Goal: Task Accomplishment & Management: Complete application form

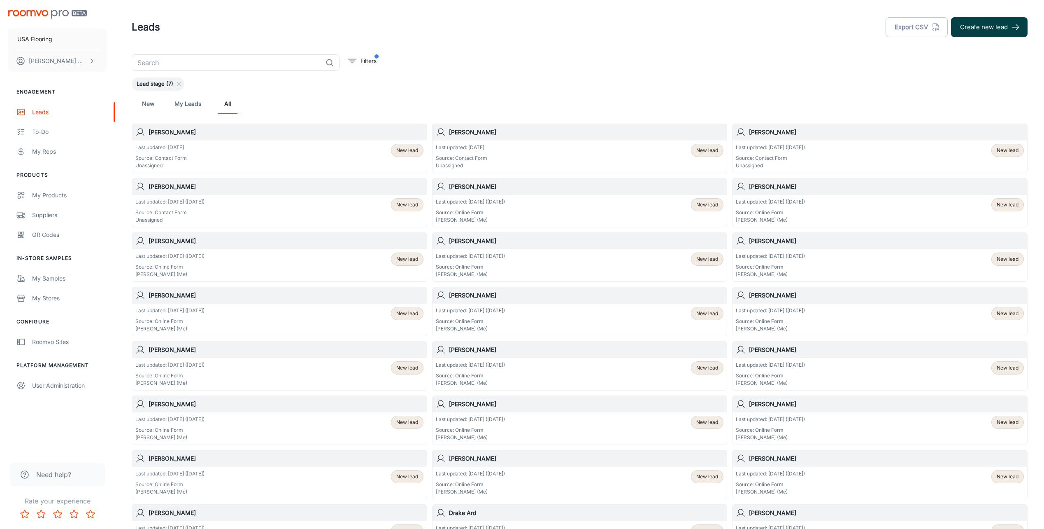
click at [972, 29] on button "Create new lead" at bounding box center [989, 27] width 77 height 20
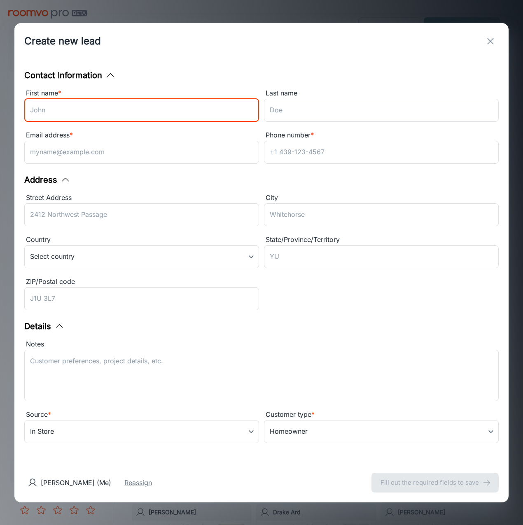
click at [59, 116] on input "First name *" at bounding box center [141, 110] width 235 height 23
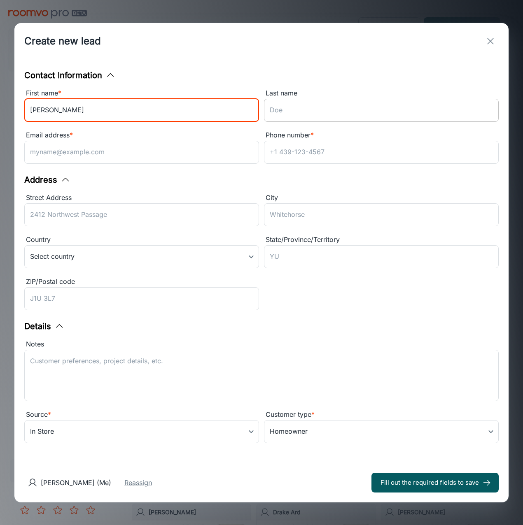
type input "[PERSON_NAME]"
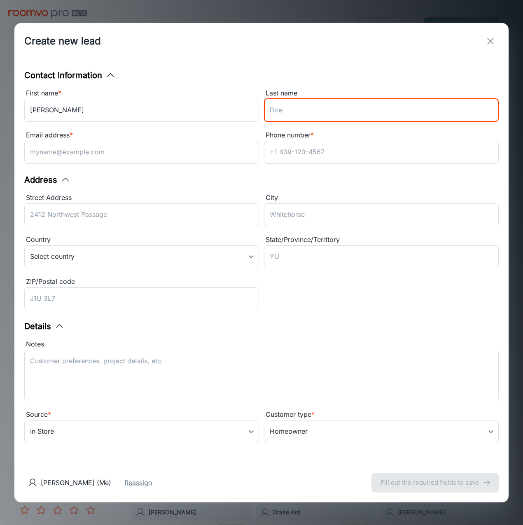
click at [318, 105] on input "Last name" at bounding box center [381, 110] width 235 height 23
type input "[PERSON_NAME]"
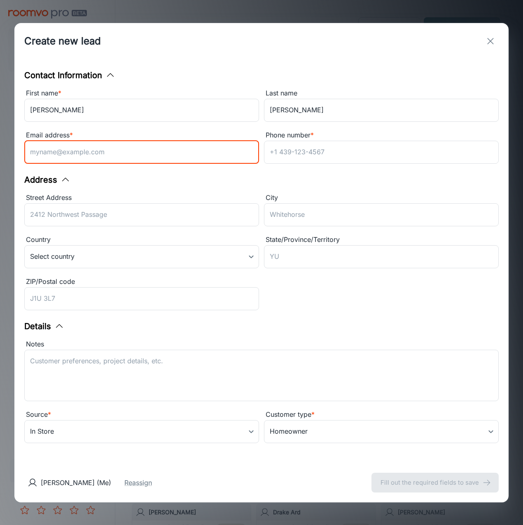
drag, startPoint x: 191, startPoint y: 153, endPoint x: 184, endPoint y: 153, distance: 6.6
click at [191, 153] on input "Email address *" at bounding box center [141, 152] width 235 height 23
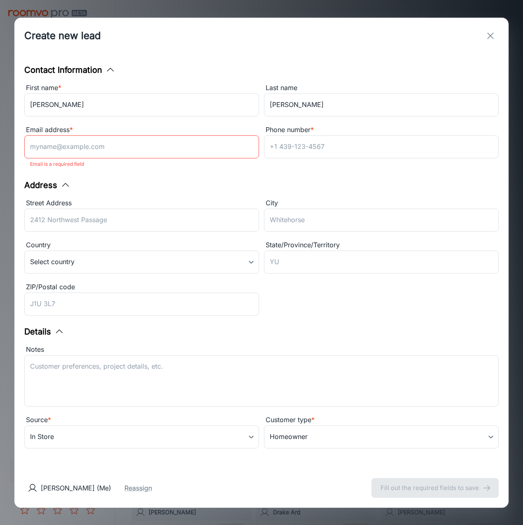
click at [137, 164] on p "Email is a required field" at bounding box center [141, 164] width 223 height 10
click at [136, 150] on input "Email address *" at bounding box center [141, 146] width 235 height 23
paste input "[PERSON_NAME][EMAIL_ADDRESS][DOMAIN_NAME]"
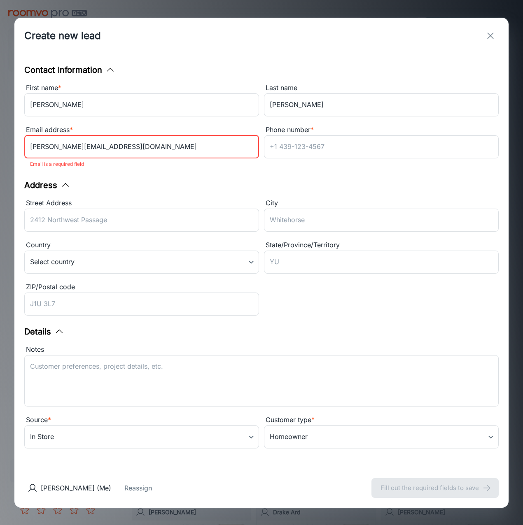
type input "[PERSON_NAME][EMAIL_ADDRESS][DOMAIN_NAME]"
click at [220, 182] on div "Address" at bounding box center [261, 185] width 474 height 12
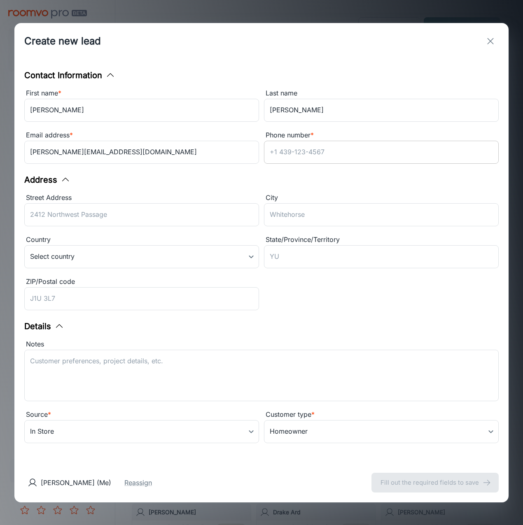
click at [306, 149] on input "Phone number *" at bounding box center [381, 152] width 235 height 23
paste input "9196323037"
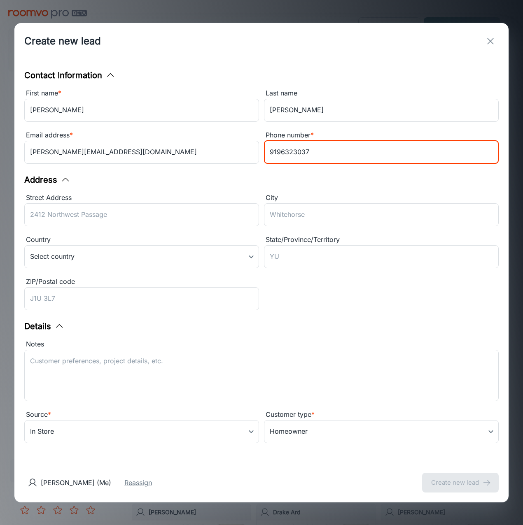
type input "9196323037"
click at [201, 176] on div "Contact Information First name * [PERSON_NAME] ​ Last name [PERSON_NAME] ​ Emai…" at bounding box center [261, 261] width 494 height 404
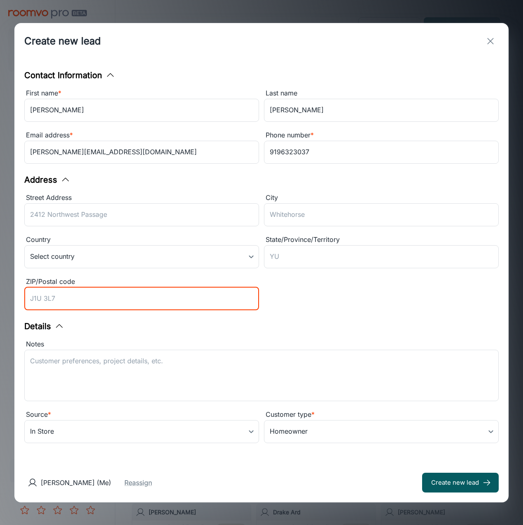
click at [84, 292] on input "ZIP/Postal code" at bounding box center [141, 298] width 235 height 23
type input "27614"
click at [285, 242] on div "State/Province/Territory" at bounding box center [381, 240] width 235 height 11
click at [285, 245] on input "State/Province/Territory" at bounding box center [381, 256] width 235 height 23
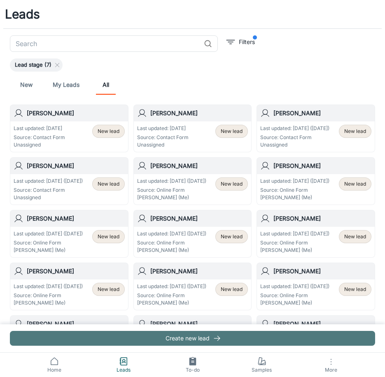
click at [138, 342] on button "Create new lead" at bounding box center [192, 338] width 365 height 15
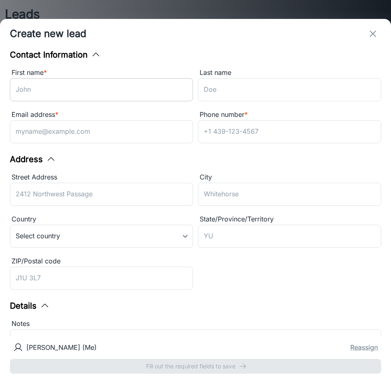
click at [79, 97] on input "First name *" at bounding box center [101, 89] width 183 height 23
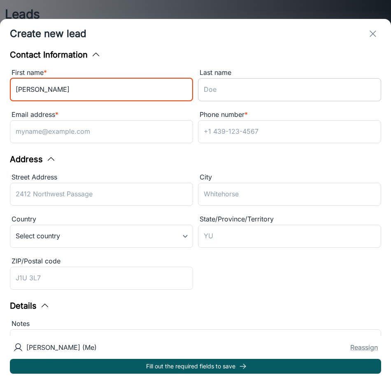
type input "[PERSON_NAME]"
click at [216, 84] on input "Last name" at bounding box center [289, 89] width 183 height 23
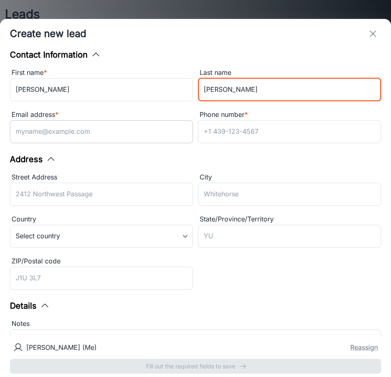
type input "[PERSON_NAME]"
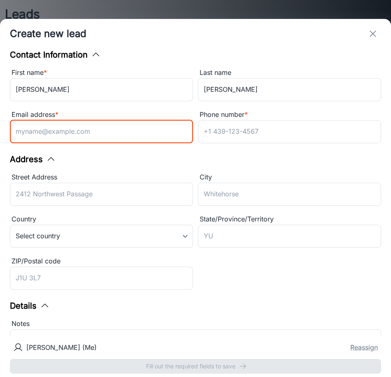
click at [79, 133] on input "Email address *" at bounding box center [101, 131] width 183 height 23
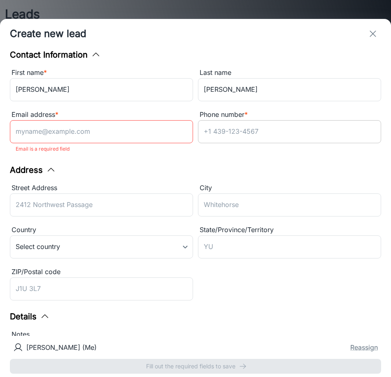
click at [239, 140] on input "Phone number *" at bounding box center [289, 131] width 183 height 23
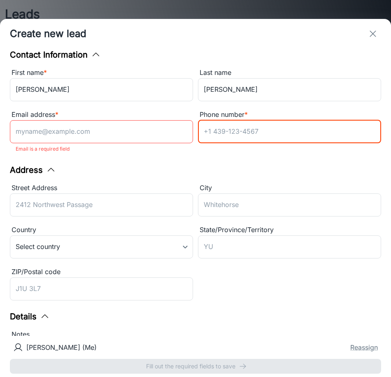
paste input "9196323037"
type input "9196323037"
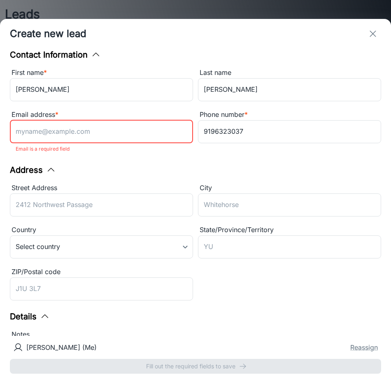
drag, startPoint x: 114, startPoint y: 134, endPoint x: 113, endPoint y: 140, distance: 6.3
click at [114, 134] on input "Email address *" at bounding box center [101, 131] width 183 height 23
paste input "[PERSON_NAME][EMAIL_ADDRESS][DOMAIN_NAME]"
type input "[PERSON_NAME][EMAIL_ADDRESS][DOMAIN_NAME]"
click at [252, 170] on div "Address Street Address ​ City ​ Country Select country ​ State/Province/Territo…" at bounding box center [195, 234] width 371 height 140
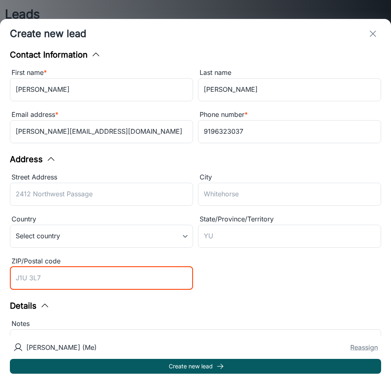
click at [75, 273] on input "ZIP/Postal code" at bounding box center [101, 278] width 183 height 23
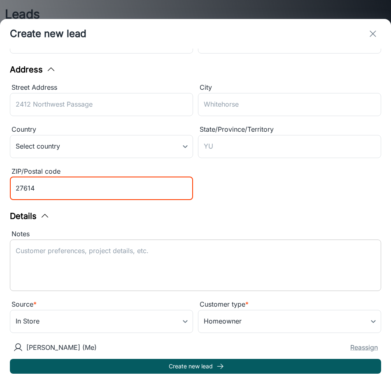
scroll to position [97, 0]
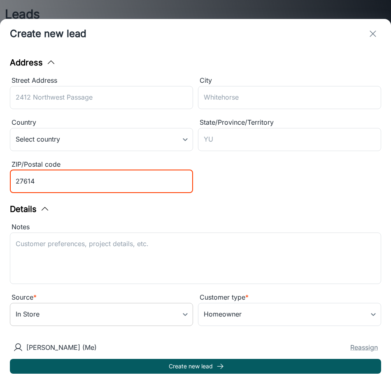
type input "27614"
click at [187, 310] on body "Leads ​ Filters Lead stage (7) New My Leads All [PERSON_NAME] Last updated: [DA…" at bounding box center [195, 188] width 391 height 377
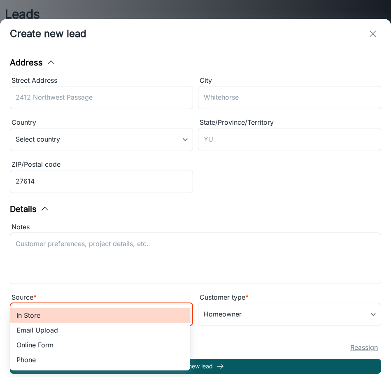
click at [100, 347] on li "Online Form" at bounding box center [100, 345] width 180 height 15
type input "online_form"
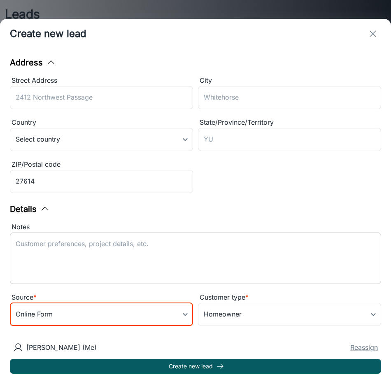
click at [90, 263] on textarea "Notes" at bounding box center [196, 258] width 360 height 38
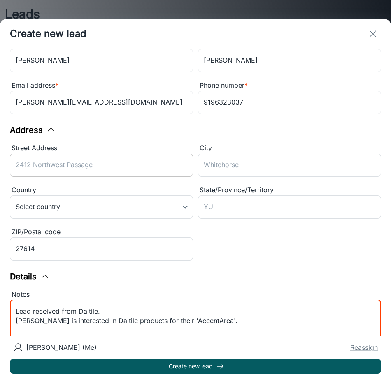
scroll to position [0, 0]
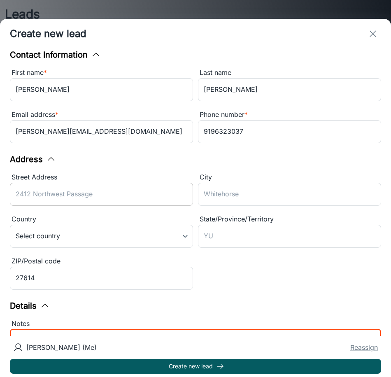
type textarea "Lead received from Daltile. [PERSON_NAME] is interested in Daltile products for…"
click at [95, 184] on input "Street Address" at bounding box center [101, 194] width 183 height 23
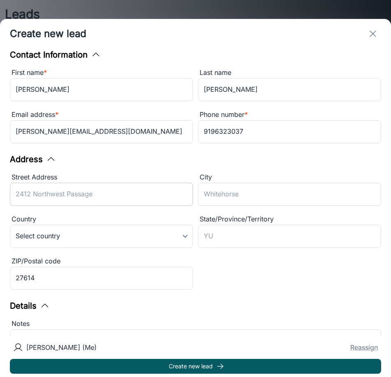
click at [37, 201] on input "Street Address" at bounding box center [101, 194] width 183 height 23
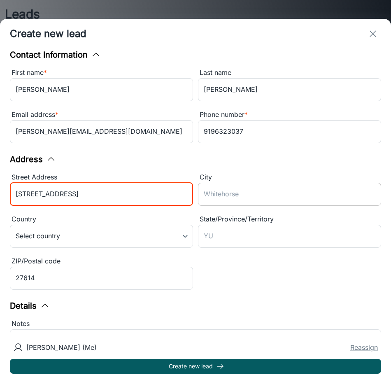
type input "[STREET_ADDRESS]"
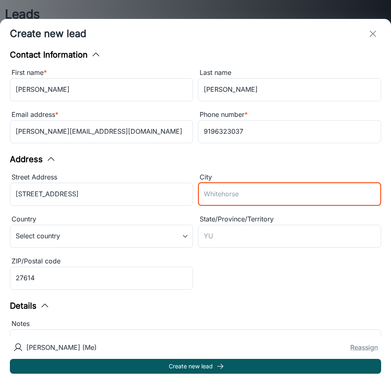
click at [242, 191] on input "City" at bounding box center [289, 194] width 183 height 23
type input "[GEOGRAPHIC_DATA]"
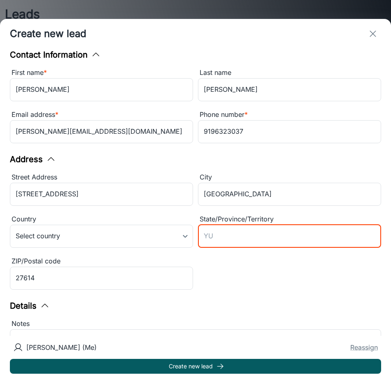
click at [199, 237] on input "State/Province/Territory" at bounding box center [289, 236] width 183 height 23
type input "NC"
click at [95, 281] on input "27614" at bounding box center [101, 278] width 183 height 23
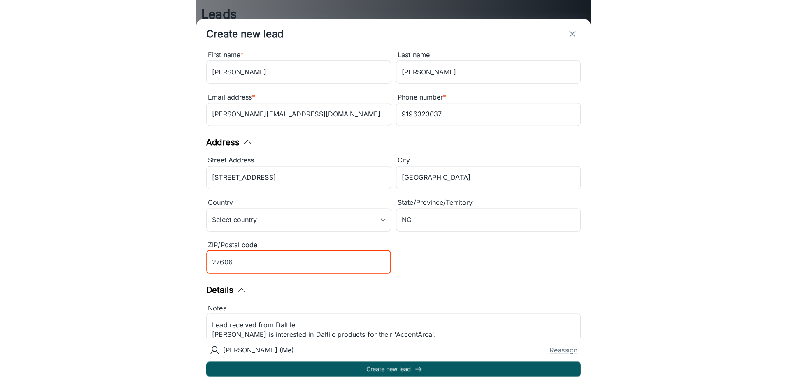
scroll to position [97, 0]
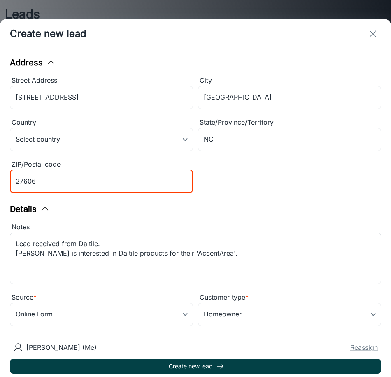
type input "27606"
click at [208, 365] on button "Create new lead" at bounding box center [195, 366] width 371 height 15
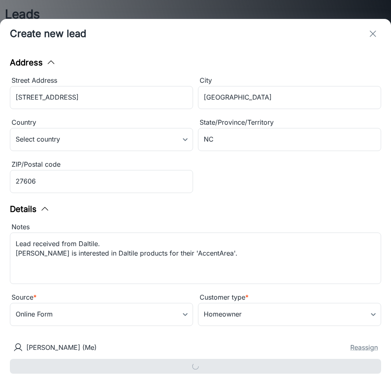
type input "in_store"
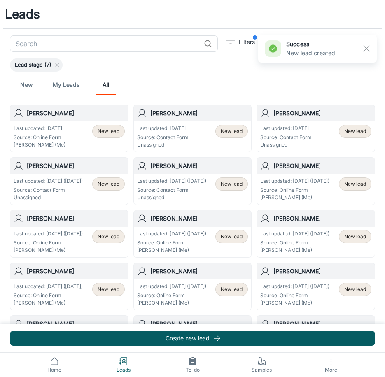
click at [201, 179] on p "Last updated: [DATE] ([DATE])" at bounding box center [171, 180] width 69 height 7
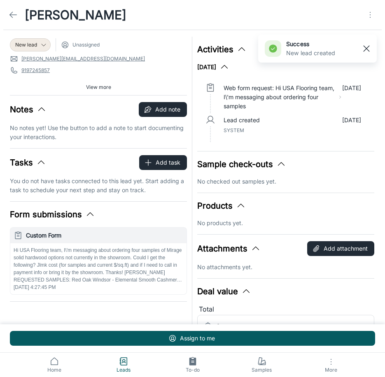
click at [368, 49] on rect "button" at bounding box center [366, 49] width 10 height 10
click at [366, 18] on icon "Open menu" at bounding box center [370, 15] width 10 height 10
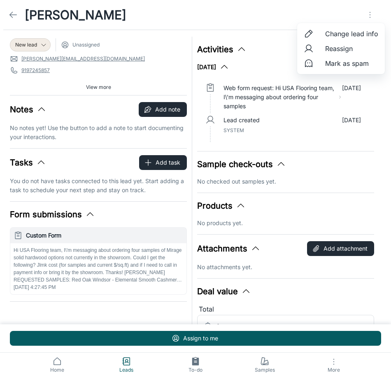
click at [273, 29] on div at bounding box center [195, 188] width 391 height 377
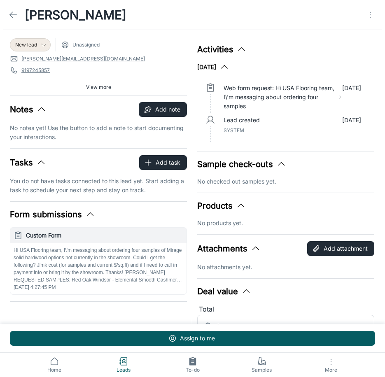
click at [19, 14] on link at bounding box center [13, 15] width 16 height 16
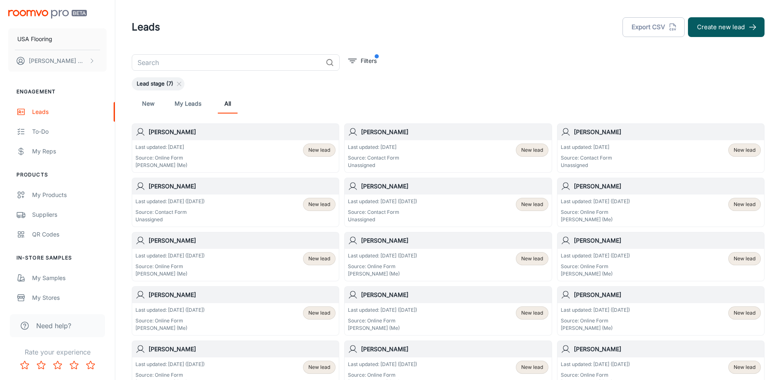
click at [380, 200] on p "Last updated: [DATE] ([DATE])" at bounding box center [382, 201] width 69 height 7
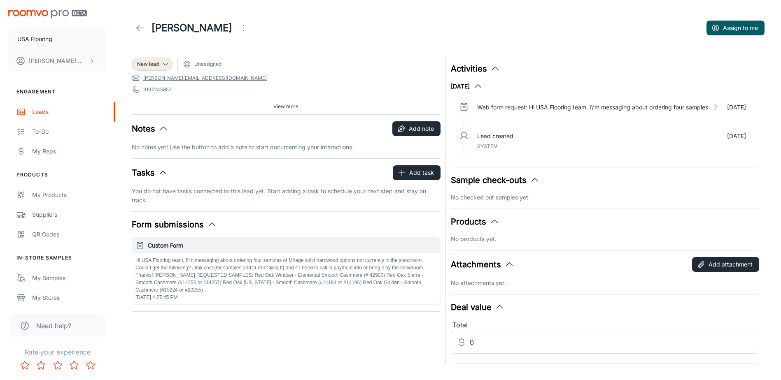
click at [705, 28] on div "[PERSON_NAME] Assign to me" at bounding box center [448, 27] width 633 height 23
click at [712, 28] on icon "button" at bounding box center [715, 28] width 8 height 8
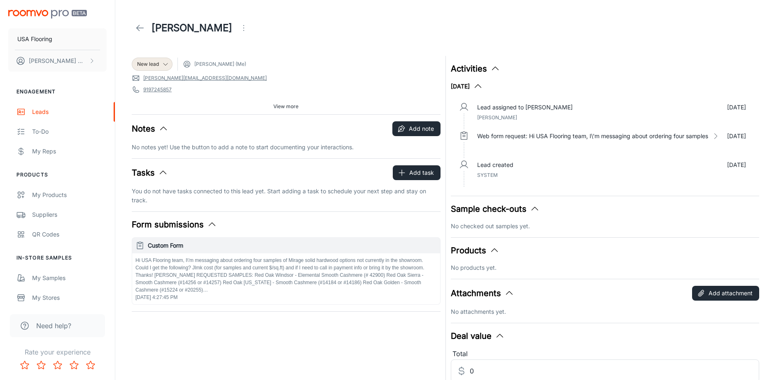
click at [138, 28] on icon at bounding box center [140, 28] width 10 height 10
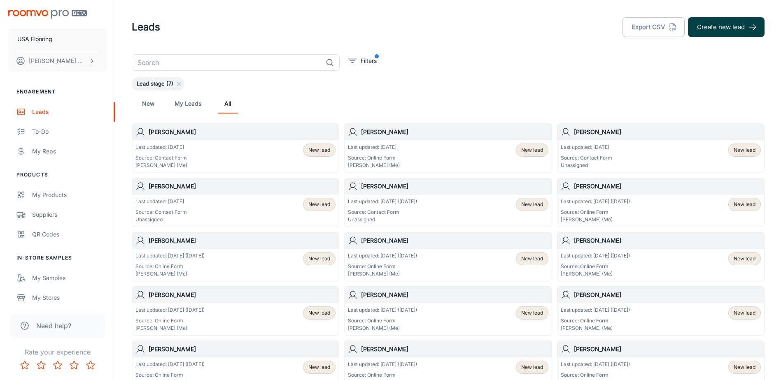
click at [713, 33] on button "Create new lead" at bounding box center [726, 27] width 77 height 20
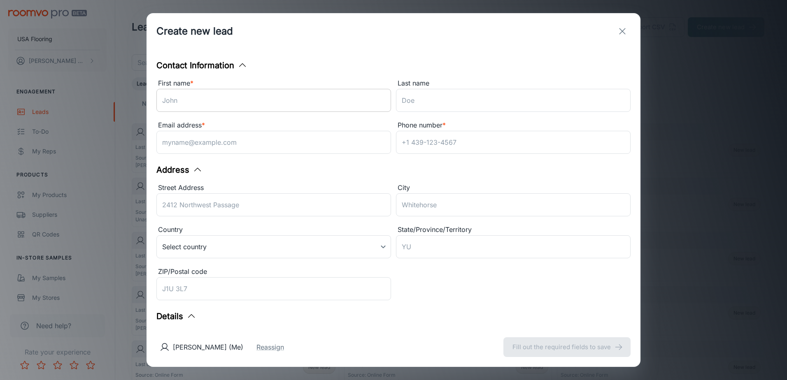
click at [312, 95] on input "First name *" at bounding box center [273, 100] width 235 height 23
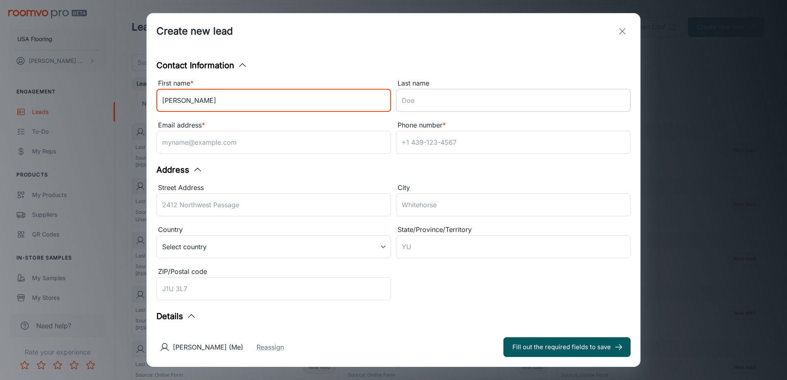
type input "[PERSON_NAME]"
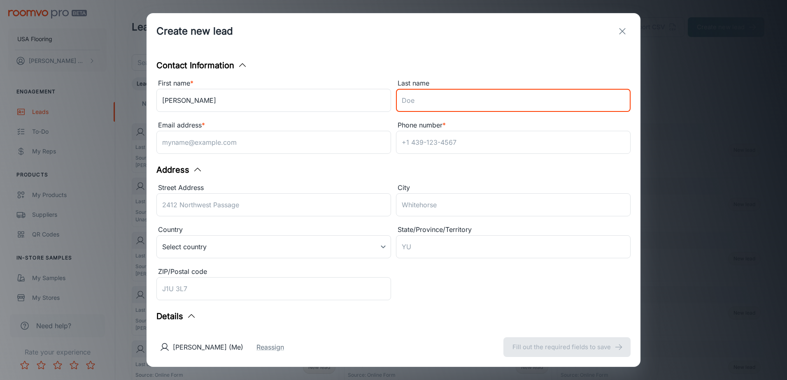
click at [482, 90] on input "Last name" at bounding box center [513, 100] width 235 height 23
type input "[PERSON_NAME]"
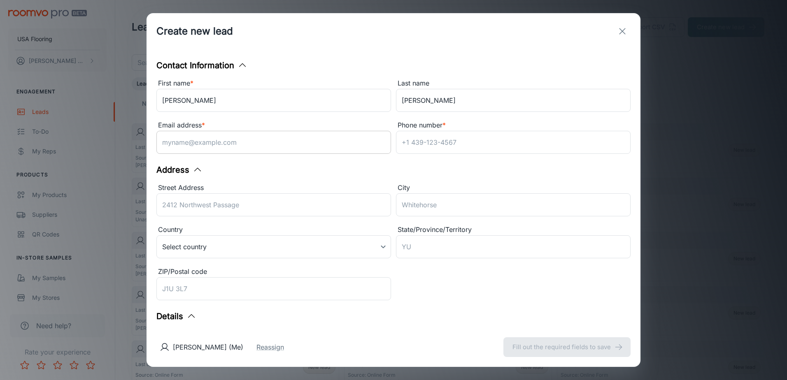
click at [214, 149] on input "Email address *" at bounding box center [273, 142] width 235 height 23
paste input "[PERSON_NAME][EMAIL_ADDRESS][DOMAIN_NAME]"
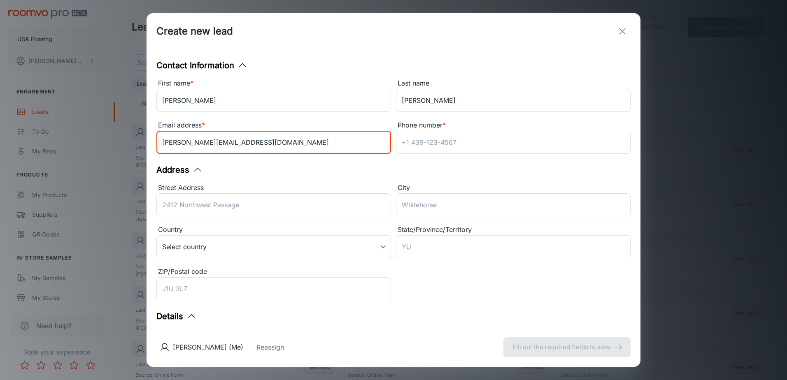
click at [166, 142] on input "[PERSON_NAME][EMAIL_ADDRESS][DOMAIN_NAME]" at bounding box center [273, 142] width 235 height 23
type input "[PERSON_NAME][EMAIL_ADDRESS][DOMAIN_NAME]"
click at [494, 135] on input "Phone number *" at bounding box center [513, 142] width 235 height 23
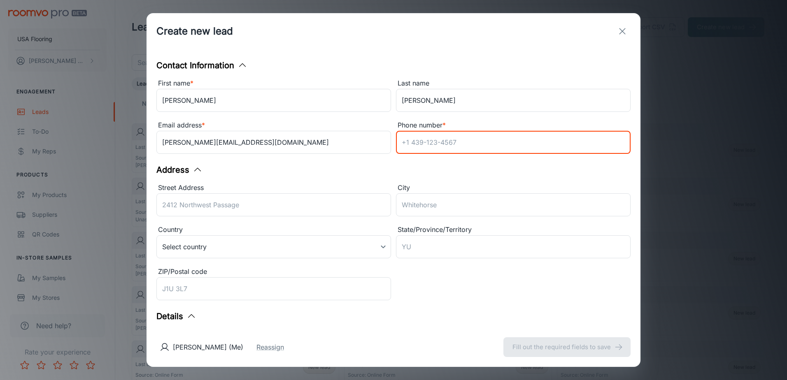
paste input "[PHONE_NUMBER]"
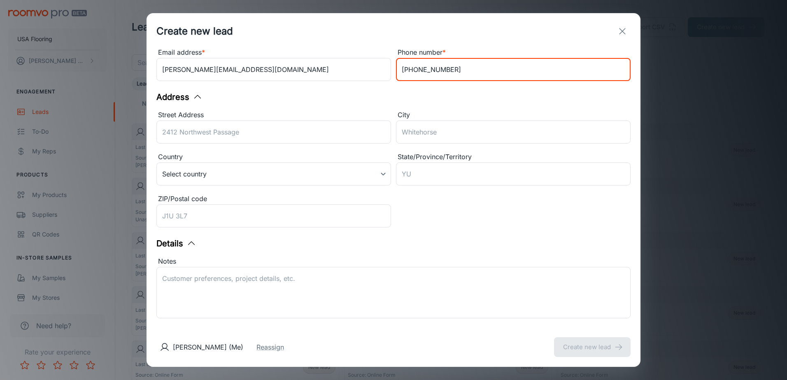
scroll to position [82, 0]
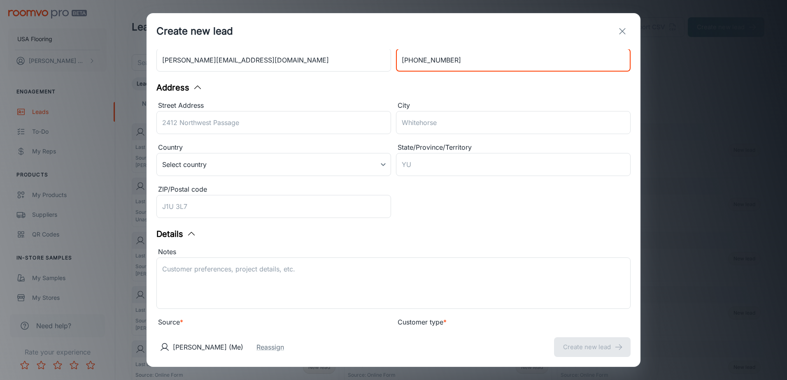
type input "[PHONE_NUMBER]"
click at [191, 205] on div "ZIP/Postal code ​" at bounding box center [273, 202] width 235 height 37
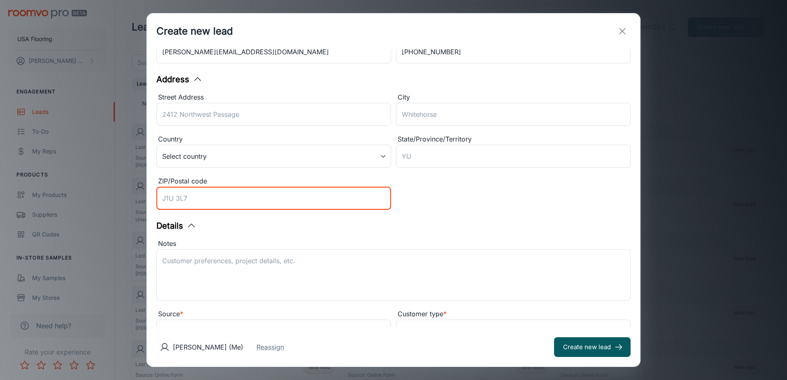
scroll to position [126, 0]
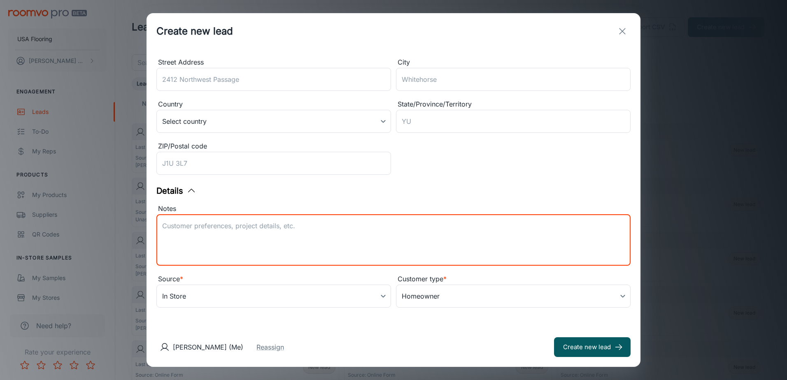
click at [410, 222] on textarea "Notes" at bounding box center [393, 240] width 463 height 38
click at [342, 296] on body "USA Flooring [PERSON_NAME] Engagement Leads To-do My Reps Products My Products …" at bounding box center [393, 190] width 787 height 380
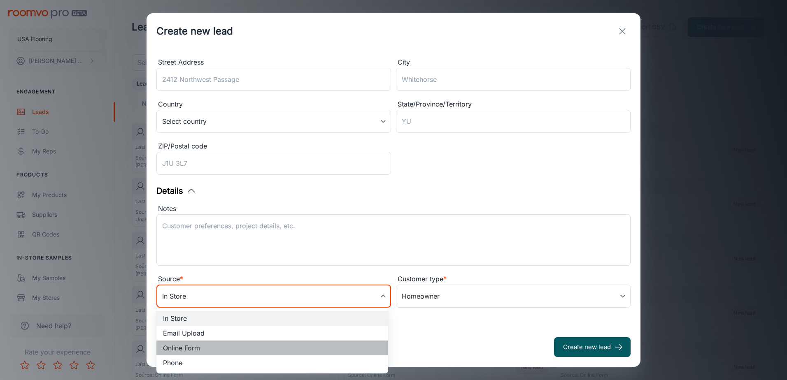
drag, startPoint x: 201, startPoint y: 350, endPoint x: 217, endPoint y: 284, distance: 68.2
click at [200, 350] on li "Online Form" at bounding box center [272, 348] width 232 height 15
type input "online_form"
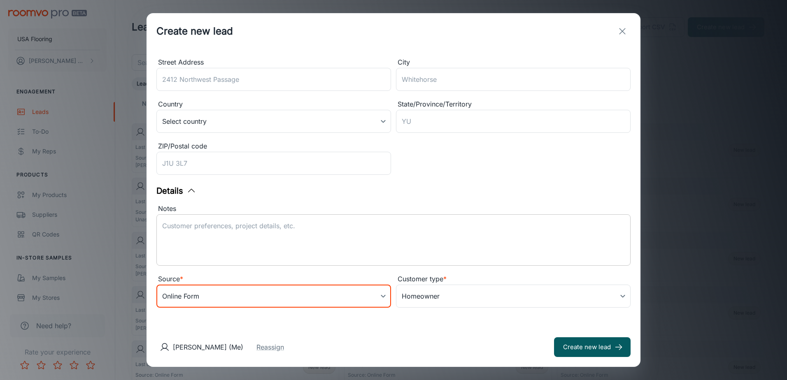
click at [237, 240] on textarea "Notes" at bounding box center [393, 240] width 463 height 38
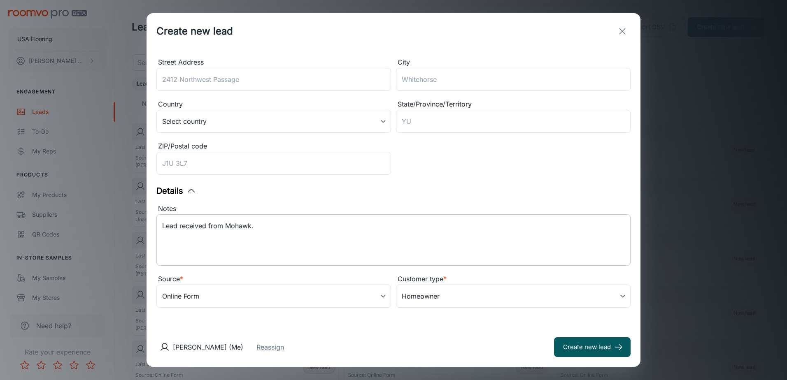
click at [203, 258] on textarea "Lead received from Mohawk." at bounding box center [393, 240] width 463 height 38
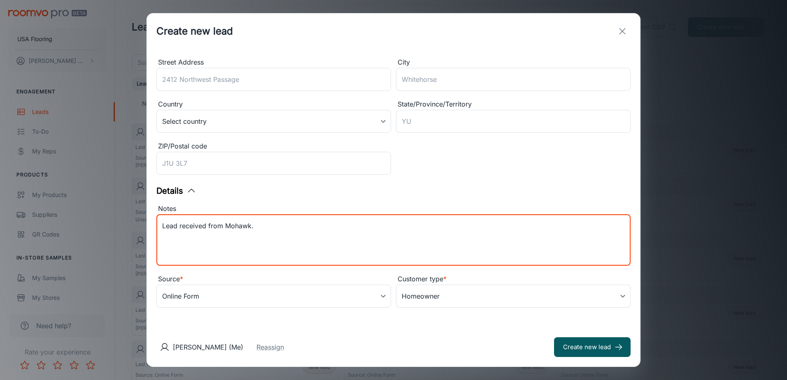
paste textarea "Contact Preference is Email Zip: Customer Interests: Carpet, Ceramic Tile, Hard…"
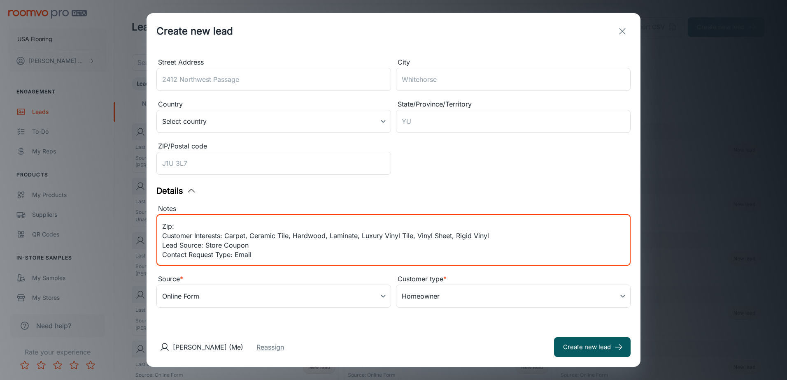
scroll to position [0, 0]
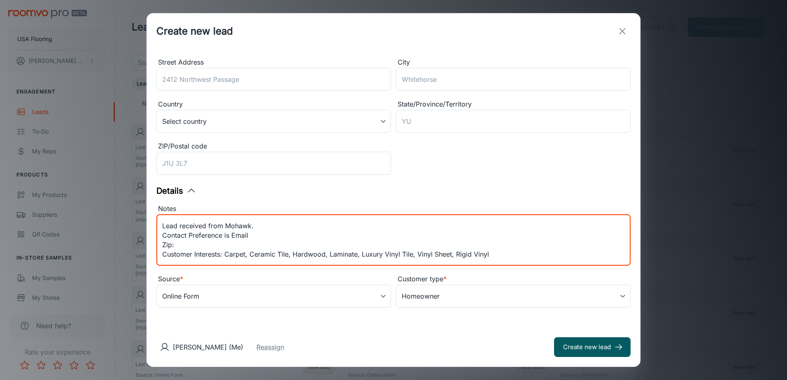
drag, startPoint x: 191, startPoint y: 227, endPoint x: 40, endPoint y: 226, distance: 151.9
click at [54, 230] on div "Create new lead Contact Information First name * [PERSON_NAME] ​ Last name [PER…" at bounding box center [393, 190] width 787 height 380
click at [245, 251] on textarea "Lead received from Mohawk. Contact Preference is Email Zip: Customer Interests:…" at bounding box center [393, 240] width 463 height 38
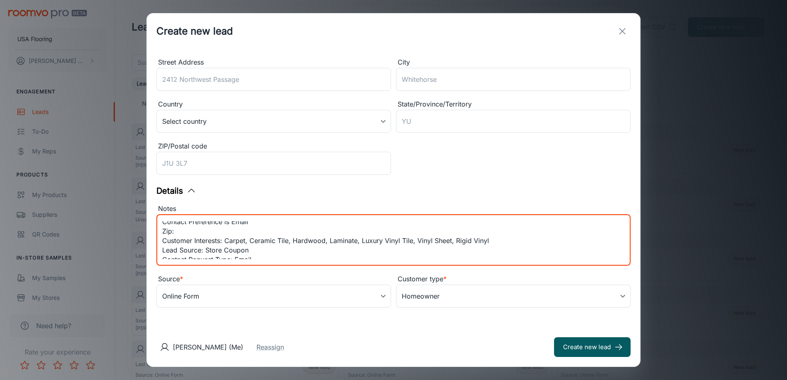
scroll to position [19, 0]
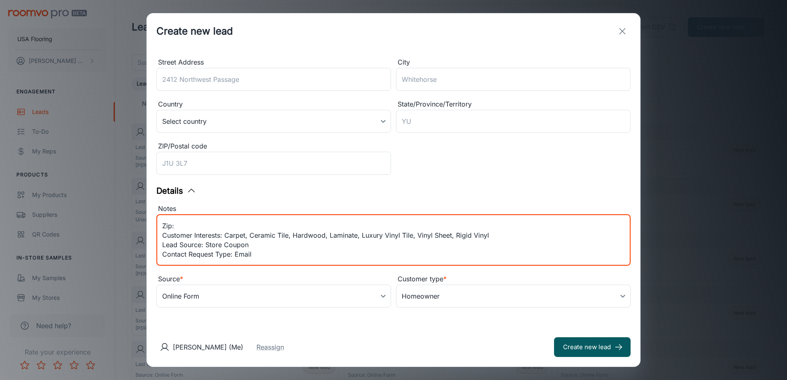
drag, startPoint x: 207, startPoint y: 247, endPoint x: 148, endPoint y: 229, distance: 61.9
click at [148, 229] on div "Contact Information First name * [PERSON_NAME] ​ Last name [PERSON_NAME] ​ Emai…" at bounding box center [394, 188] width 494 height 278
type textarea "Lead received from Mohawk. Contact Preference: Email Customer Interests: Carpet…"
click at [618, 346] on icon "submit" at bounding box center [618, 347] width 9 height 9
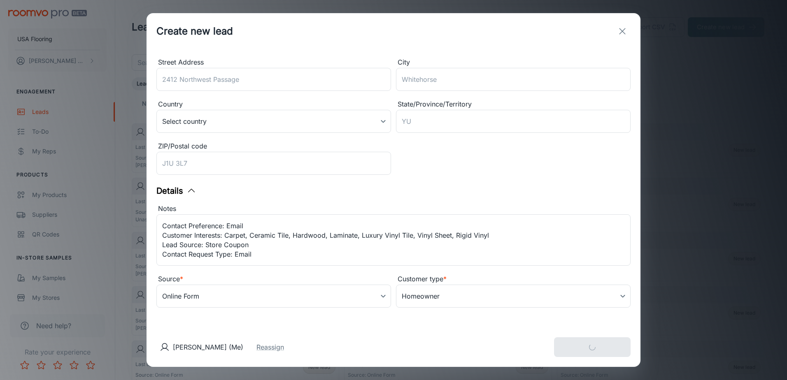
type input "in_store"
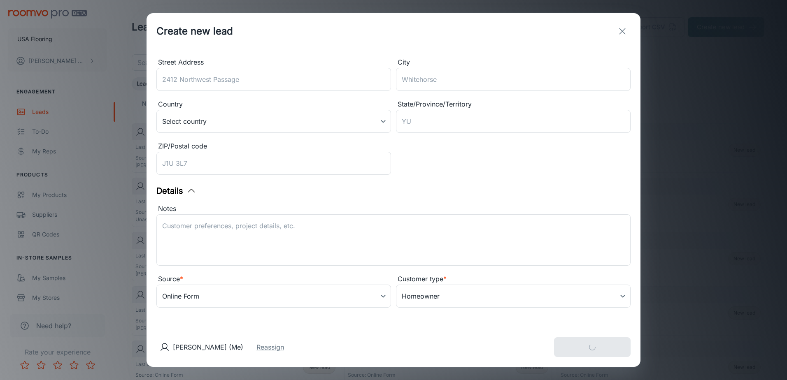
scroll to position [0, 0]
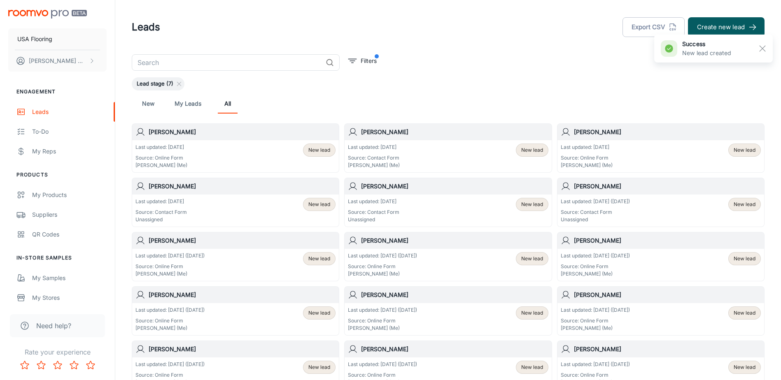
click at [622, 202] on p "Last updated: [DATE] ([DATE])" at bounding box center [595, 201] width 69 height 7
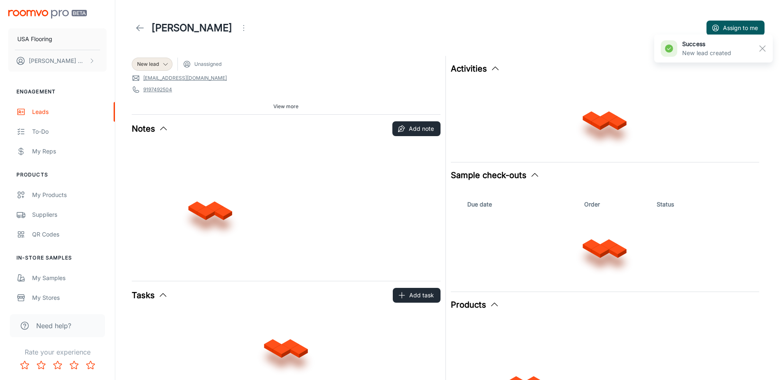
click at [724, 32] on button "Assign to me" at bounding box center [735, 28] width 58 height 15
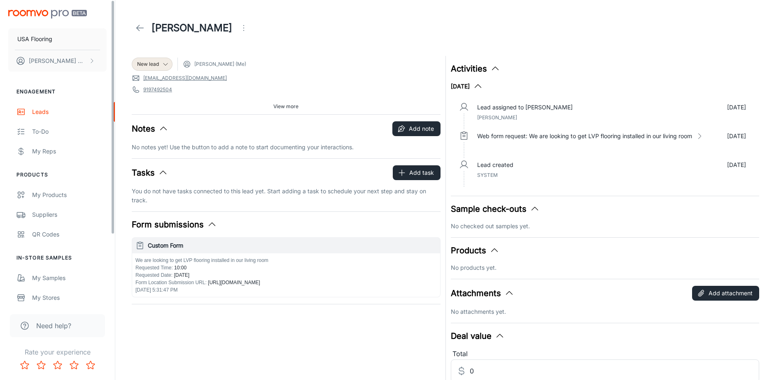
click at [137, 30] on icon at bounding box center [140, 28] width 10 height 10
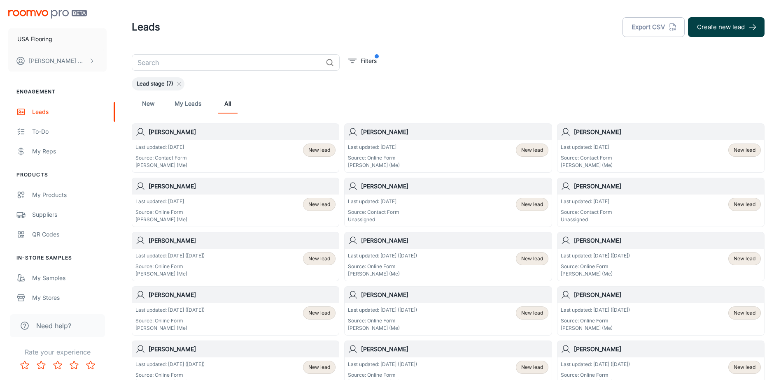
click at [730, 31] on button "Create new lead" at bounding box center [726, 27] width 77 height 20
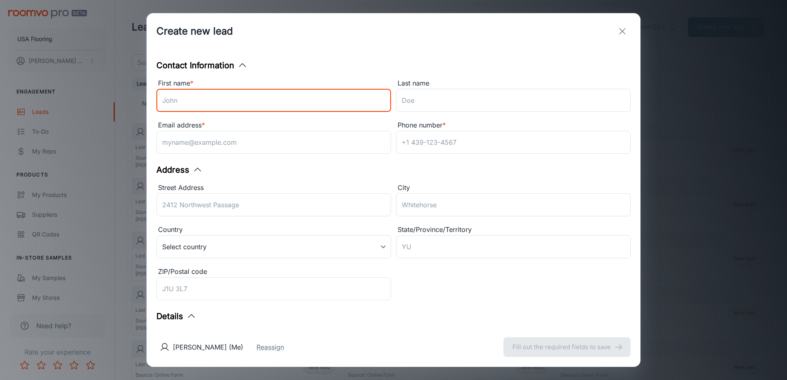
click at [291, 96] on input "First name *" at bounding box center [273, 100] width 235 height 23
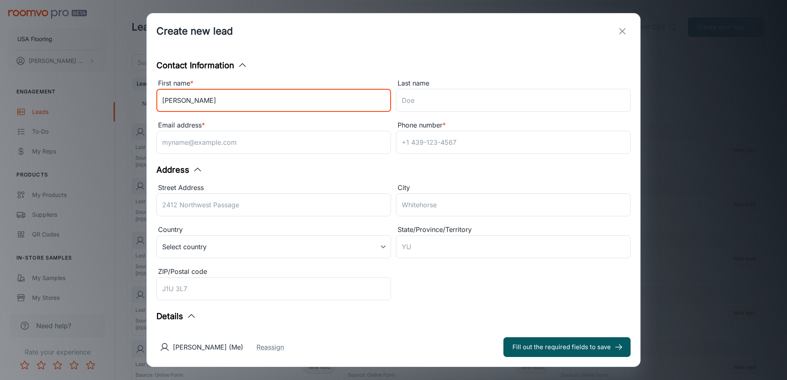
type input "[PERSON_NAME]"
click at [503, 117] on div "Phone number * ​" at bounding box center [511, 136] width 240 height 42
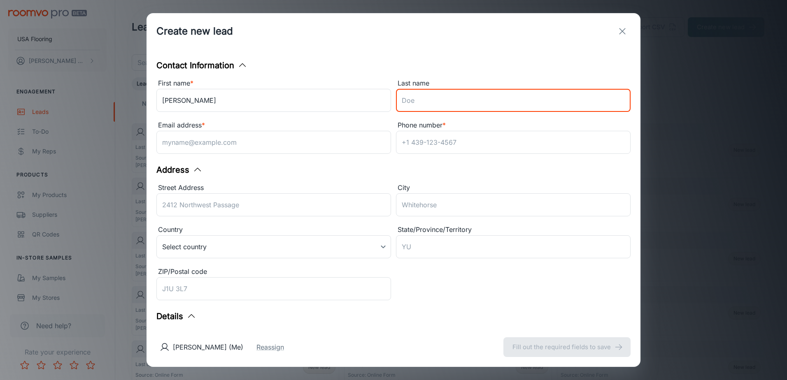
click at [493, 98] on input "Last name" at bounding box center [513, 100] width 235 height 23
type input "[PERSON_NAME]"
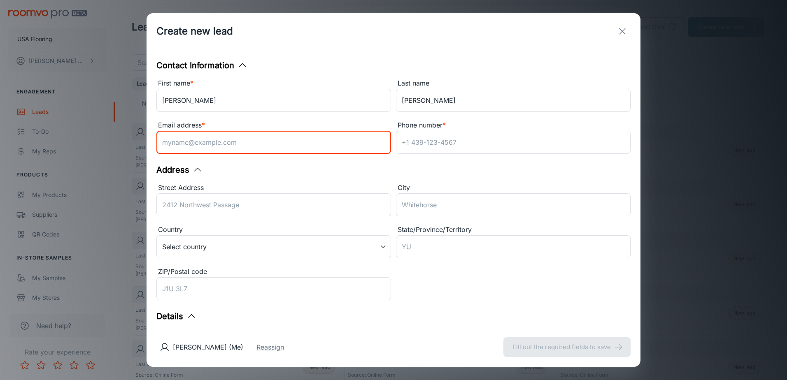
click at [214, 142] on input "Email address *" at bounding box center [273, 142] width 235 height 23
paste input "[PERSON_NAME][EMAIL_ADDRESS][DOMAIN_NAME]"
type input "[PERSON_NAME][EMAIL_ADDRESS][DOMAIN_NAME]"
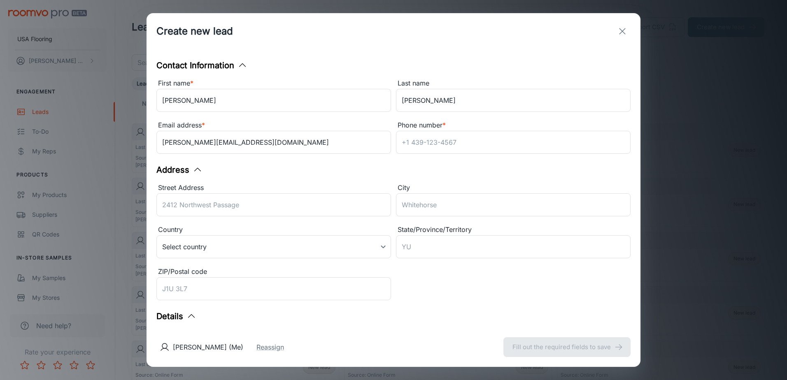
click at [531, 130] on div "Phone number *" at bounding box center [513, 125] width 235 height 11
click at [531, 131] on input "Phone number *" at bounding box center [513, 142] width 235 height 23
click at [521, 137] on input "Phone number *" at bounding box center [513, 142] width 235 height 23
paste input "[PHONE_NUMBER]"
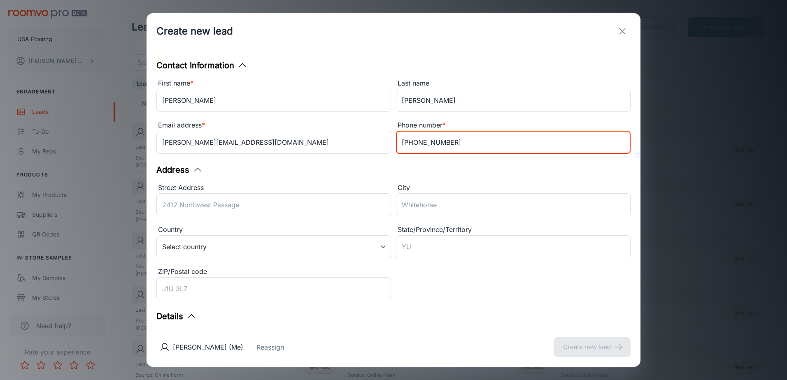
type input "[PHONE_NUMBER]"
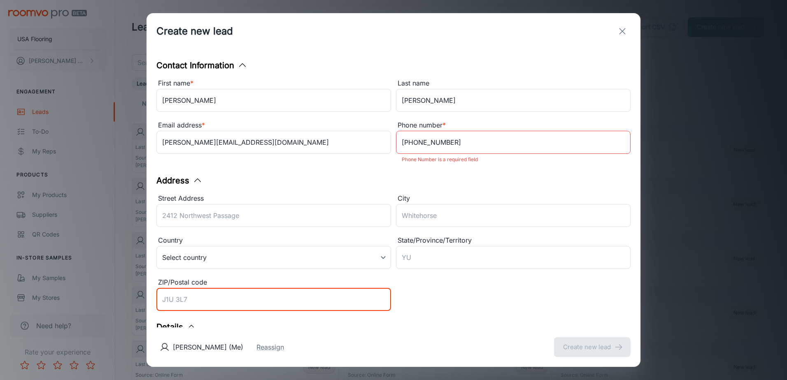
click at [291, 282] on div "ZIP/Postal code ​" at bounding box center [273, 295] width 235 height 37
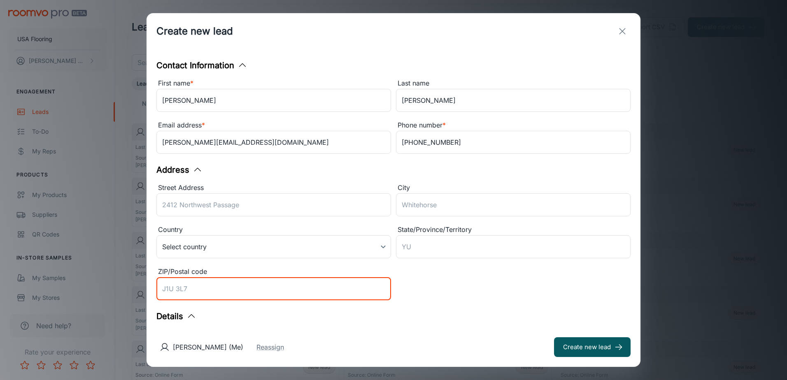
click at [261, 298] on input "ZIP/Postal code" at bounding box center [273, 288] width 235 height 23
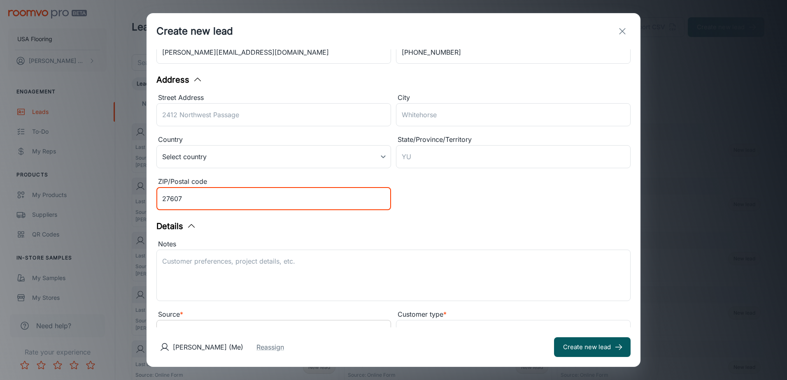
type input "27607"
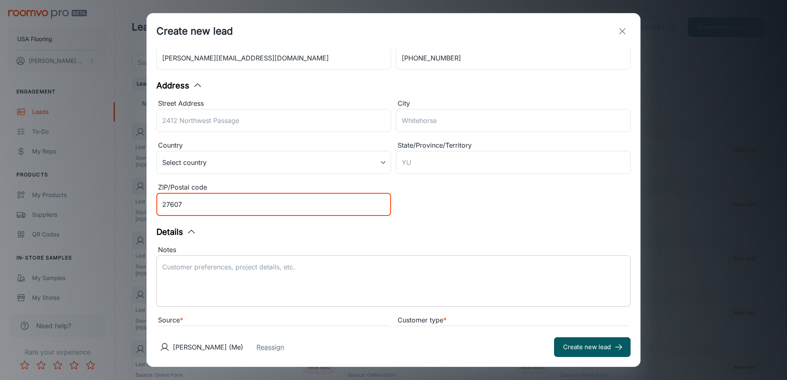
click at [314, 301] on div "x ​" at bounding box center [393, 281] width 474 height 51
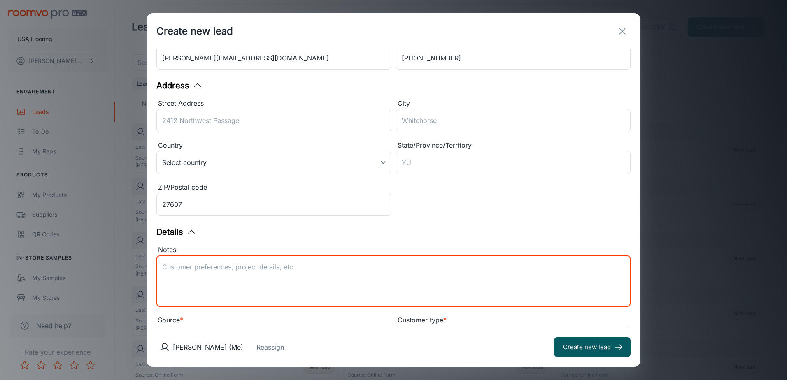
click at [365, 334] on div "[PERSON_NAME] (Me) Reassign Create new lead" at bounding box center [394, 348] width 494 height 40
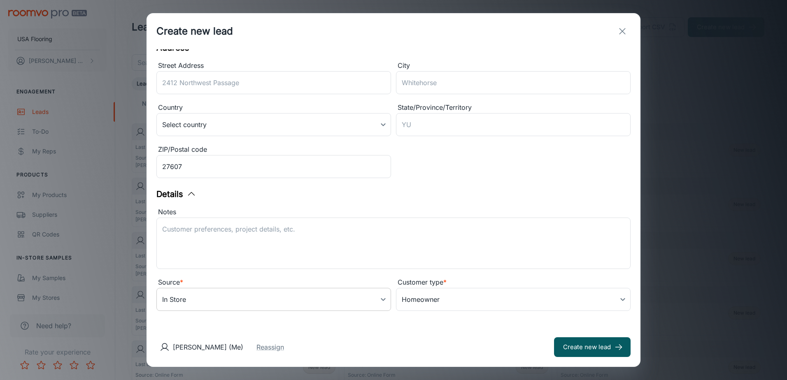
scroll to position [126, 0]
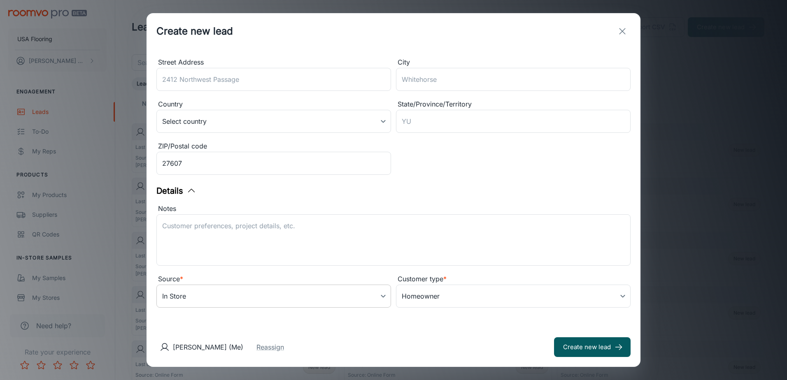
click at [349, 301] on body "USA Flooring [PERSON_NAME] Engagement Leads To-do My Reps Products My Products …" at bounding box center [393, 190] width 787 height 380
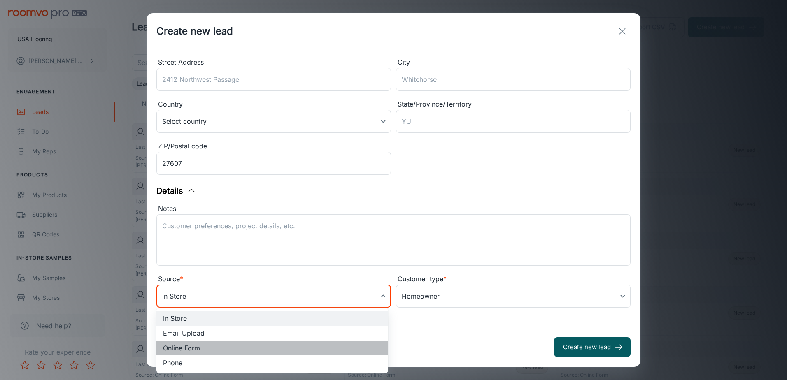
drag, startPoint x: 239, startPoint y: 345, endPoint x: 240, endPoint y: 259, distance: 86.5
click at [239, 345] on li "Online Form" at bounding box center [272, 348] width 232 height 15
type input "online_form"
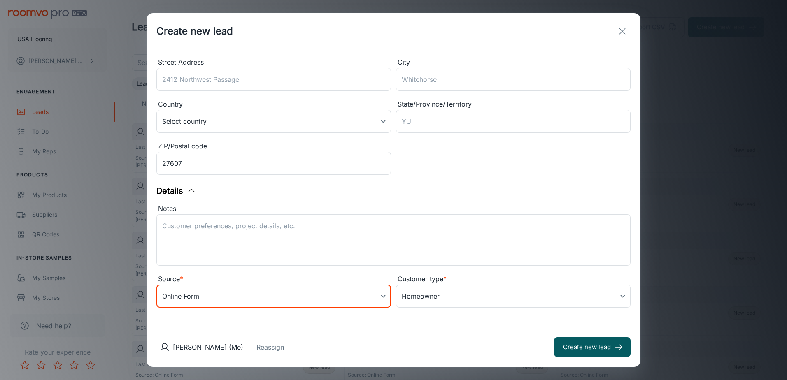
click at [242, 208] on div "Notes" at bounding box center [393, 209] width 474 height 11
click at [242, 221] on textarea "Notes" at bounding box center [393, 240] width 463 height 38
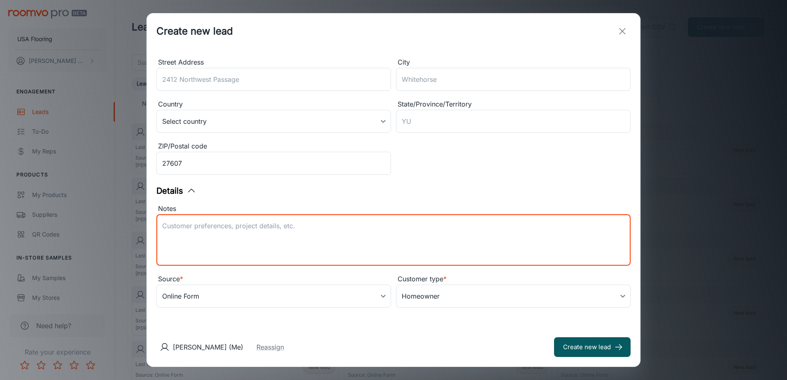
click at [229, 235] on textarea "Notes" at bounding box center [393, 240] width 463 height 38
click at [389, 238] on textarea "Lead received from Daltile. [PERSON_NAME] is interested in Daltile products for…" at bounding box center [393, 240] width 463 height 38
type textarea "Lead received from Daltile. [PERSON_NAME] is interested in Daltile products for…"
click at [607, 345] on button "Create new lead" at bounding box center [592, 348] width 77 height 20
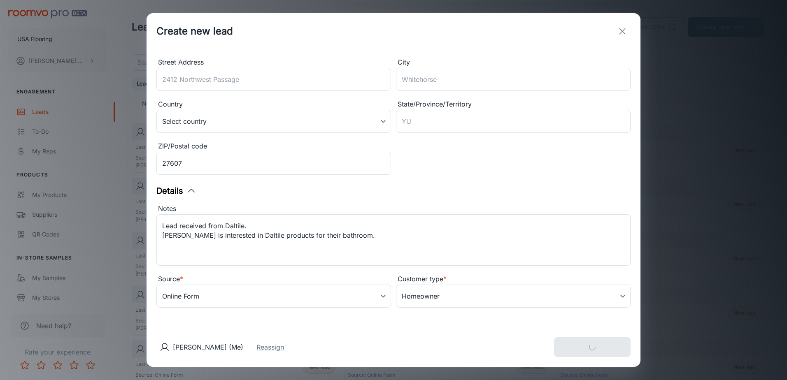
type input "in_store"
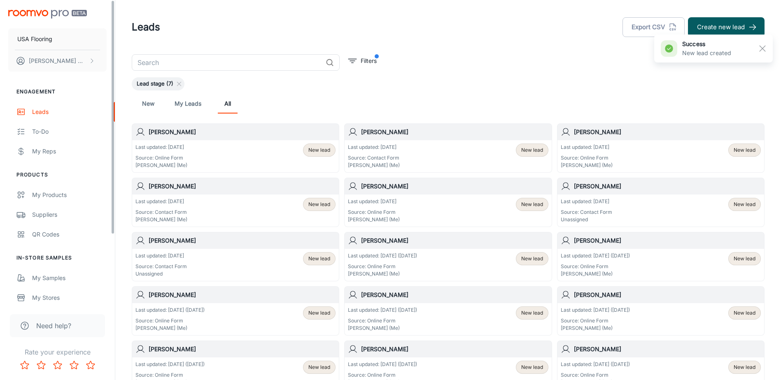
click at [254, 156] on div "Last updated: [DATE] Source: Online Form [PERSON_NAME] (Me) New lead" at bounding box center [235, 157] width 200 height 26
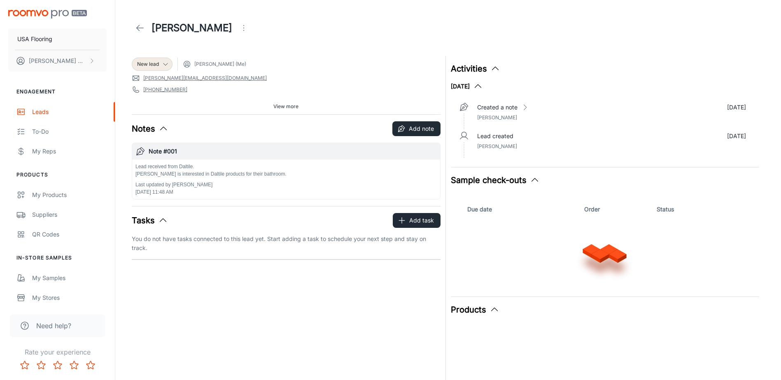
drag, startPoint x: 219, startPoint y: 170, endPoint x: 205, endPoint y: 179, distance: 16.8
click at [205, 179] on div "Lead received from Daltile. [PERSON_NAME] is interested in Daltile products for…" at bounding box center [210, 179] width 151 height 33
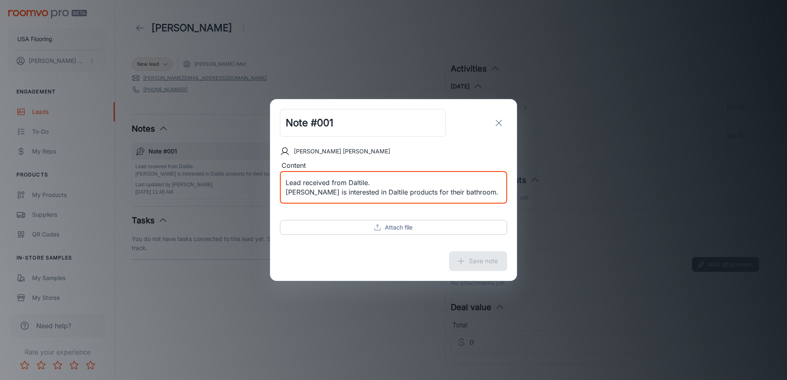
drag, startPoint x: 466, startPoint y: 193, endPoint x: 185, endPoint y: 162, distance: 282.0
click at [185, 162] on div "Note #001 ​ [PERSON_NAME] Content Lead received from Daltile. [PERSON_NAME] is …" at bounding box center [393, 190] width 787 height 380
click at [502, 123] on icon "exit" at bounding box center [499, 123] width 10 height 10
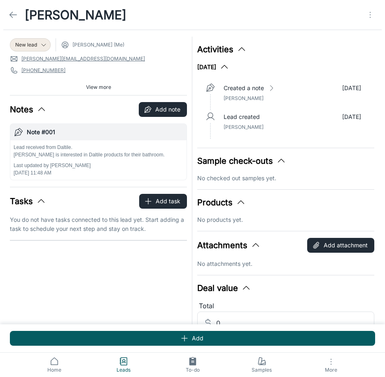
click at [17, 14] on icon at bounding box center [13, 15] width 10 height 10
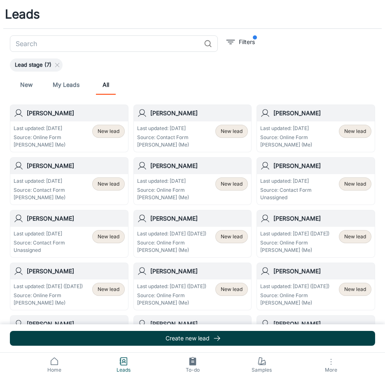
click at [245, 335] on button "Create new lead" at bounding box center [192, 338] width 365 height 15
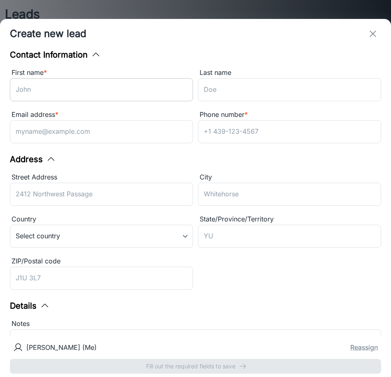
click at [155, 91] on input "First name *" at bounding box center [101, 89] width 183 height 23
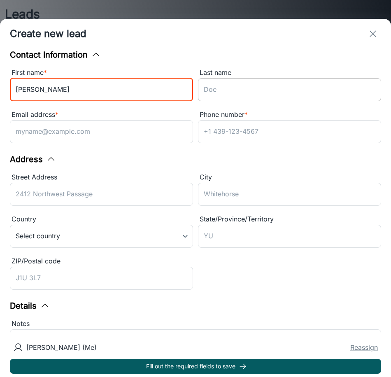
type input "[PERSON_NAME]"
click at [232, 95] on input "Last name" at bounding box center [289, 89] width 183 height 23
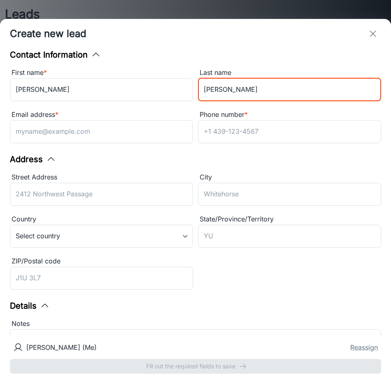
type input "[PERSON_NAME]"
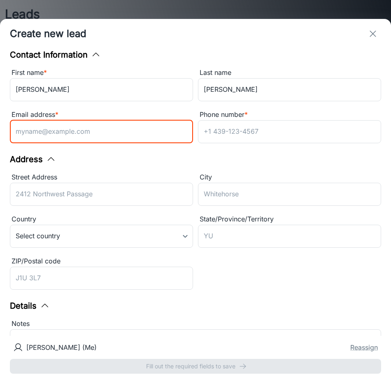
drag, startPoint x: 51, startPoint y: 128, endPoint x: 21, endPoint y: 137, distance: 31.2
click at [51, 128] on input "Email address *" at bounding box center [101, 131] width 183 height 23
paste input "[EMAIL_ADDRESS][DOMAIN_NAME]"
drag, startPoint x: 30, startPoint y: 133, endPoint x: -100, endPoint y: 140, distance: 130.2
click at [0, 140] on html "Leads ​ Filters Lead stage (7) New My Leads All [PERSON_NAME] Last updated: [DA…" at bounding box center [195, 188] width 391 height 377
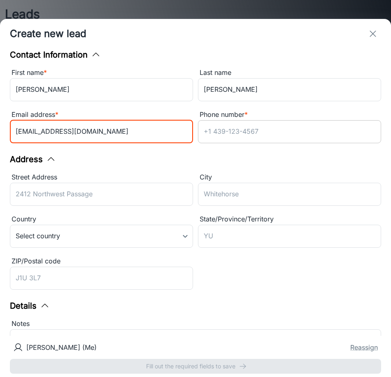
type input "[EMAIL_ADDRESS][DOMAIN_NAME]"
click at [249, 140] on input "Phone number *" at bounding box center [289, 131] width 183 height 23
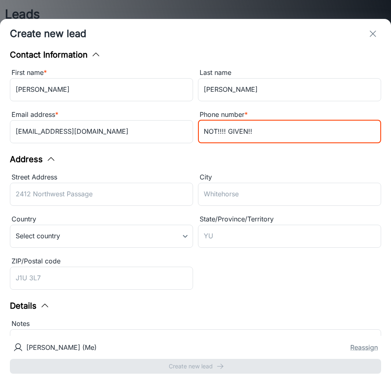
type input "NOT!!!! GIVEN!!"
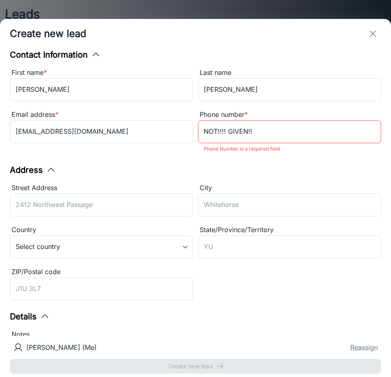
click at [177, 176] on div "Address Street Address ​ City ​ Country Select country ​ State/Province/Territo…" at bounding box center [195, 234] width 371 height 140
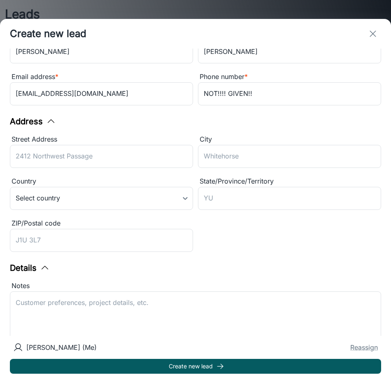
scroll to position [41, 0]
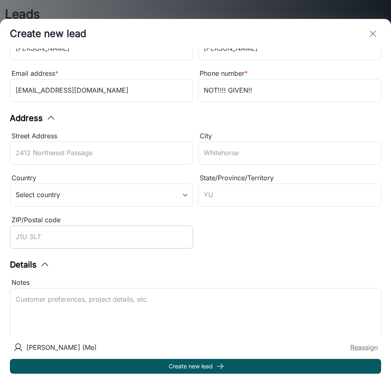
click at [79, 240] on input "ZIP/Postal code" at bounding box center [101, 237] width 183 height 23
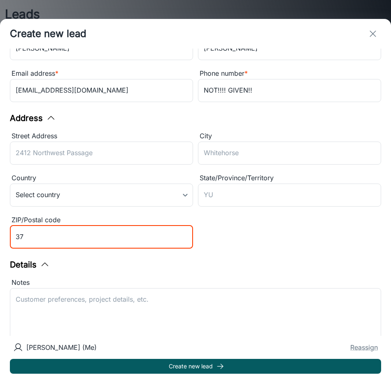
type input "3"
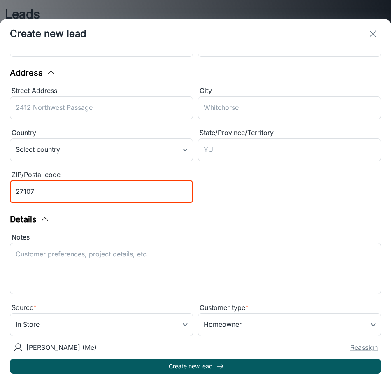
scroll to position [97, 0]
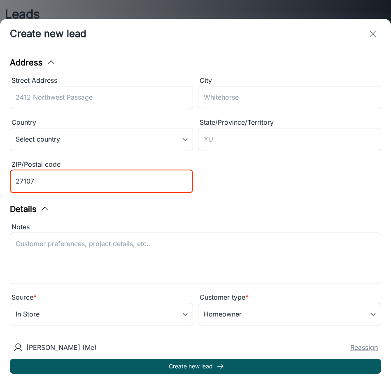
type input "27107"
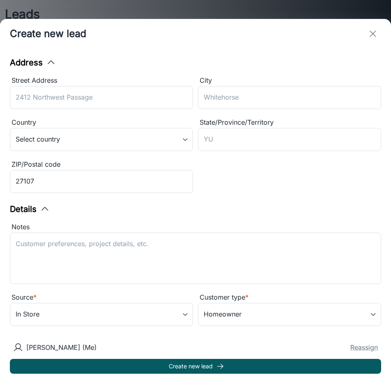
click at [209, 186] on div "Street Address ​ City ​ Country Select country ​ State/Province/Territory ​ ZIP…" at bounding box center [193, 133] width 376 height 126
click at [79, 313] on body "Leads ​ Filters Lead stage (7) New My Leads All [PERSON_NAME] Last updated: [DA…" at bounding box center [195, 188] width 391 height 377
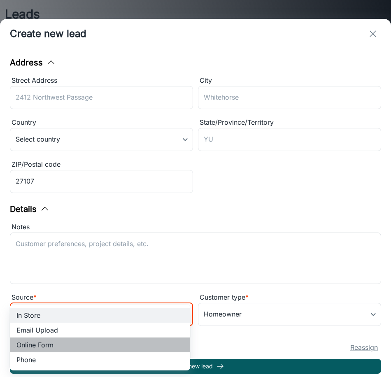
drag, startPoint x: 58, startPoint y: 350, endPoint x: 81, endPoint y: 260, distance: 92.8
click at [58, 349] on li "Online Form" at bounding box center [100, 345] width 180 height 15
type input "online_form"
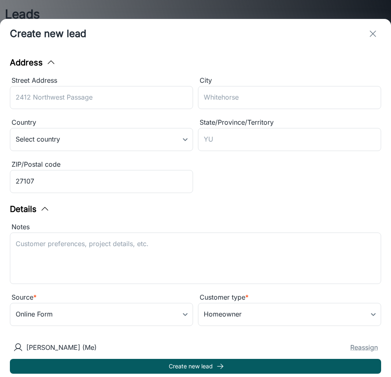
click at [81, 259] on textarea "Notes" at bounding box center [196, 258] width 360 height 38
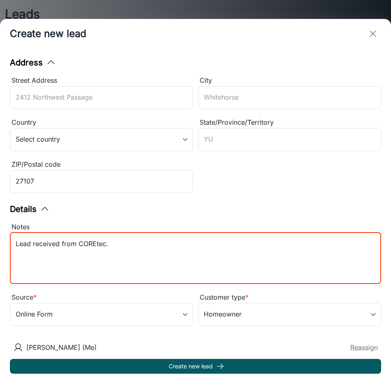
paste textarea "[EMAIL_ADDRESS][DOMAIN_NAME]"
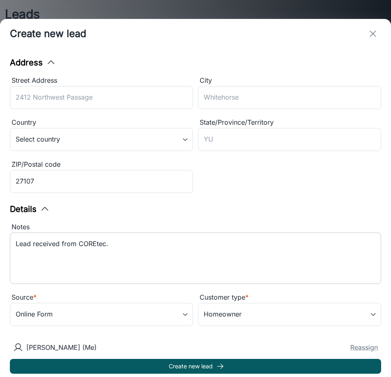
click at [93, 264] on textarea "Lead received from COREtec." at bounding box center [196, 258] width 360 height 38
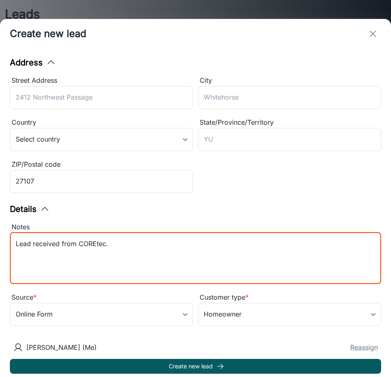
paste textarea "Samples purchased: SEA SALT OAK VV810_05028, CONCH ASH VV810_01024, LEISURE OAK…"
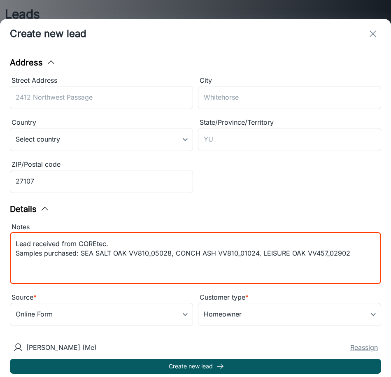
type textarea "Lead received from COREtec. Samples purchased: SEA SALT OAK VV810_05028, CONCH …"
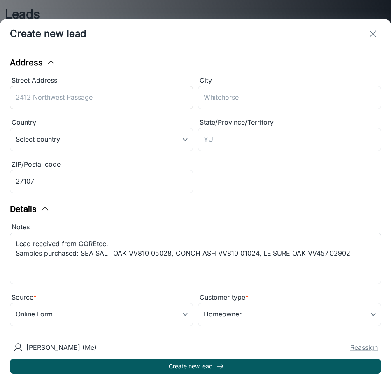
click at [81, 98] on input "Street Address" at bounding box center [101, 97] width 183 height 23
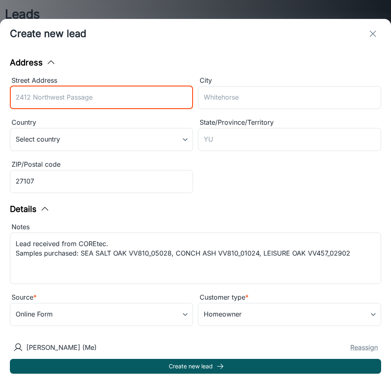
paste input "137 [PERSON_NAME] [PERSON_NAME] Dr"
type input "137 [PERSON_NAME] [PERSON_NAME] Dr"
click at [356, 95] on input "City" at bounding box center [289, 97] width 183 height 23
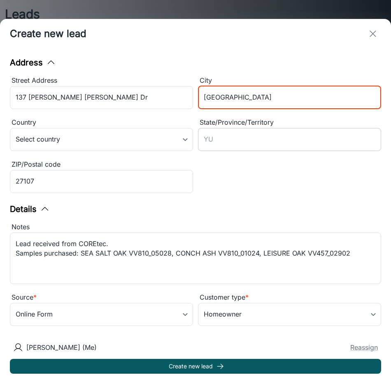
type input "[GEOGRAPHIC_DATA]"
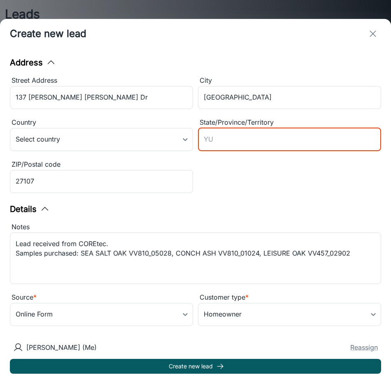
click at [201, 147] on input "State/Province/Territory" at bounding box center [289, 139] width 183 height 23
type input "NC"
click at [200, 177] on div "Street Address [GEOGRAPHIC_DATA][PERSON_NAME][PERSON_NAME] [GEOGRAPHIC_DATA] ​ …" at bounding box center [193, 133] width 376 height 126
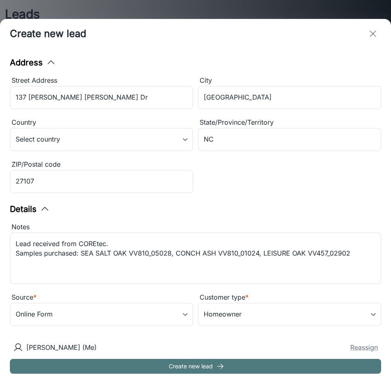
click at [185, 362] on button "Create new lead" at bounding box center [195, 366] width 371 height 15
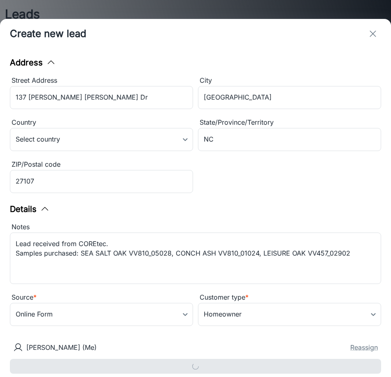
type input "in_store"
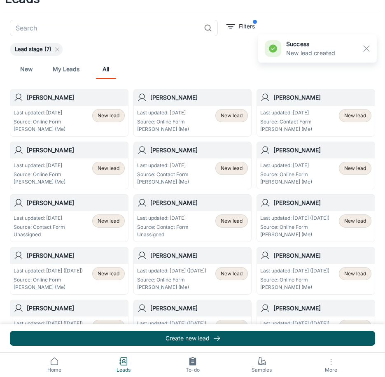
scroll to position [41, 0]
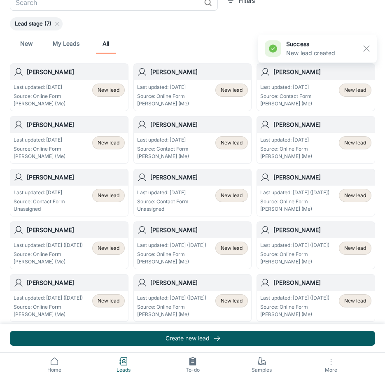
click at [176, 192] on p "Last updated: [DATE]" at bounding box center [162, 192] width 51 height 7
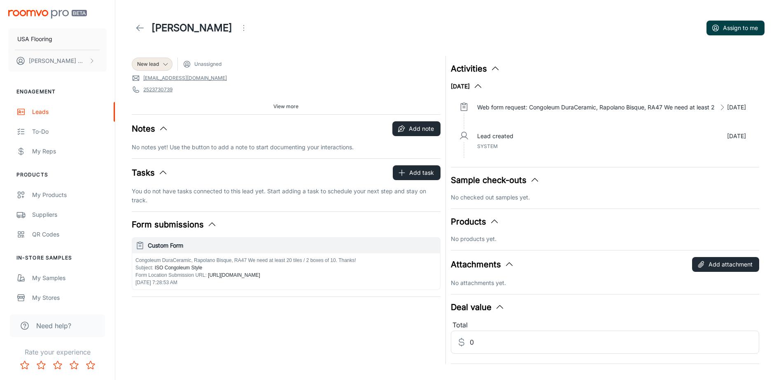
click at [712, 26] on icon "button" at bounding box center [715, 28] width 8 height 8
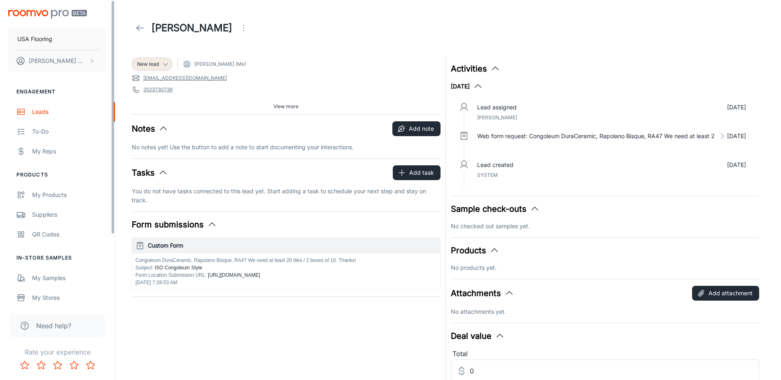
click at [141, 26] on icon at bounding box center [140, 28] width 10 height 10
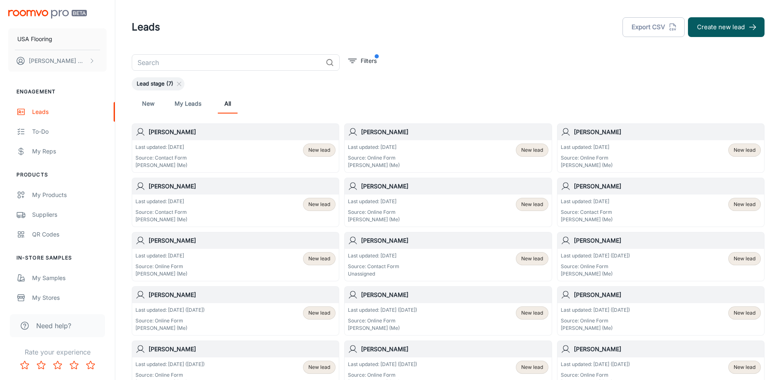
click at [376, 249] on div "Last updated: [DATE] Source: Contact Form Unassigned New lead" at bounding box center [448, 265] width 207 height 32
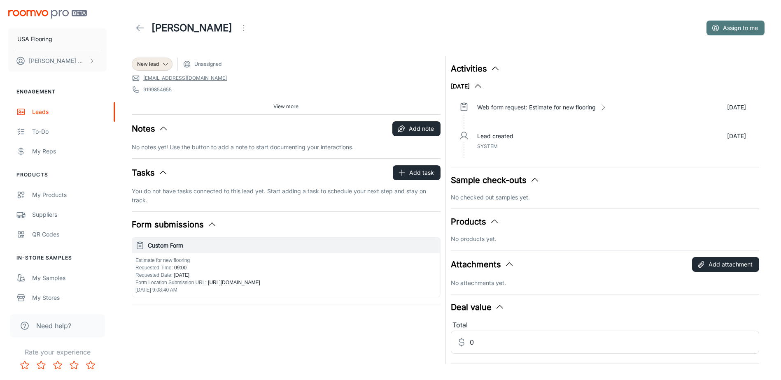
click at [733, 31] on button "Assign to me" at bounding box center [735, 28] width 58 height 15
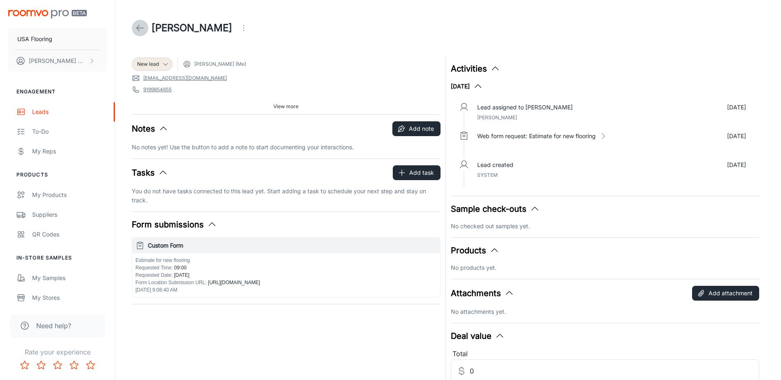
click at [140, 28] on icon at bounding box center [140, 28] width 10 height 10
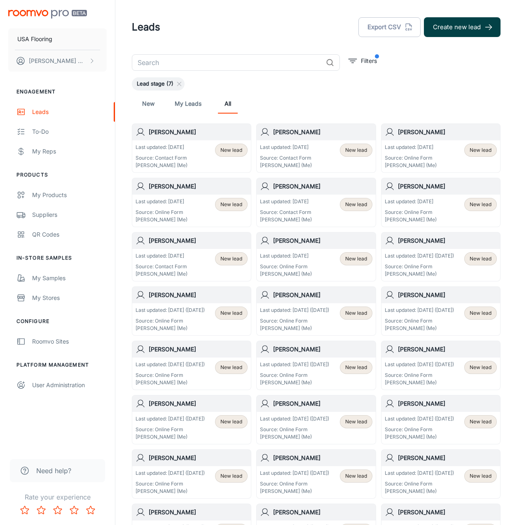
click at [438, 26] on button "Create new lead" at bounding box center [462, 27] width 77 height 20
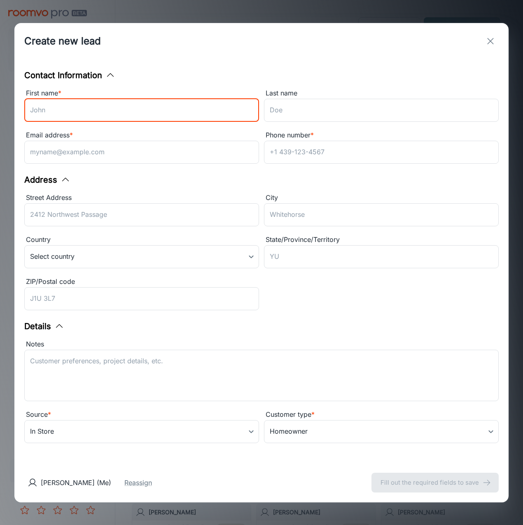
drag, startPoint x: 143, startPoint y: 109, endPoint x: 135, endPoint y: 113, distance: 8.5
click at [143, 109] on input "First name *" at bounding box center [141, 110] width 235 height 23
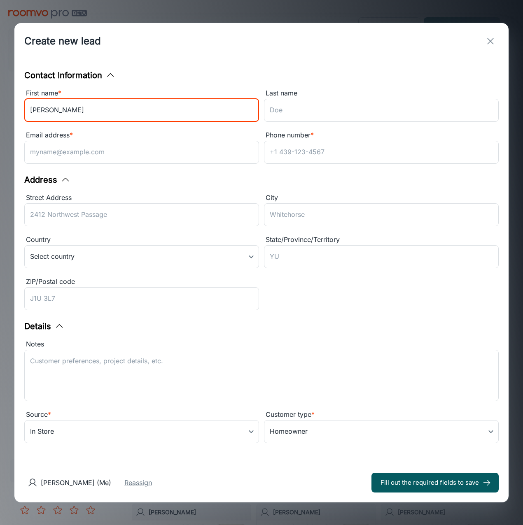
type input "Joe"
click at [304, 125] on div "Phone number * ​" at bounding box center [379, 146] width 240 height 42
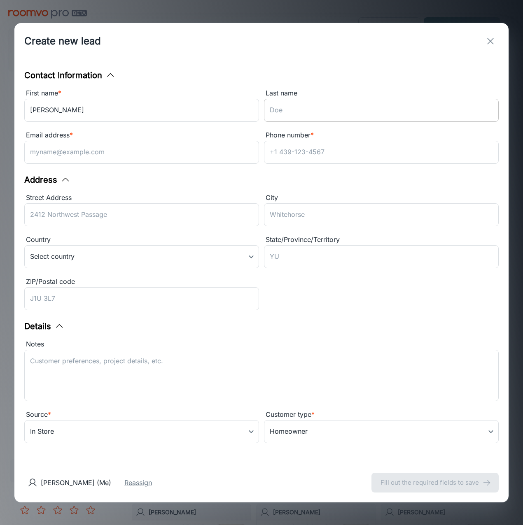
click at [304, 117] on input "Last name" at bounding box center [381, 110] width 235 height 23
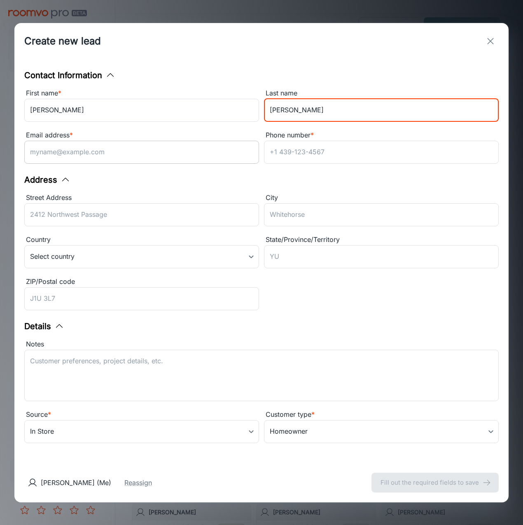
type input "Sater"
drag, startPoint x: 115, startPoint y: 151, endPoint x: 105, endPoint y: 152, distance: 10.0
click at [115, 151] on input "Email address *" at bounding box center [141, 152] width 235 height 23
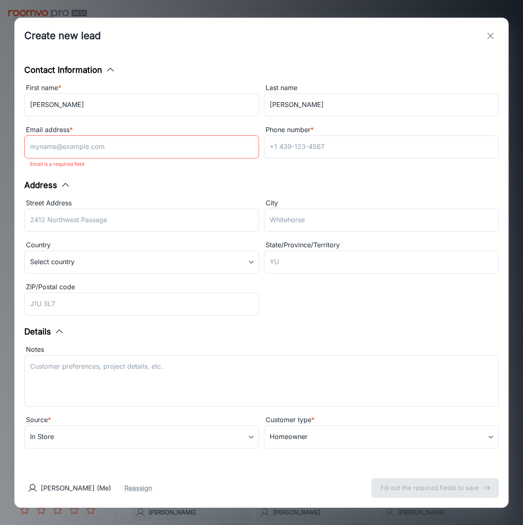
click at [75, 148] on input "Email address *" at bounding box center [141, 146] width 235 height 23
paste input "be_theman94@windowslive.com"
type input "be_theman94@windowslive.com"
click at [225, 176] on div "Contact Information First name * Joe ​ Last name Sater ​ Email address * be_the…" at bounding box center [261, 261] width 494 height 415
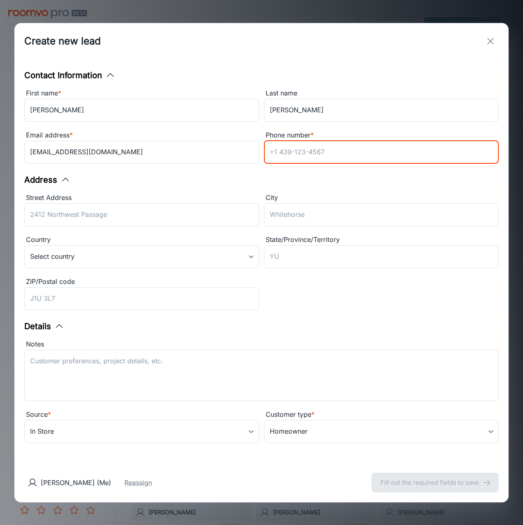
click at [291, 153] on input "Phone number *" at bounding box center [381, 152] width 235 height 23
paste input "(857) 258-6248"
type input "(857) 258-6248"
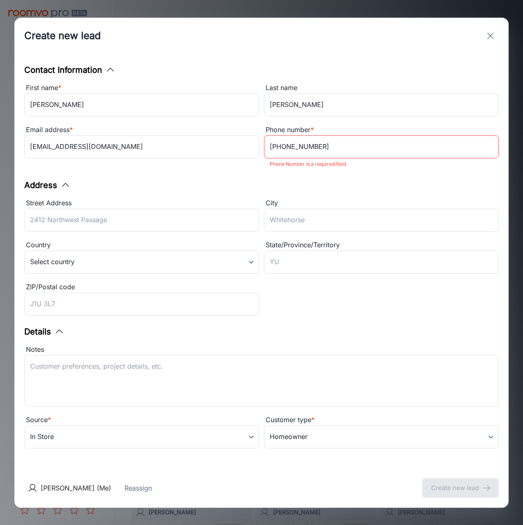
click at [169, 169] on div "Contact Information First name * Joe ​ Last name Sater ​ Email address * be_the…" at bounding box center [261, 261] width 494 height 415
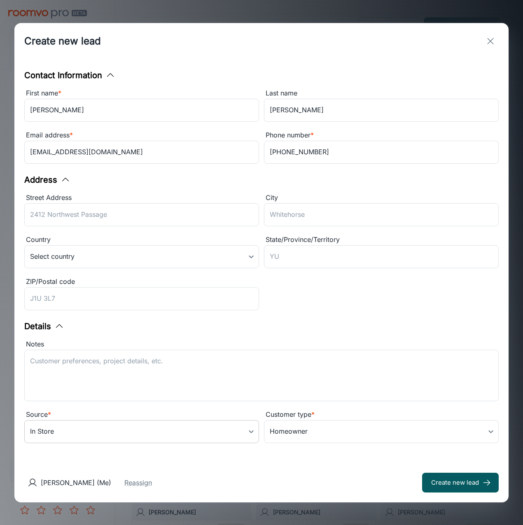
click at [69, 430] on body "USA Flooring Carson Worthington Engagement Leads To-do My Reps Products My Prod…" at bounding box center [261, 262] width 523 height 525
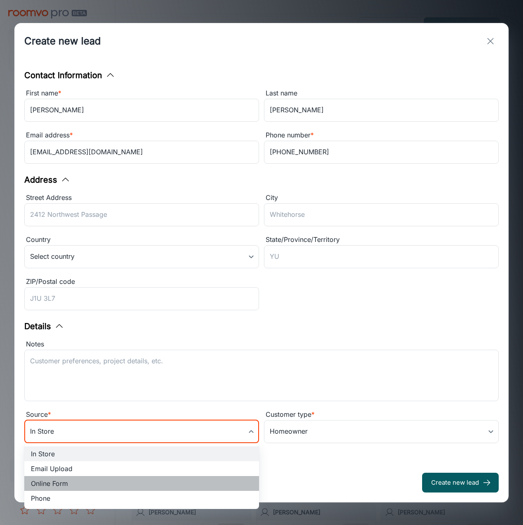
click at [53, 478] on li "Online Form" at bounding box center [141, 483] width 235 height 15
type input "online_form"
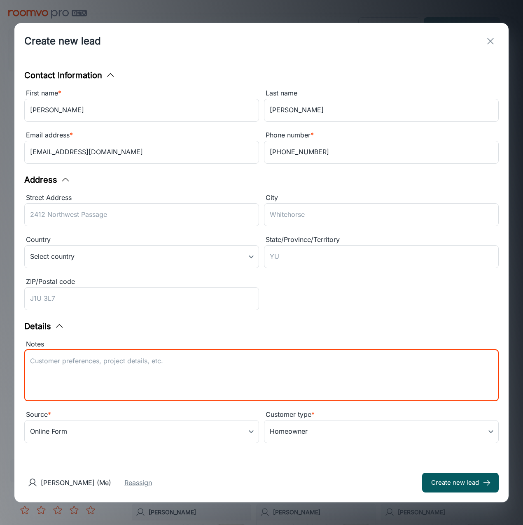
click at [59, 369] on textarea "Notes" at bounding box center [261, 375] width 463 height 38
type textarea "Lead received from Mohawk. Lead Source: Store Coupon"
click at [456, 483] on button "Create new lead" at bounding box center [460, 483] width 77 height 20
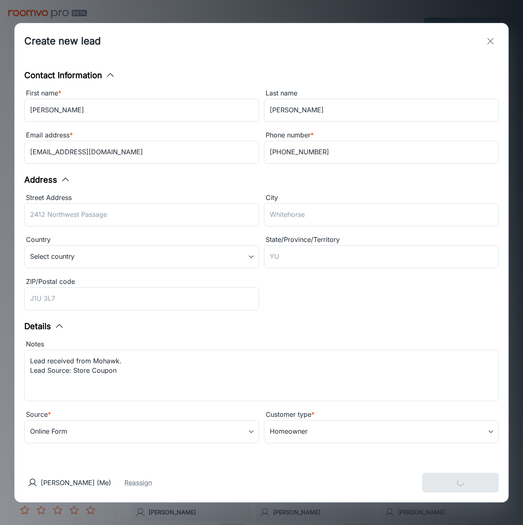
type input "in_store"
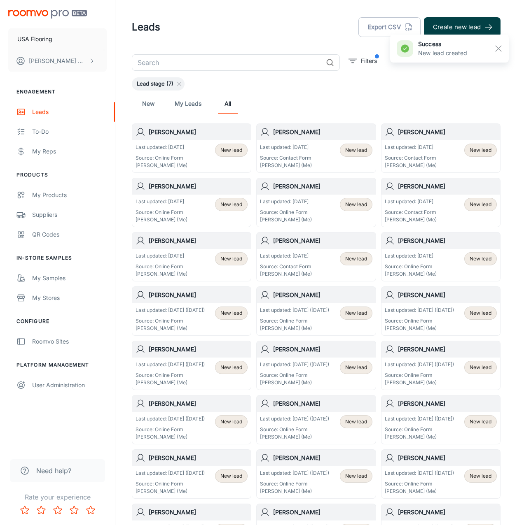
click at [487, 25] on icon "button" at bounding box center [488, 27] width 9 height 9
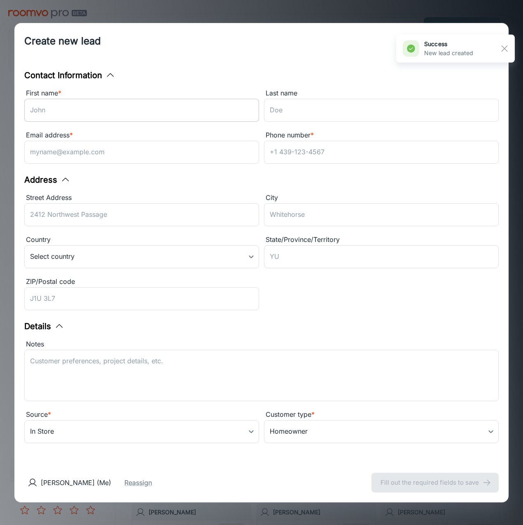
click at [179, 118] on input "First name *" at bounding box center [141, 110] width 235 height 23
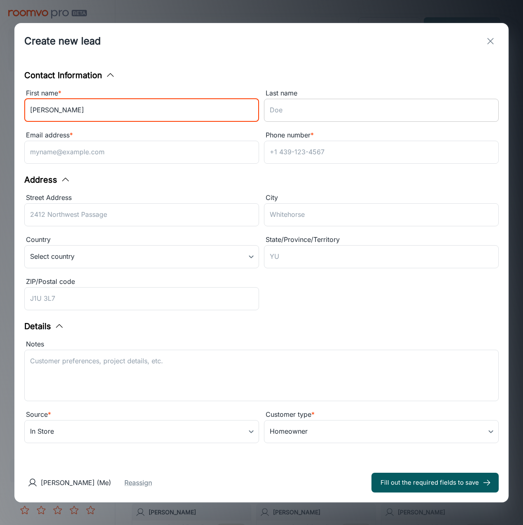
type input "Anna"
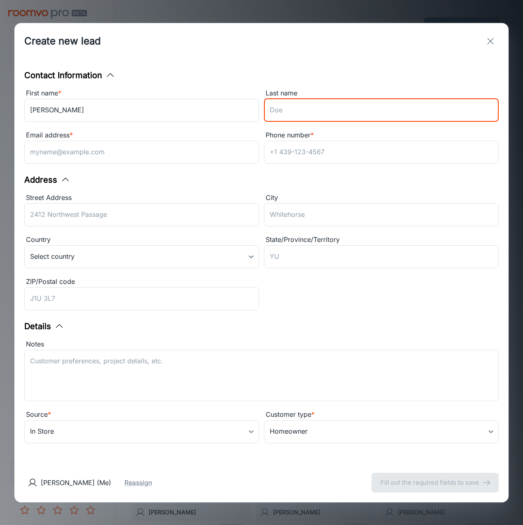
click at [316, 119] on input "Last name" at bounding box center [381, 110] width 235 height 23
type input "Batool"
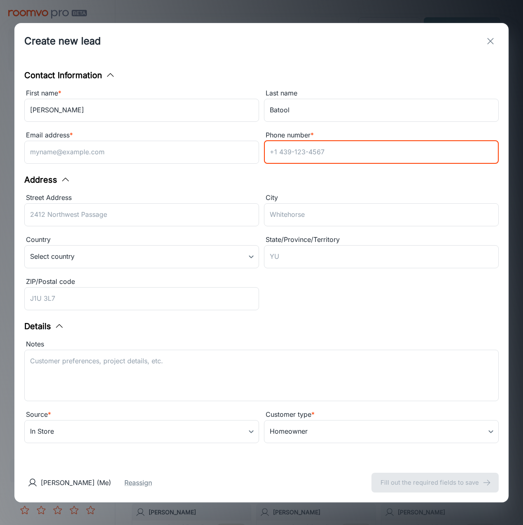
click at [291, 157] on input "Phone number *" at bounding box center [381, 152] width 235 height 23
click at [137, 151] on input "Email address *" at bounding box center [141, 152] width 235 height 23
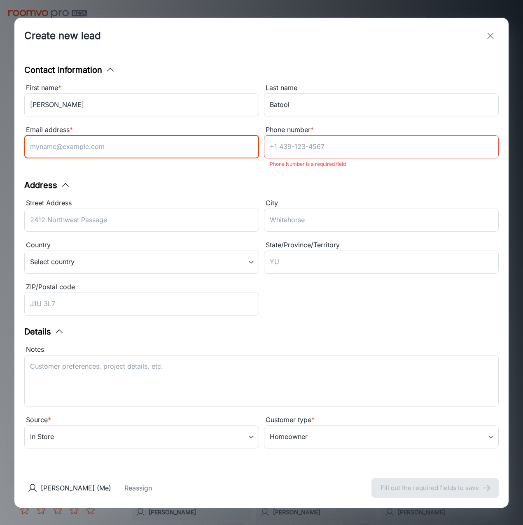
paste input "steven876@gmail.com"
type input "steven876@gmail.com"
click at [354, 149] on input "Phone number *" at bounding box center [381, 146] width 235 height 23
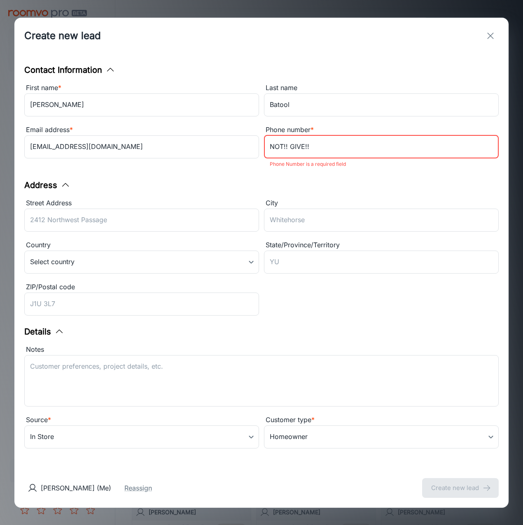
click at [313, 141] on input "NOT!! GIVE!!" at bounding box center [381, 146] width 235 height 23
type input "NOT!! GIVE!!"
click at [307, 182] on div "Address" at bounding box center [261, 185] width 474 height 12
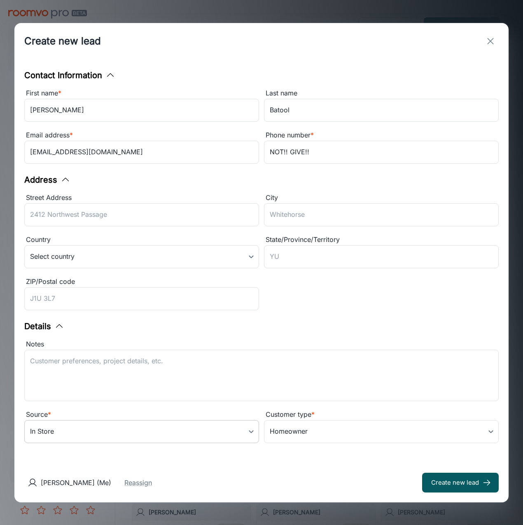
click at [83, 437] on body "USA Flooring Carson Worthington Engagement Leads To-do My Reps Products My Prod…" at bounding box center [261, 262] width 523 height 525
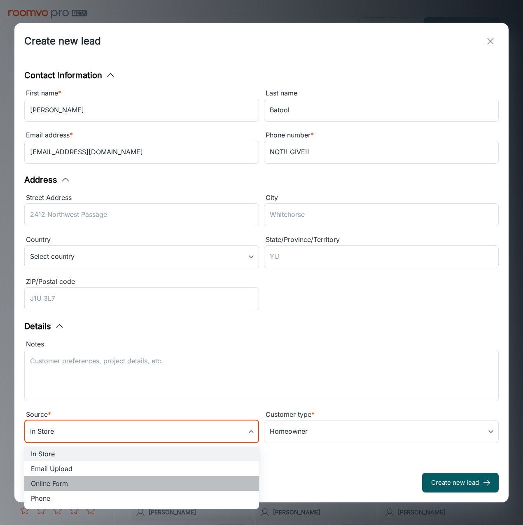
click at [74, 479] on li "Online Form" at bounding box center [141, 483] width 235 height 15
type input "online_form"
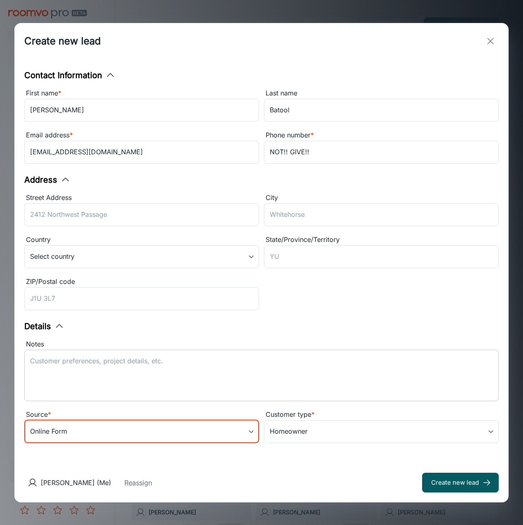
click at [75, 379] on textarea "Notes" at bounding box center [261, 375] width 463 height 38
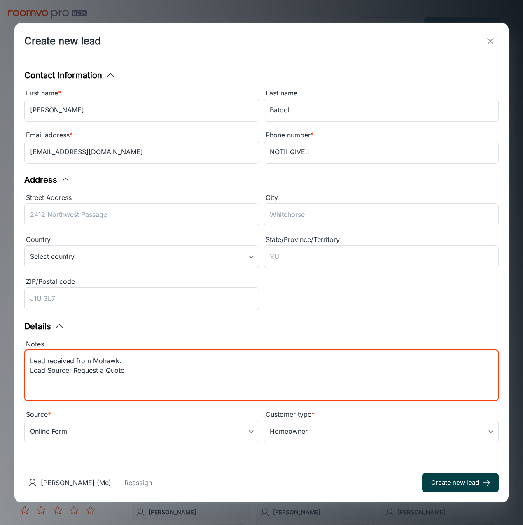
type textarea "Lead received from Mohawk. Lead Source: Request a Quote"
click at [460, 478] on button "Create new lead" at bounding box center [460, 483] width 77 height 20
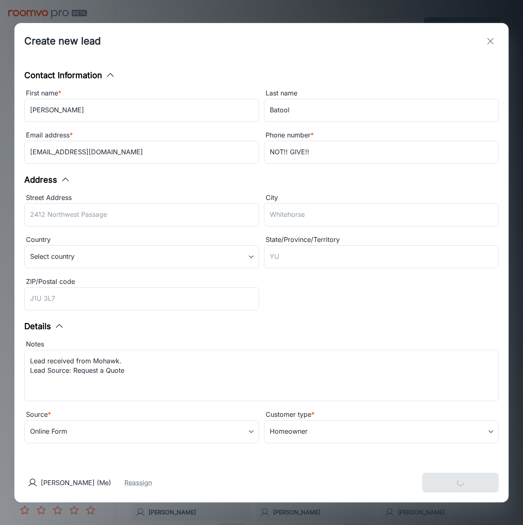
type input "in_store"
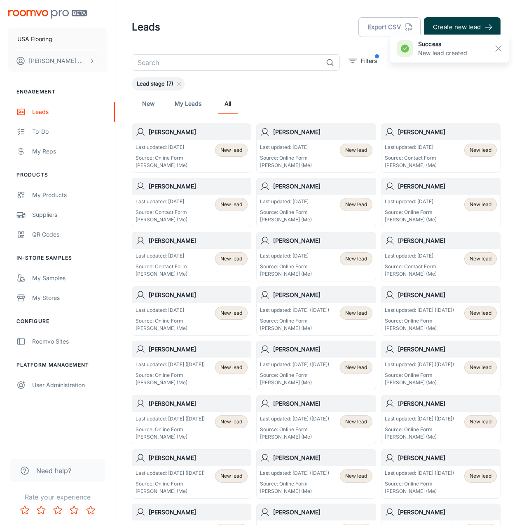
click at [471, 27] on button "Create new lead" at bounding box center [462, 27] width 77 height 20
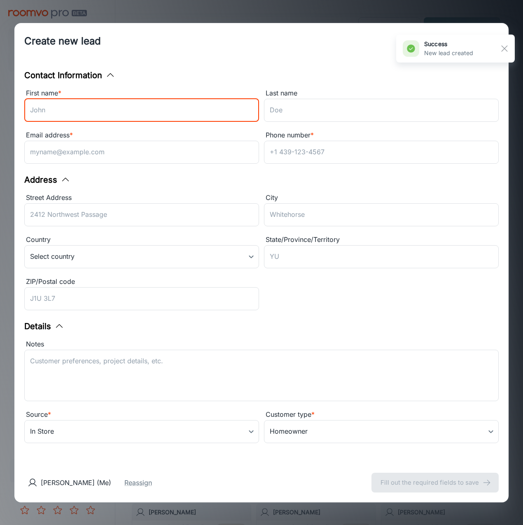
click at [163, 114] on input "First name *" at bounding box center [141, 110] width 235 height 23
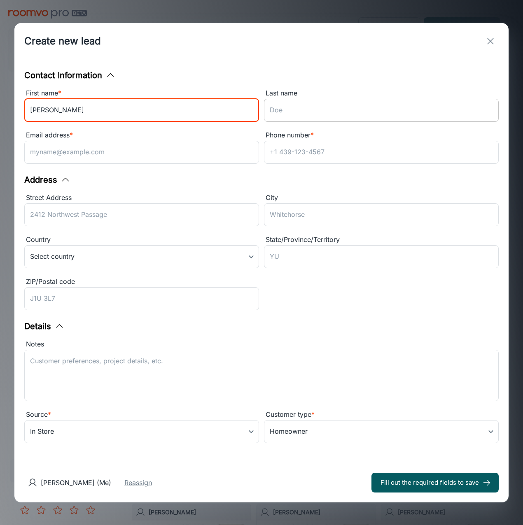
type input "Bonnie"
click at [376, 102] on div "Last name ​" at bounding box center [381, 106] width 235 height 37
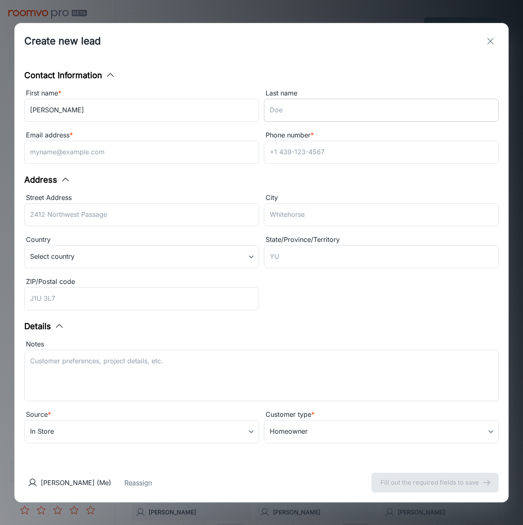
click at [371, 113] on input "Last name" at bounding box center [381, 110] width 235 height 23
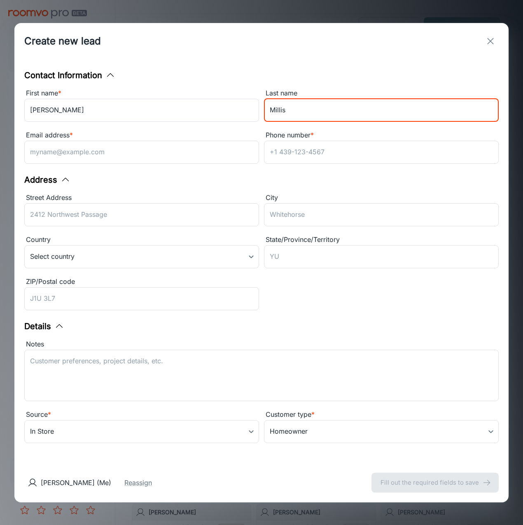
type input "Millis"
click at [306, 155] on input "Phone number *" at bounding box center [381, 152] width 235 height 23
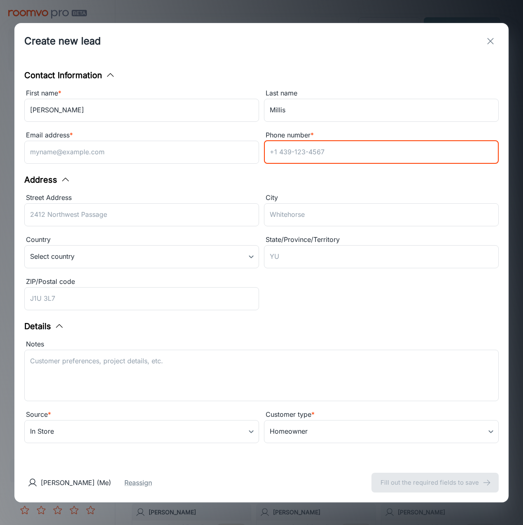
paste input "(919) 649-0146"
type input "(919) 649-0146"
click at [176, 182] on div "Address" at bounding box center [261, 180] width 474 height 12
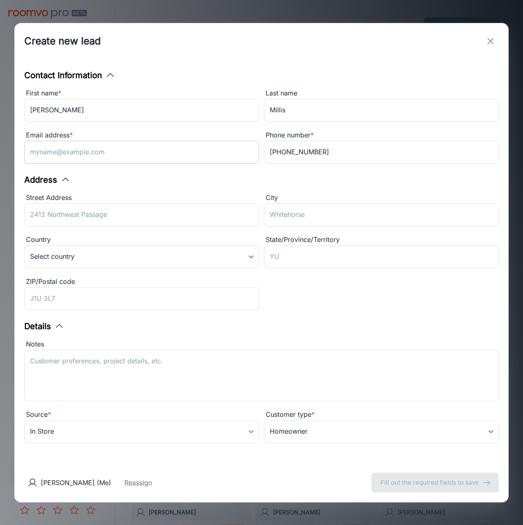
click at [65, 150] on input "Email address *" at bounding box center [141, 152] width 235 height 23
paste input "Bmillisely@gmail.com"
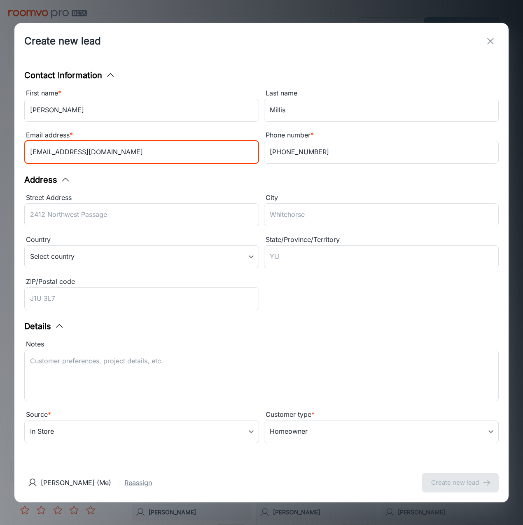
type input "Bmillisely@gmail.com"
click at [248, 189] on div "Address Street Address ​ City ​ Country Select country ​ State/Province/Territo…" at bounding box center [261, 244] width 474 height 140
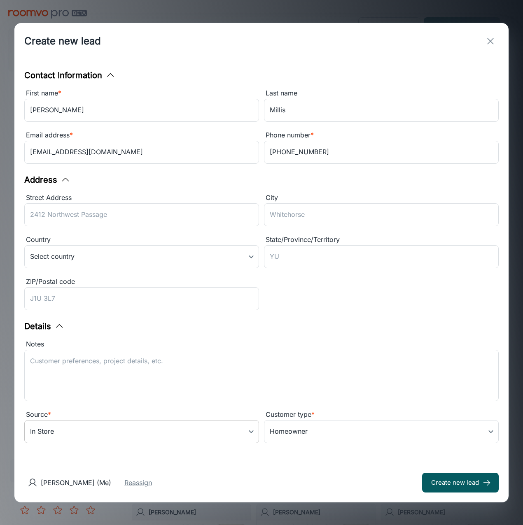
click at [112, 426] on body "USA Flooring Carson Worthington Engagement Leads To-do My Reps Products My Prod…" at bounding box center [261, 262] width 523 height 525
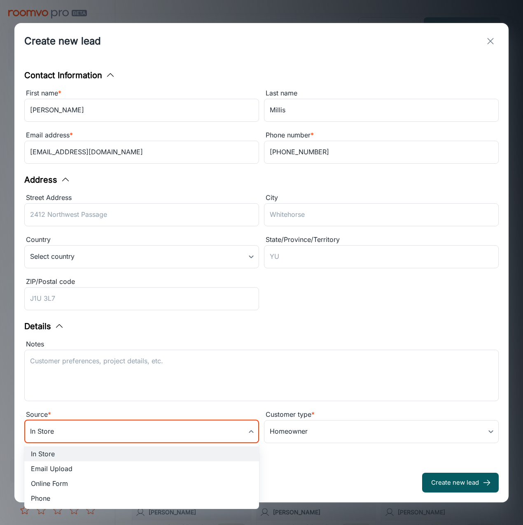
click at [72, 481] on li "Online Form" at bounding box center [141, 483] width 235 height 15
type input "online_form"
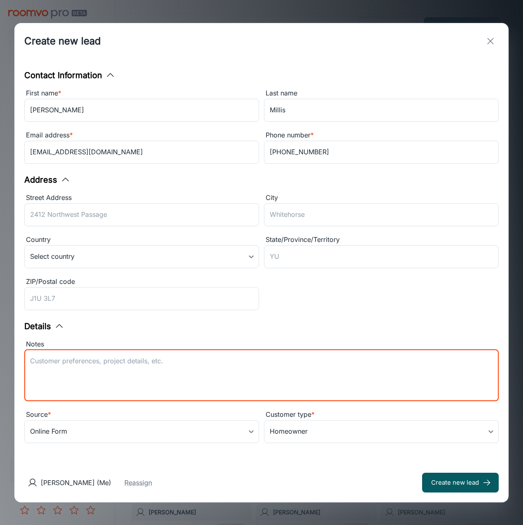
click at [74, 370] on textarea "Notes" at bounding box center [261, 375] width 463 height 38
type textarea "Lead received from Mohawk. Lead Source: Store Coupon"
click at [483, 482] on icon "submit" at bounding box center [486, 482] width 9 height 9
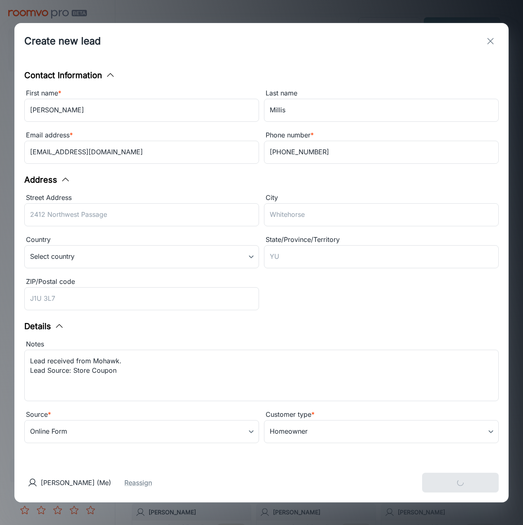
type input "in_store"
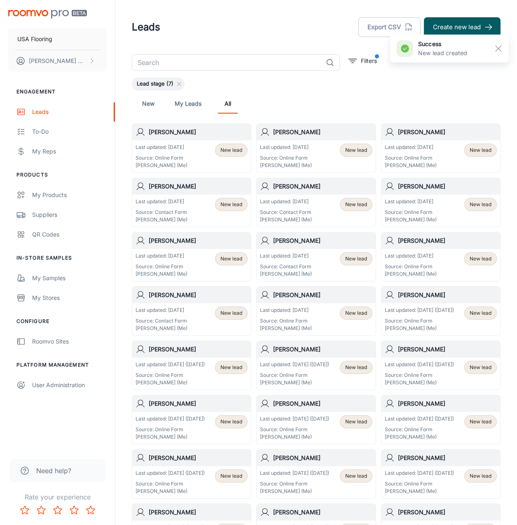
drag, startPoint x: 491, startPoint y: 28, endPoint x: 447, endPoint y: 39, distance: 45.5
click at [491, 28] on polyline "button" at bounding box center [490, 27] width 2 height 5
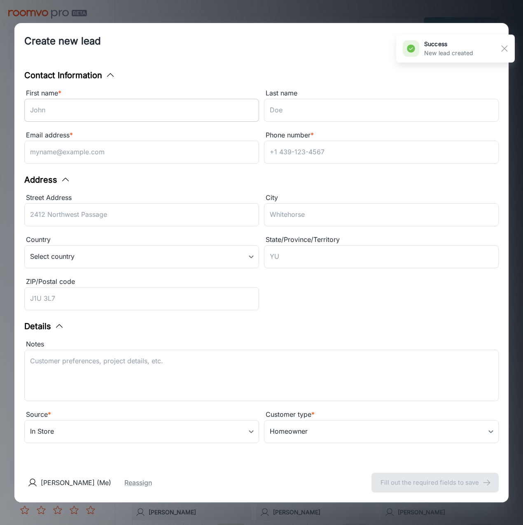
click at [180, 115] on input "First name *" at bounding box center [141, 110] width 235 height 23
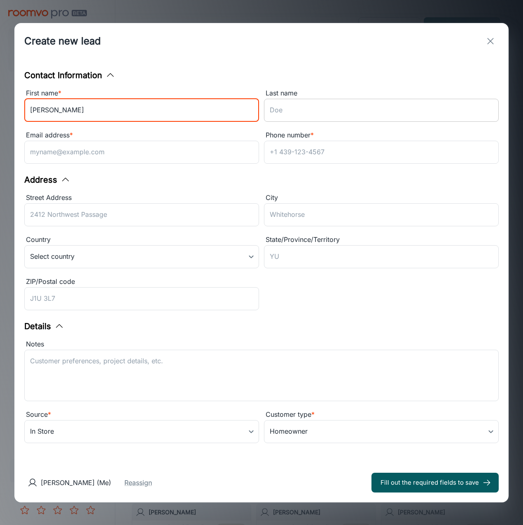
type input "Roberto"
click at [293, 120] on input "Last name" at bounding box center [381, 110] width 235 height 23
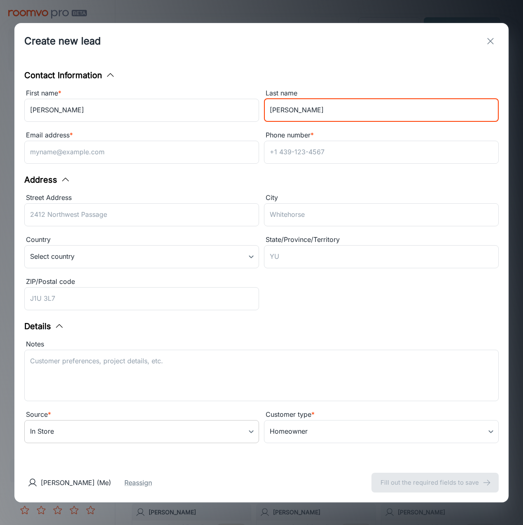
type input "Rosado"
click at [84, 450] on div "Contact Information First name * Roberto ​ Last name Rosado ​ Email address * ​…" at bounding box center [261, 261] width 494 height 404
click at [81, 434] on body "USA Flooring Carson Worthington Engagement Leads To-do My Reps Products My Prod…" at bounding box center [261, 262] width 523 height 525
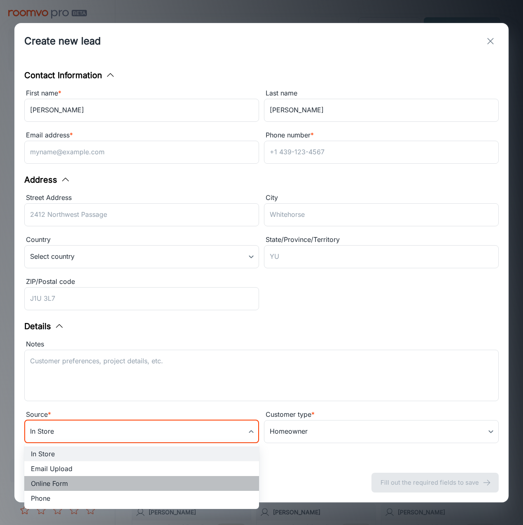
click at [54, 478] on li "Online Form" at bounding box center [141, 483] width 235 height 15
type input "online_form"
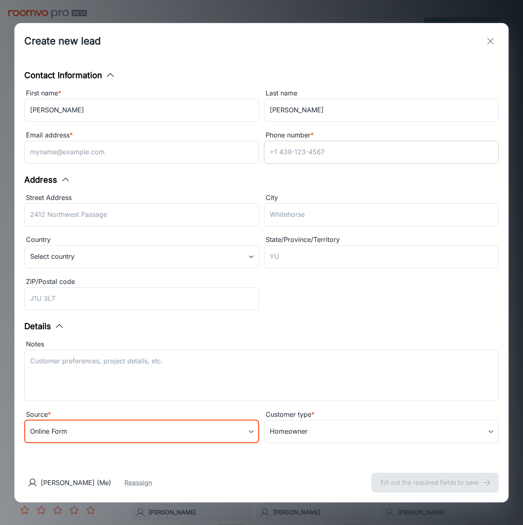
click at [317, 147] on input "Phone number *" at bounding box center [381, 152] width 235 height 23
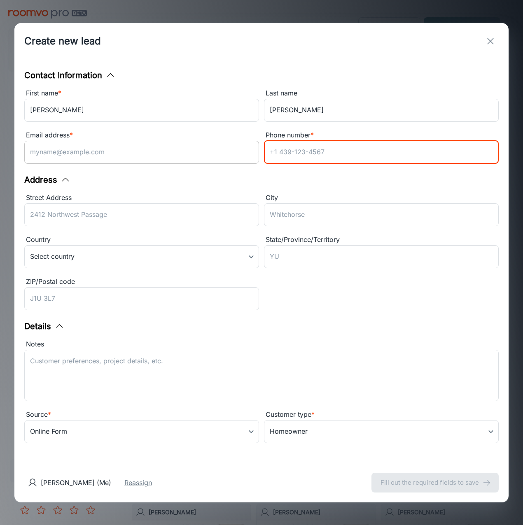
paste input "(845) 309-4261"
type input "(845) 309-4261"
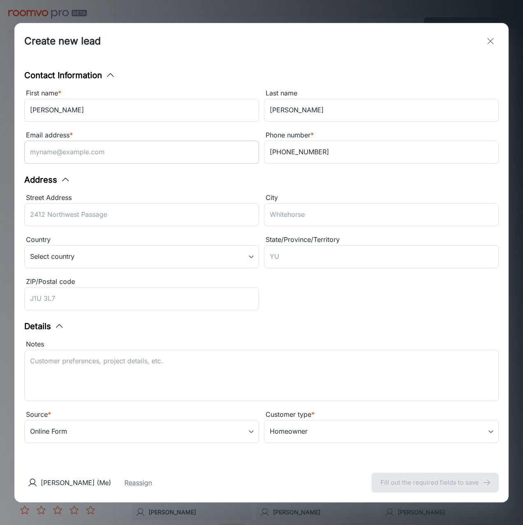
click at [66, 150] on input "Email address *" at bounding box center [141, 152] width 235 height 23
paste input "Nilrob35@frontier.com"
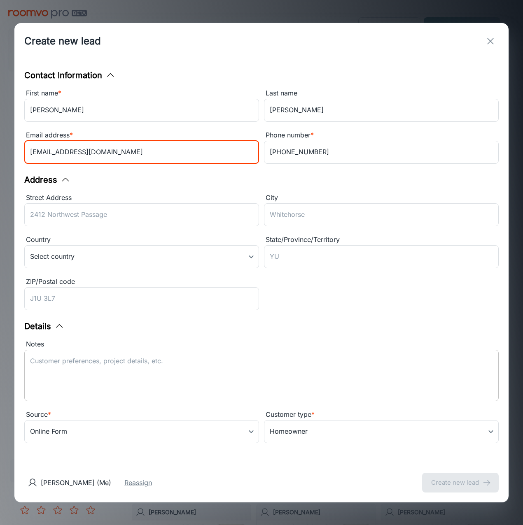
type input "Nilrob35@frontier.com"
click at [91, 365] on textarea "Notes" at bounding box center [261, 375] width 463 height 38
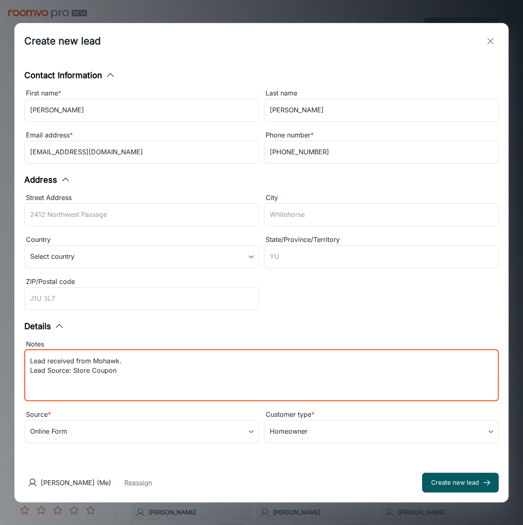
type textarea "Lead received from Mohawk. Lead Source: Store Coupon"
click at [220, 326] on div "Details" at bounding box center [261, 326] width 474 height 12
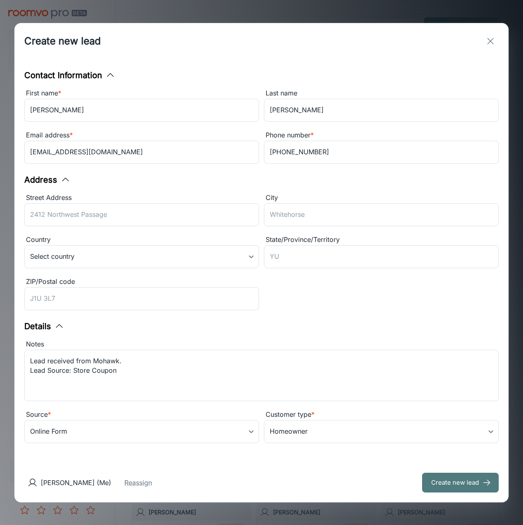
click at [476, 487] on button "Create new lead" at bounding box center [460, 483] width 77 height 20
type input "in_store"
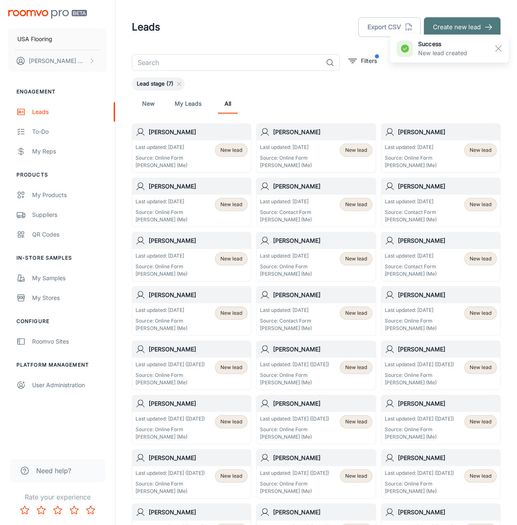
click at [475, 25] on button "Create new lead" at bounding box center [462, 27] width 77 height 20
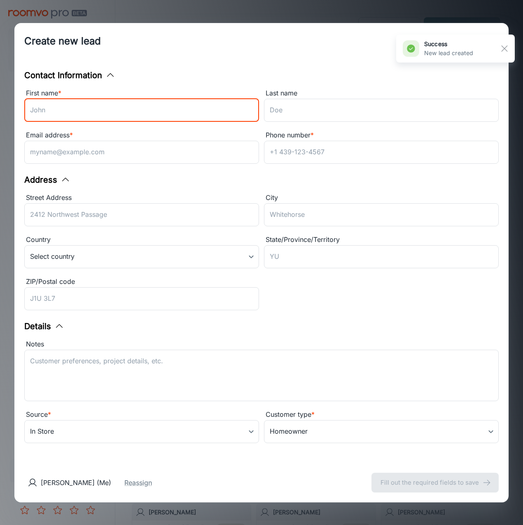
click at [185, 116] on input "First name *" at bounding box center [141, 110] width 235 height 23
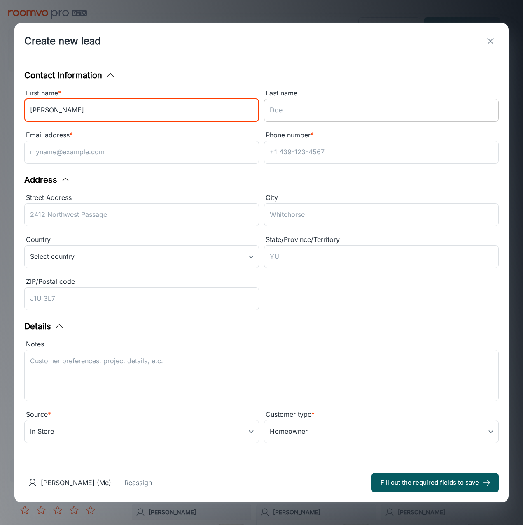
type input "Wendy"
click at [279, 108] on input "Last name" at bounding box center [381, 110] width 235 height 23
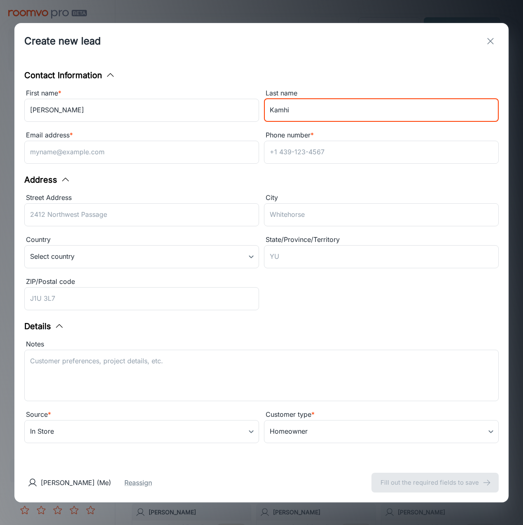
type input "Kamhi"
click at [161, 167] on div "Contact Information First name * Wendy ​ Last name Kamhi ​ Email address * ​ Ph…" at bounding box center [261, 261] width 494 height 404
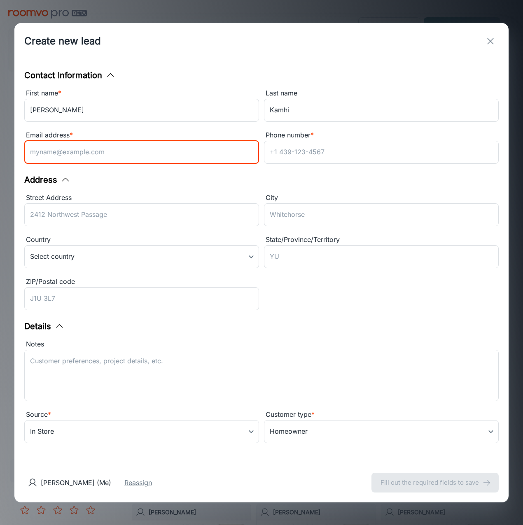
click at [47, 142] on input "Email address *" at bounding box center [141, 152] width 235 height 23
paste input "wendykamhi@gmail.com"
type input "wendykamhi@gmail.com"
click at [158, 195] on div "Street Address ​" at bounding box center [139, 209] width 240 height 42
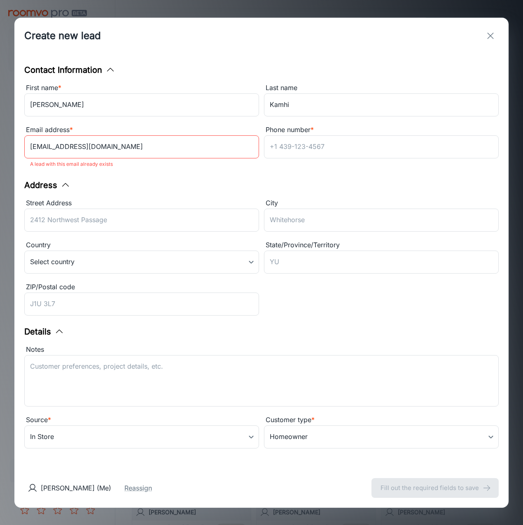
drag, startPoint x: 489, startPoint y: 40, endPoint x: 407, endPoint y: 27, distance: 83.3
click at [350, 28] on div "Create new lead" at bounding box center [261, 36] width 494 height 36
click at [500, 32] on div "Create new lead" at bounding box center [261, 36] width 494 height 36
click at [491, 35] on line "exit" at bounding box center [490, 36] width 6 height 6
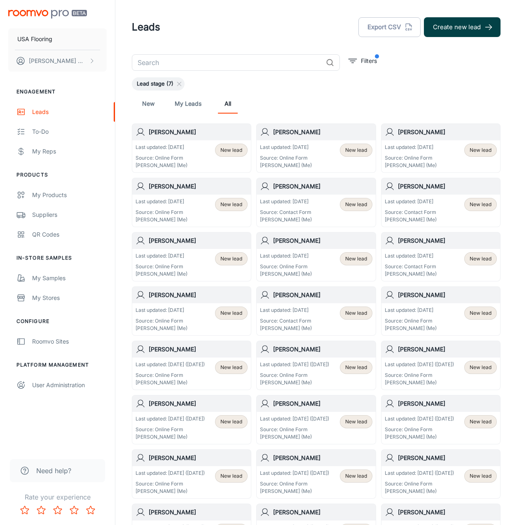
click at [463, 22] on button "Create new lead" at bounding box center [462, 27] width 77 height 20
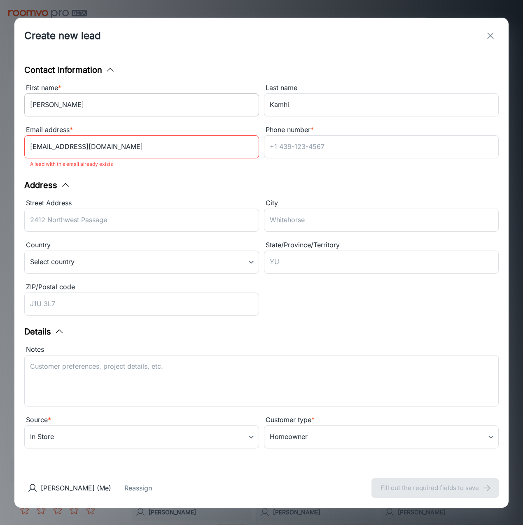
click at [214, 107] on input "Wendy" at bounding box center [141, 104] width 235 height 23
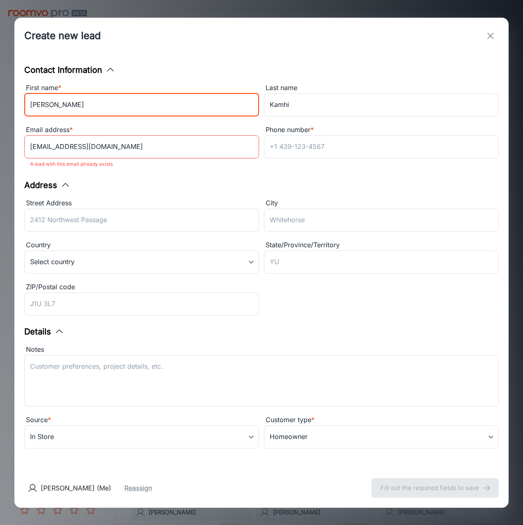
click at [181, 109] on input "Wendy" at bounding box center [141, 104] width 235 height 23
click at [180, 109] on input "Wendy" at bounding box center [141, 104] width 235 height 23
type input "Gary"
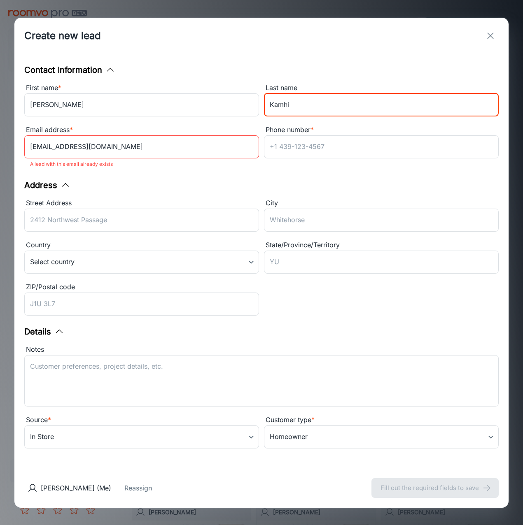
click at [321, 109] on input "Kamhi" at bounding box center [381, 104] width 235 height 23
type input "Lash"
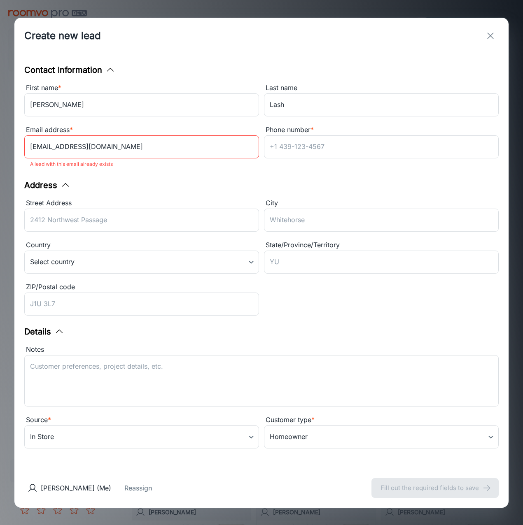
click at [120, 150] on input "wendykamhi@gmail.com" at bounding box center [141, 146] width 235 height 23
paste input "garylash14"
type input "garylash14@gmail.com"
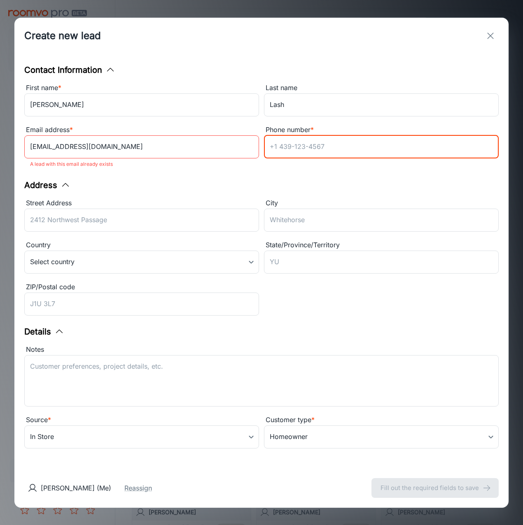
click at [318, 149] on input "Phone number *" at bounding box center [381, 146] width 235 height 23
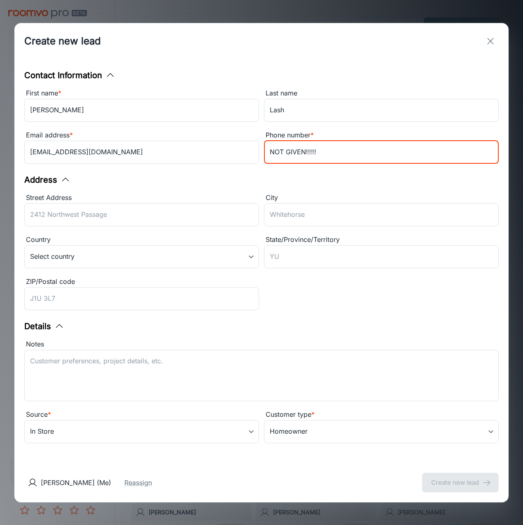
click at [296, 173] on div "Contact Information First name * Gary ​ Last name Lash ​ Email address * garyla…" at bounding box center [261, 261] width 494 height 404
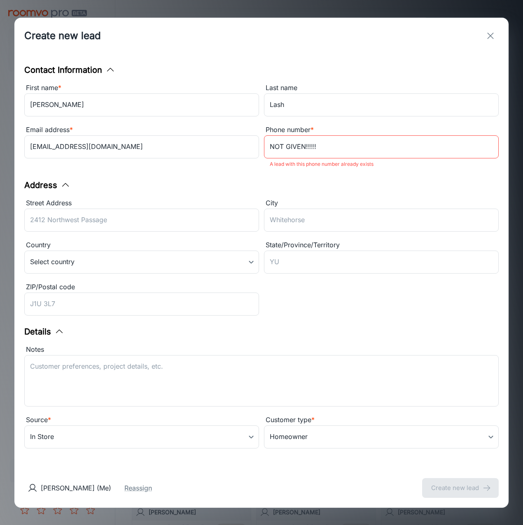
click at [328, 150] on input "NOT GIVEN!!!!!" at bounding box center [381, 146] width 235 height 23
type input "NOT GIVEN!!!!!!"
click at [289, 178] on div "Contact Information First name * Gary ​ Last name Lash ​ Email address * garyla…" at bounding box center [261, 261] width 494 height 415
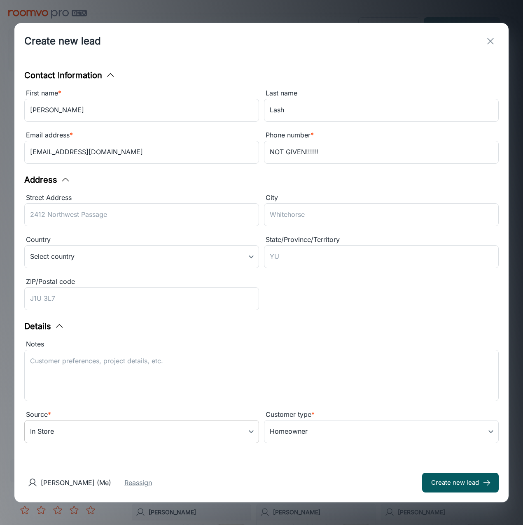
click at [85, 428] on body "USA Flooring Carson Worthington Engagement Leads To-do My Reps Products My Prod…" at bounding box center [261, 262] width 523 height 525
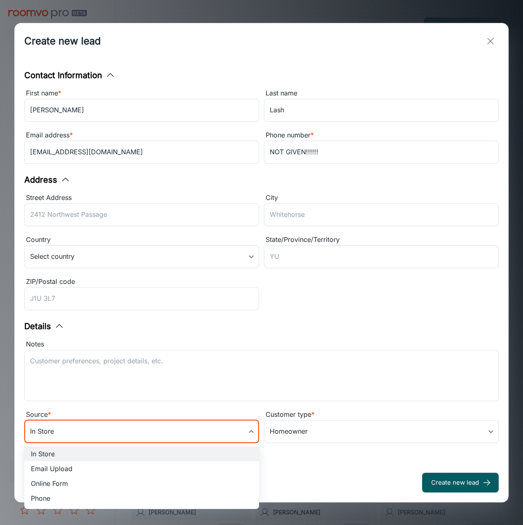
click at [68, 485] on li "Online Form" at bounding box center [141, 483] width 235 height 15
type input "online_form"
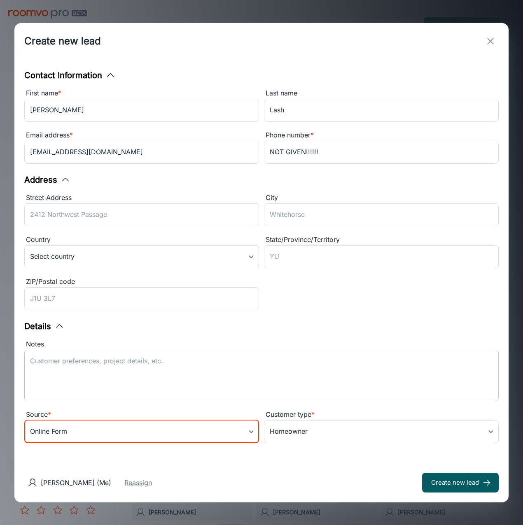
click at [112, 375] on textarea "Notes" at bounding box center [261, 375] width 463 height 38
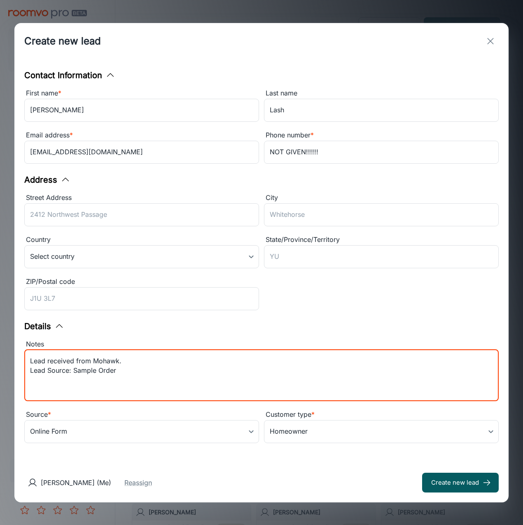
type textarea "Lead received from Mohawk. Lead Source: Sample Order"
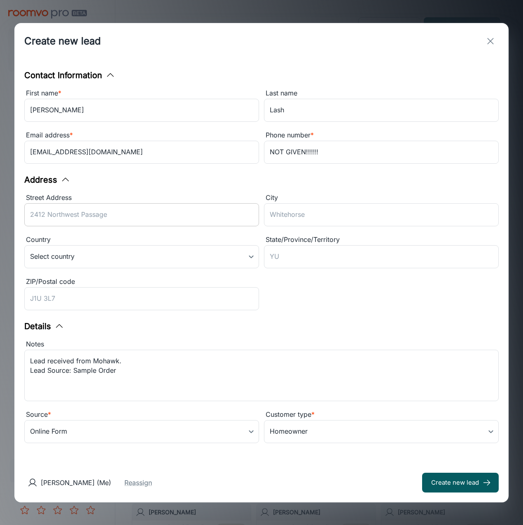
click at [63, 217] on input "Street Address" at bounding box center [141, 214] width 235 height 23
paste input "232 DANIEL RIDGE RD"
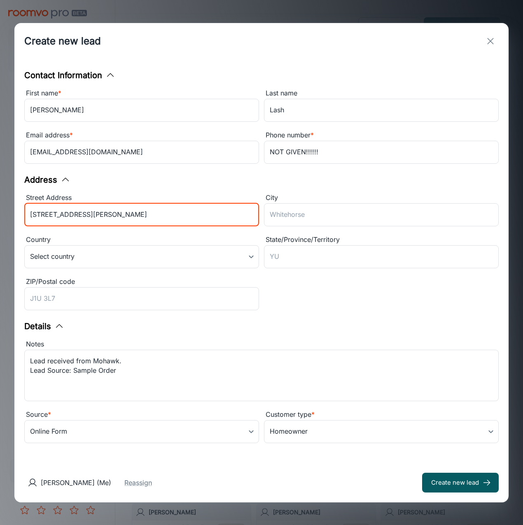
type input "232 DANIEL RIDGE RD"
click at [311, 215] on input "City" at bounding box center [381, 214] width 235 height 23
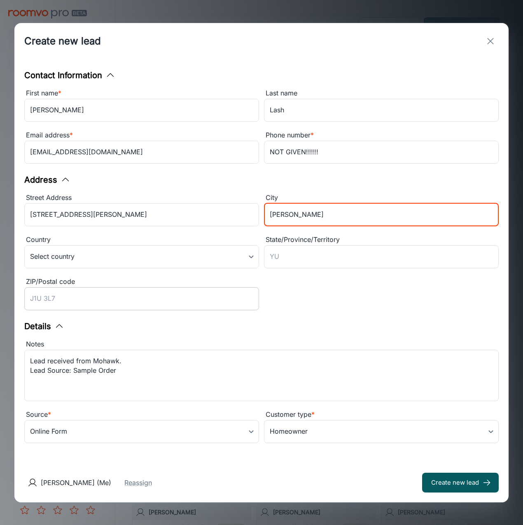
type input "Wendell"
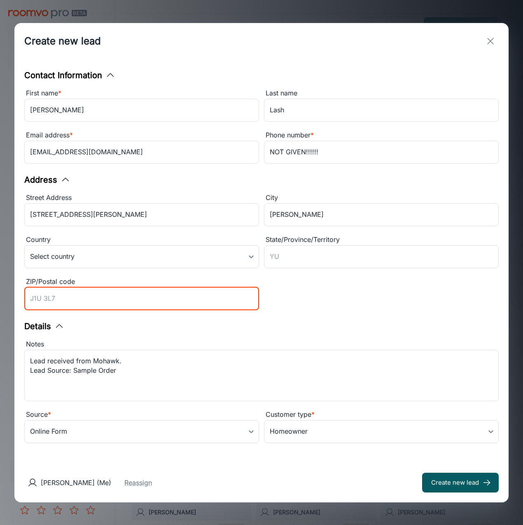
click at [94, 299] on input "ZIP/Postal code" at bounding box center [141, 298] width 235 height 23
type input "27591"
click at [340, 252] on input "State/Province/Territory" at bounding box center [381, 256] width 235 height 23
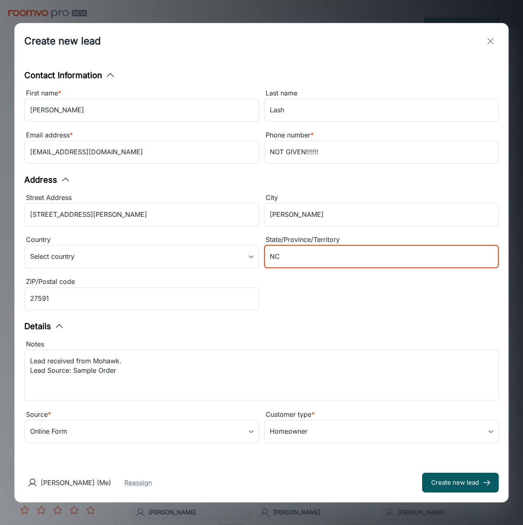
type input "NC"
click at [231, 329] on div "Details" at bounding box center [261, 326] width 474 height 12
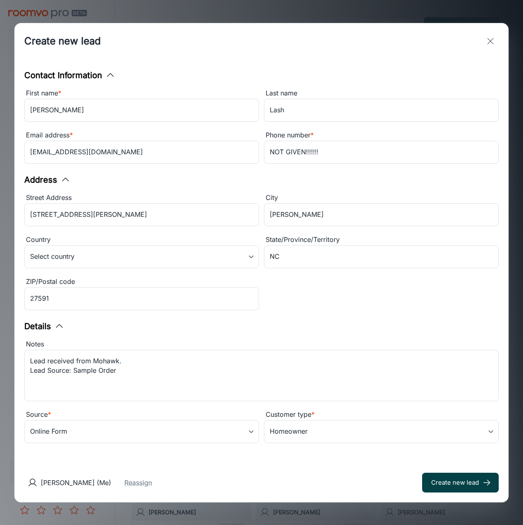
click at [445, 481] on button "Create new lead" at bounding box center [460, 483] width 77 height 20
type input "in_store"
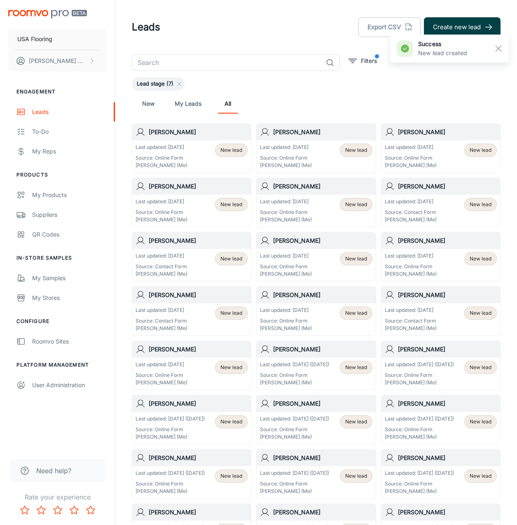
click at [456, 28] on button "Create new lead" at bounding box center [462, 27] width 77 height 20
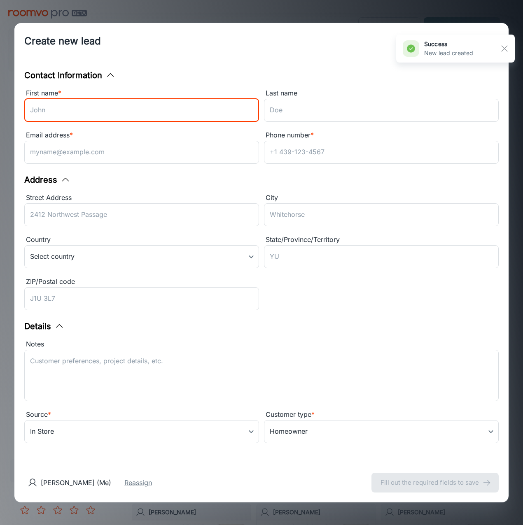
click at [114, 108] on input "First name *" at bounding box center [141, 110] width 235 height 23
type input "j"
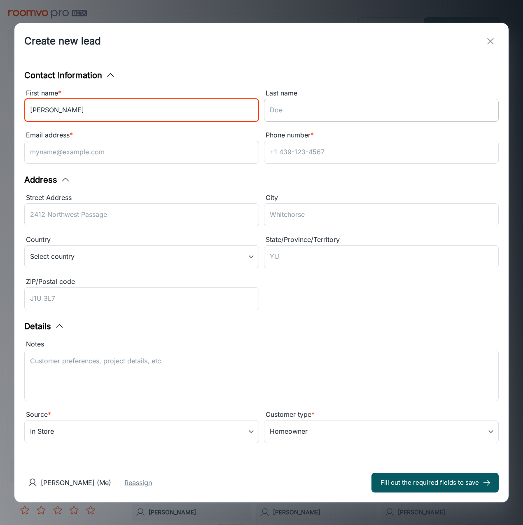
type input "Josh"
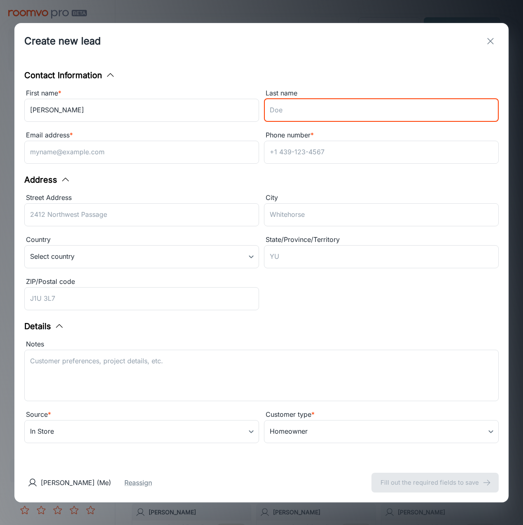
click at [319, 111] on input "Last name" at bounding box center [381, 110] width 235 height 23
type input "Russell"
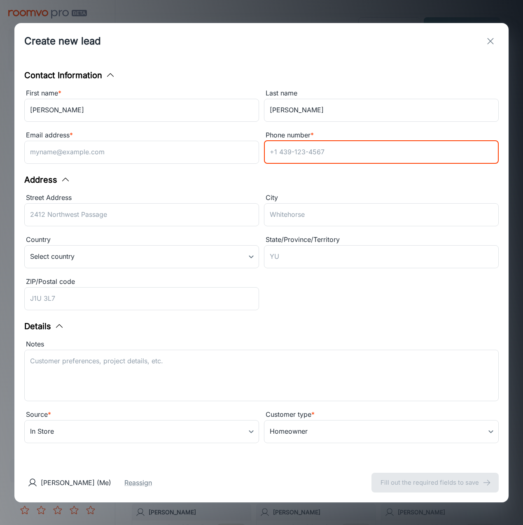
click at [306, 155] on input "Phone number *" at bounding box center [381, 152] width 235 height 23
paste input "(336) 689-4437"
type input "(336) 689-4437"
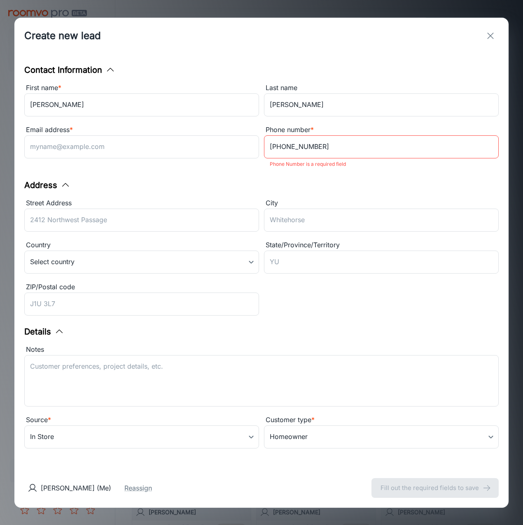
click at [182, 173] on div "Contact Information First name * Josh ​ Last name Russell ​ Email address * ​ P…" at bounding box center [261, 261] width 494 height 415
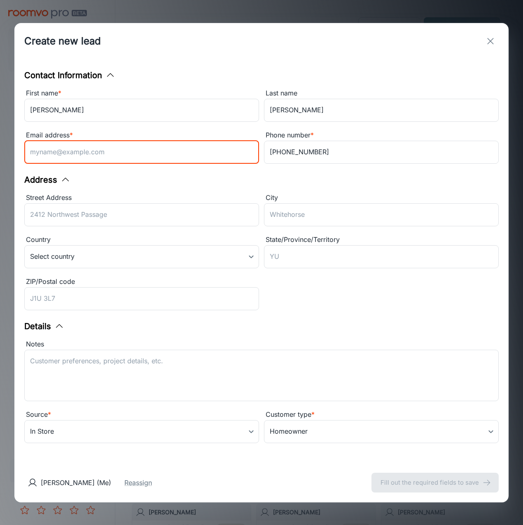
click at [112, 155] on input "Email address *" at bounding box center [141, 152] width 235 height 23
paste input "deanna.russell753@gmail.com"
type input "deanna.russell753@gmail.com"
click at [137, 191] on div "Address Street Address ​ City ​ Country Select country ​ State/Province/Territo…" at bounding box center [261, 244] width 474 height 140
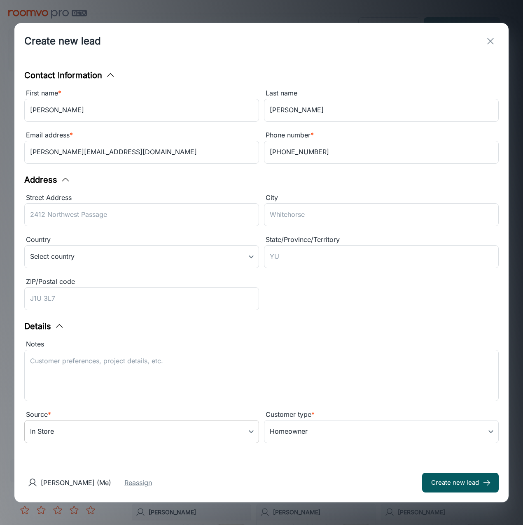
click at [79, 437] on body "USA Flooring Carson Worthington Engagement Leads To-do My Reps Products My Prod…" at bounding box center [261, 262] width 523 height 525
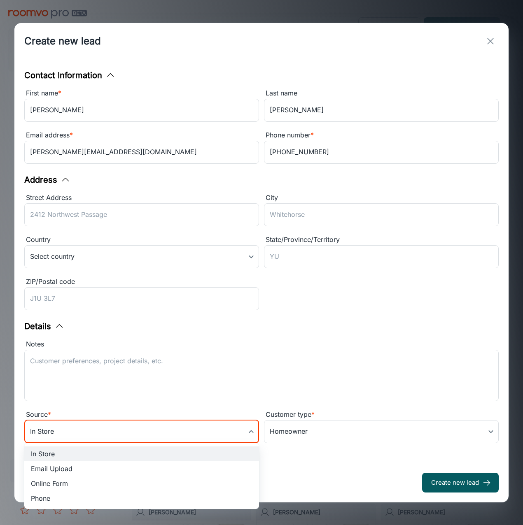
click at [82, 484] on li "Online Form" at bounding box center [141, 483] width 235 height 15
type input "online_form"
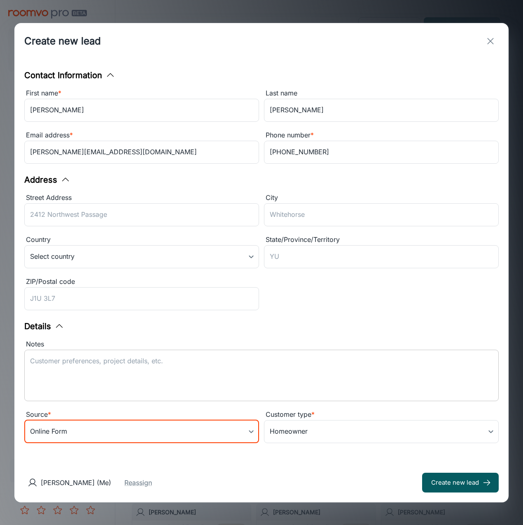
click at [106, 378] on textarea "Notes" at bounding box center [261, 375] width 463 height 38
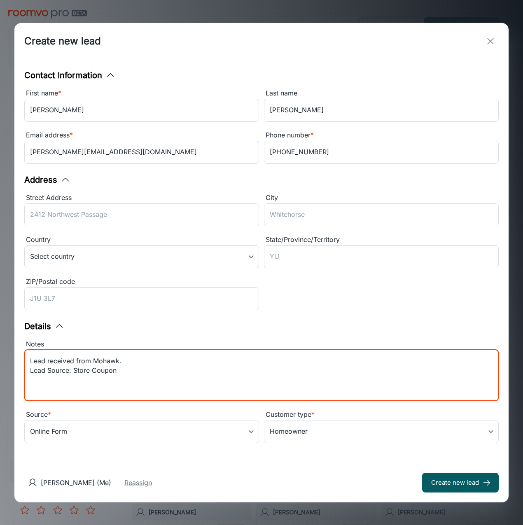
type textarea "Lead received from Mohawk. Lead Source: Store Coupon"
click at [148, 336] on div "Notes Lead received from Mohawk. Lead Source: Store Coupon x ​" at bounding box center [258, 369] width 479 height 70
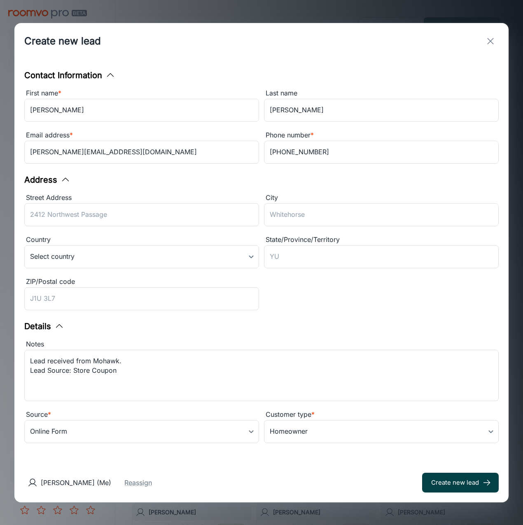
click at [450, 486] on button "Create new lead" at bounding box center [460, 483] width 77 height 20
type input "in_store"
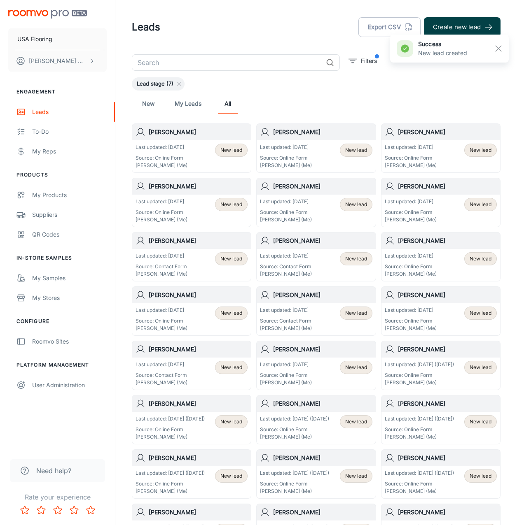
click at [468, 28] on button "Create new lead" at bounding box center [462, 27] width 77 height 20
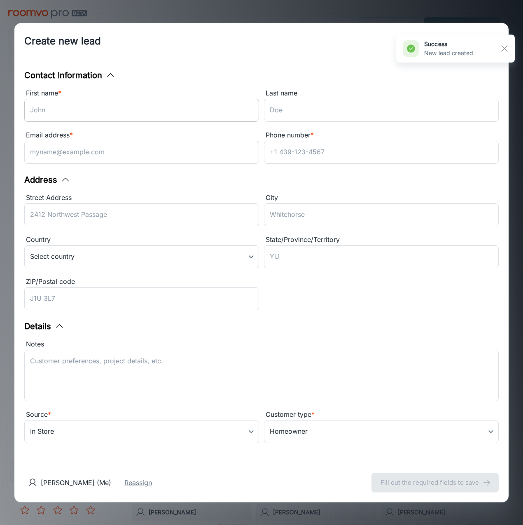
click at [163, 101] on input "First name *" at bounding box center [141, 110] width 235 height 23
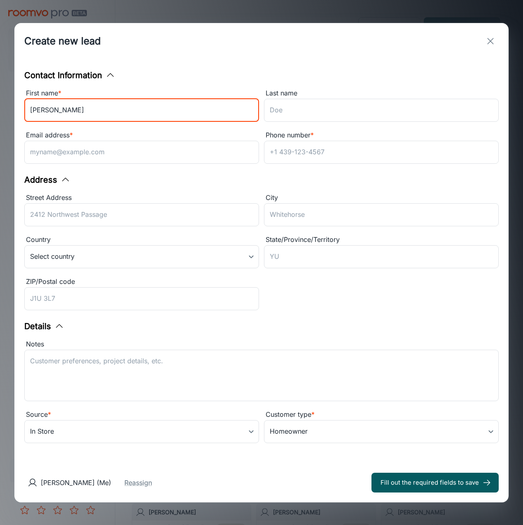
type input "Tamara"
click at [319, 61] on div "Contact Information First name * Tamara ​ Last name ​ Email address * ​ Phone n…" at bounding box center [261, 261] width 494 height 404
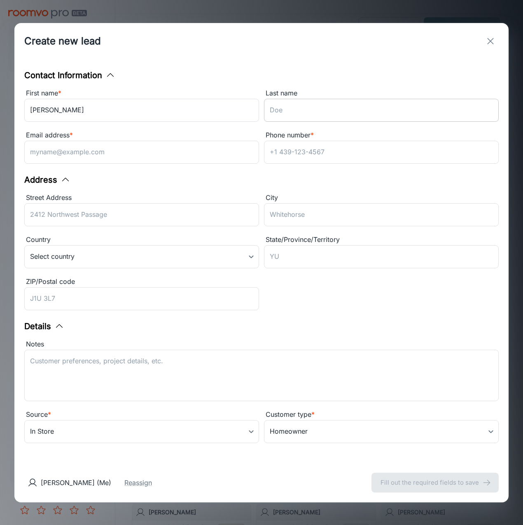
drag, startPoint x: 330, startPoint y: 100, endPoint x: 330, endPoint y: 105, distance: 5.8
click at [330, 100] on input "Last name" at bounding box center [381, 110] width 235 height 23
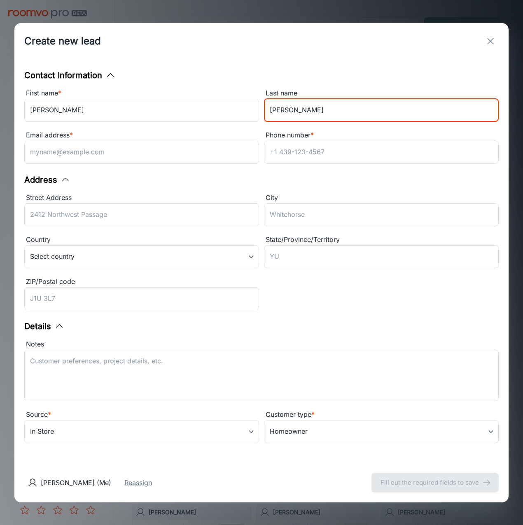
type input "Sines"
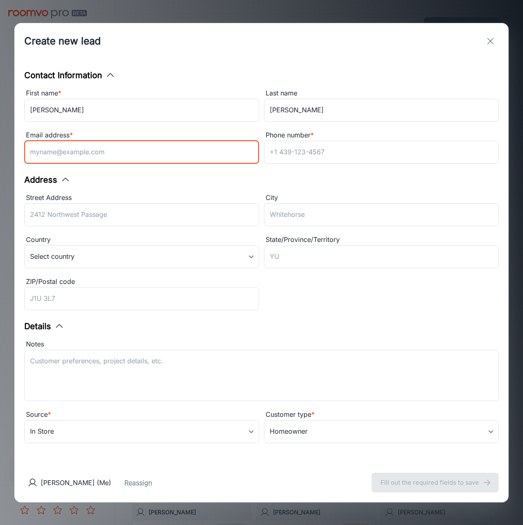
click at [46, 149] on input "Email address *" at bounding box center [141, 152] width 235 height 23
paste input "tamarasines537@gmail.com"
type input "tamarasines537@gmail.com"
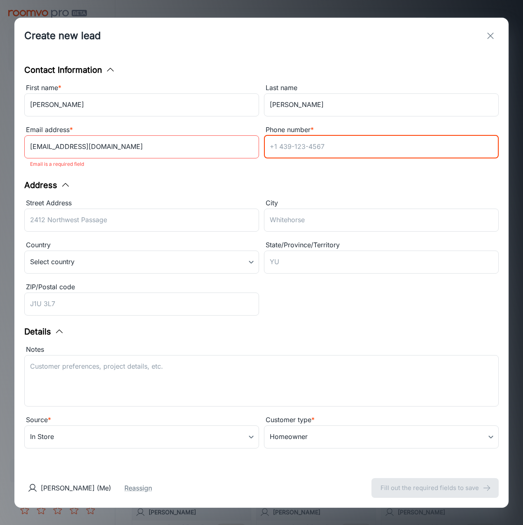
click at [342, 157] on input "Phone number *" at bounding box center [381, 146] width 235 height 23
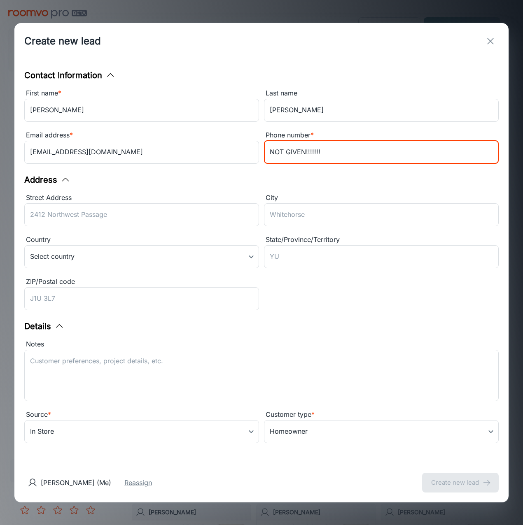
type input "NOT GIVEN!!!!!!!"
click at [345, 179] on div "Address" at bounding box center [261, 180] width 474 height 12
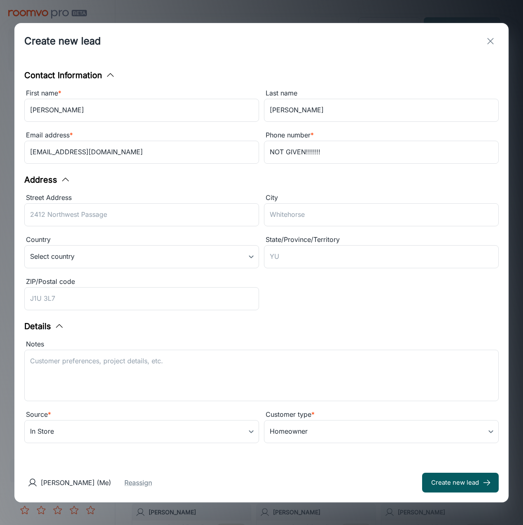
click at [106, 450] on div "Contact Information First name * Tamara ​ Last name Sines ​ Email address * tam…" at bounding box center [261, 261] width 494 height 404
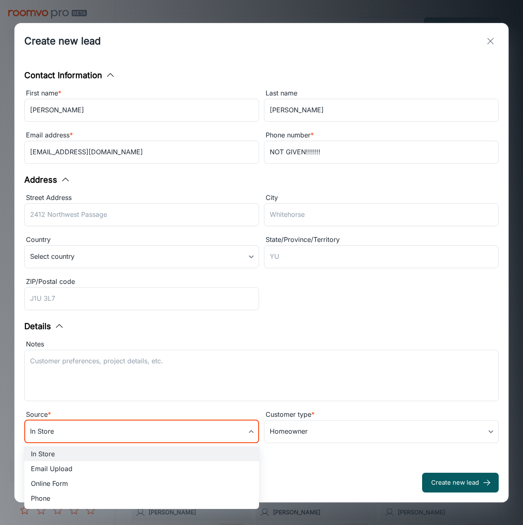
click at [100, 440] on body "USA Flooring Carson Worthington Engagement Leads To-do My Reps Products My Prod…" at bounding box center [261, 262] width 523 height 525
click at [67, 480] on li "Online Form" at bounding box center [141, 483] width 235 height 15
type input "online_form"
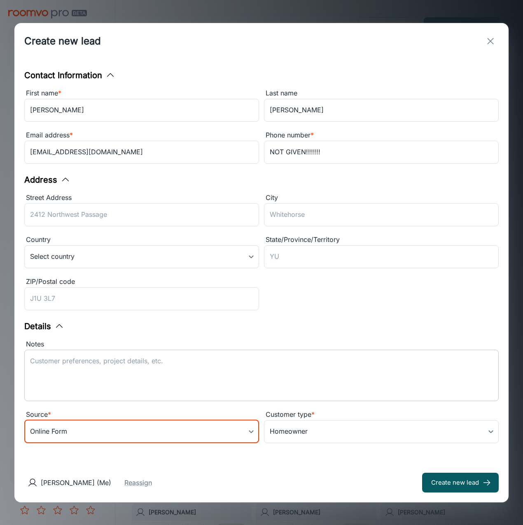
click at [84, 355] on div "x ​" at bounding box center [261, 375] width 474 height 51
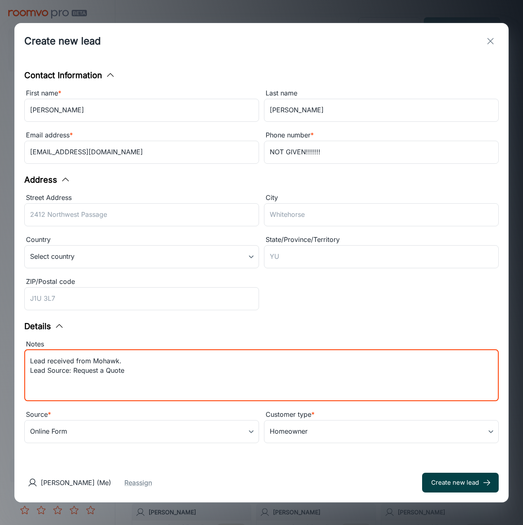
type textarea "Lead received from Mohawk. Lead Source: Request a Quote"
click at [470, 482] on button "Create new lead" at bounding box center [460, 483] width 77 height 20
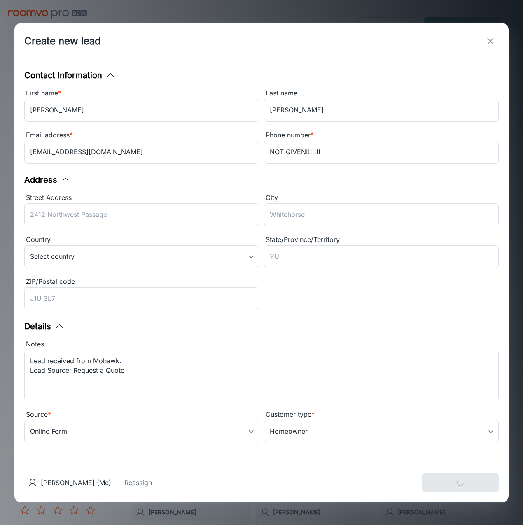
type input "in_store"
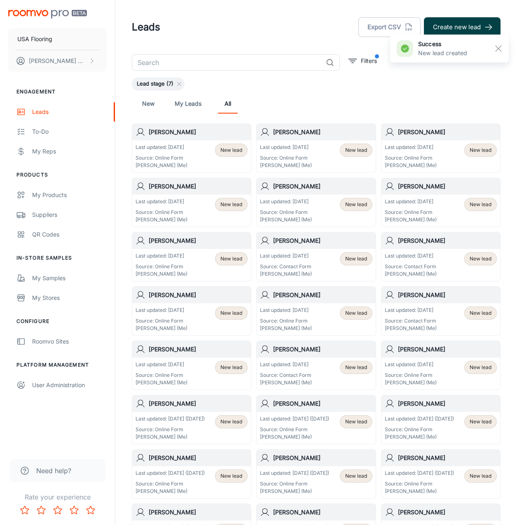
click at [443, 30] on button "Create new lead" at bounding box center [462, 27] width 77 height 20
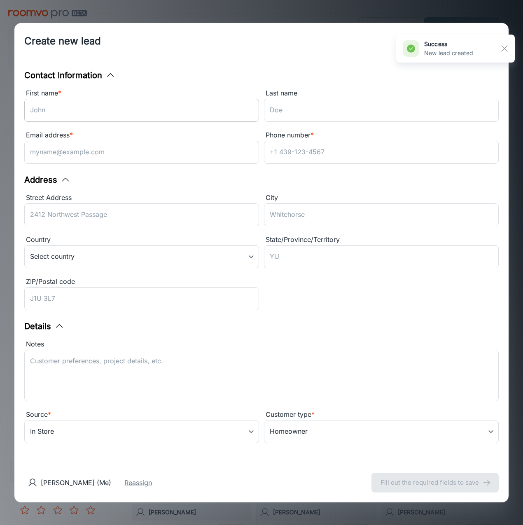
click at [157, 107] on input "First name *" at bounding box center [141, 110] width 235 height 23
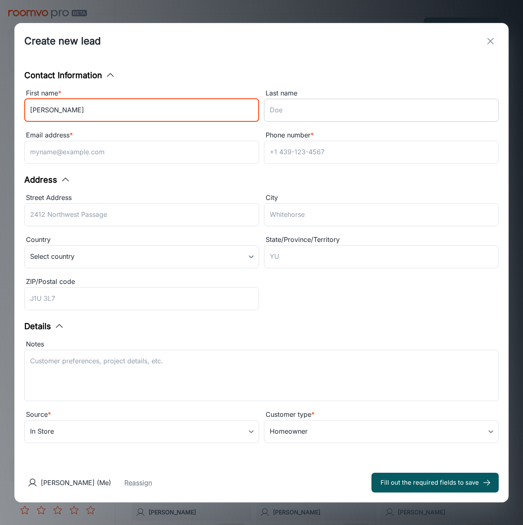
type input "Laura"
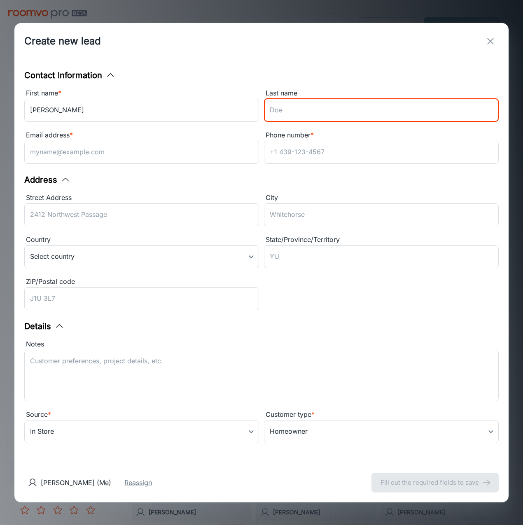
click at [324, 103] on input "Last name" at bounding box center [381, 110] width 235 height 23
type input "Cress"
click at [165, 157] on input "Email address *" at bounding box center [141, 152] width 235 height 23
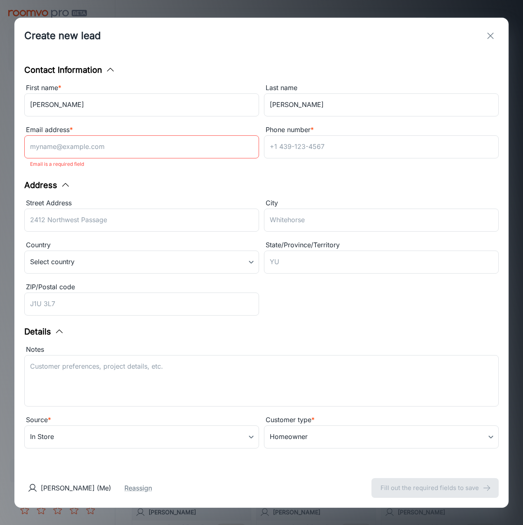
click at [55, 148] on input "Email address *" at bounding box center [141, 146] width 235 height 23
paste input "lauracress@gmail.com"
type input "lauracress@gmail.com"
click at [186, 171] on div "Email address * lauracress@gmail.com ​ Email is a required field" at bounding box center [141, 149] width 235 height 48
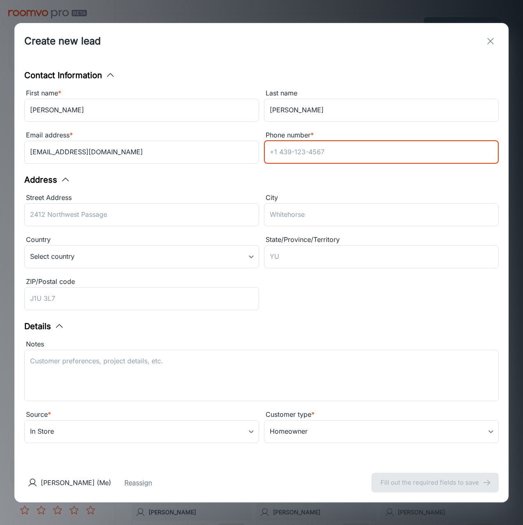
click at [312, 149] on input "Phone number *" at bounding box center [381, 152] width 235 height 23
paste input "(919) 306-1424"
type input "(919) 306-1424"
click at [193, 181] on div "Address" at bounding box center [261, 180] width 474 height 12
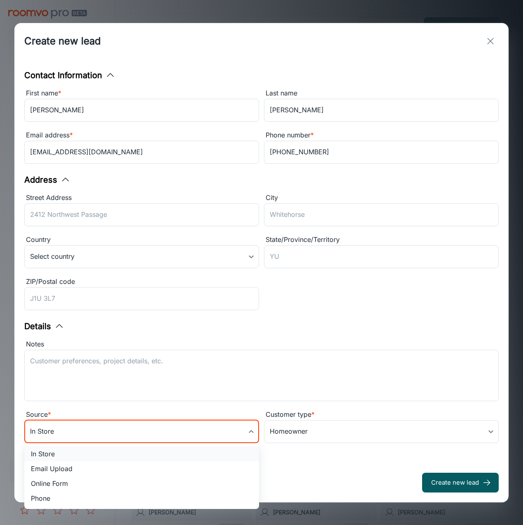
drag, startPoint x: 59, startPoint y: 438, endPoint x: 49, endPoint y: 450, distance: 16.7
click at [57, 438] on body "USA Flooring Carson Worthington Engagement Leads To-do My Reps Products My Prod…" at bounding box center [261, 262] width 523 height 525
click at [47, 478] on li "Online Form" at bounding box center [141, 483] width 235 height 15
type input "online_form"
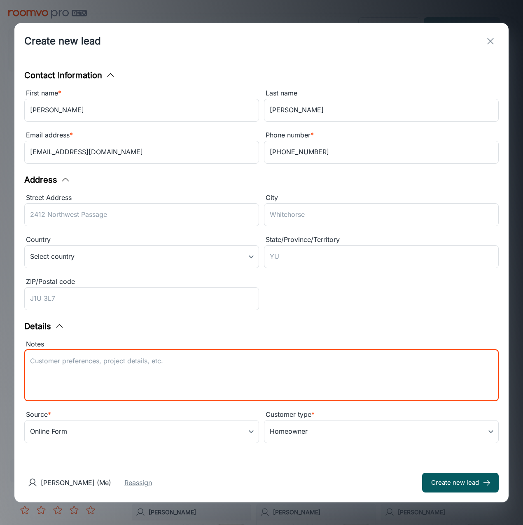
click at [78, 359] on textarea "Notes" at bounding box center [261, 375] width 463 height 38
type textarea "Lead received from Mohawk. Lead Source: Store Coupon"
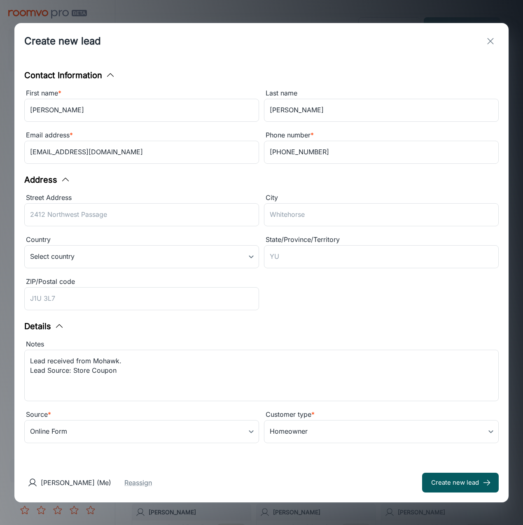
click at [98, 331] on div "Details" at bounding box center [261, 326] width 474 height 12
click at [477, 480] on button "Create new lead" at bounding box center [460, 483] width 77 height 20
type input "in_store"
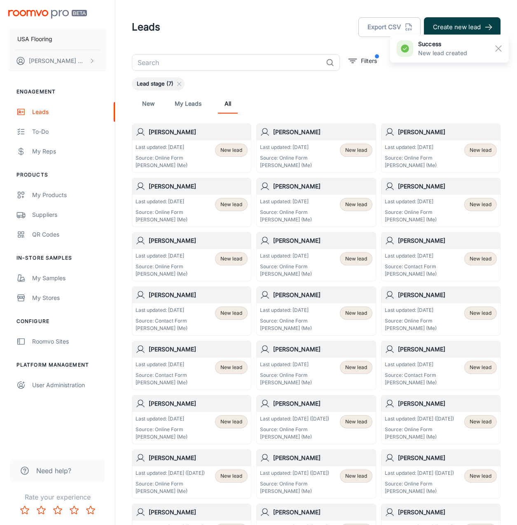
click at [471, 26] on button "Create new lead" at bounding box center [462, 27] width 77 height 20
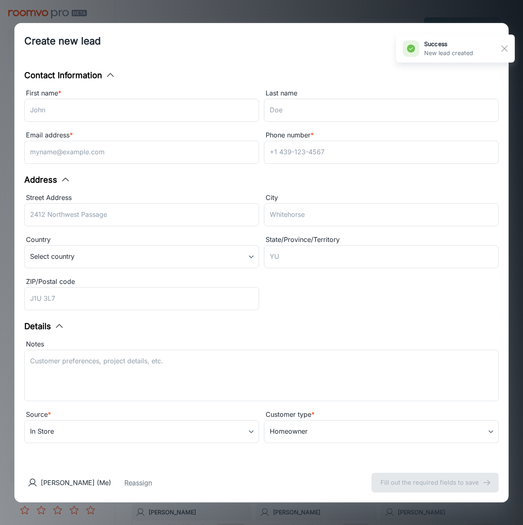
click at [112, 125] on div "Email address * ​" at bounding box center [139, 146] width 240 height 42
click at [109, 117] on input "First name *" at bounding box center [141, 110] width 235 height 23
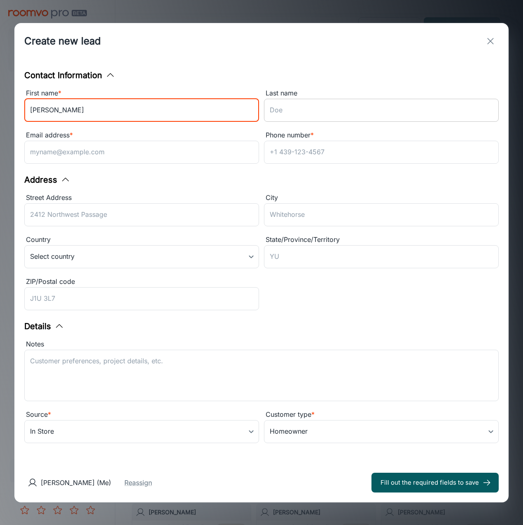
type input "Michele"
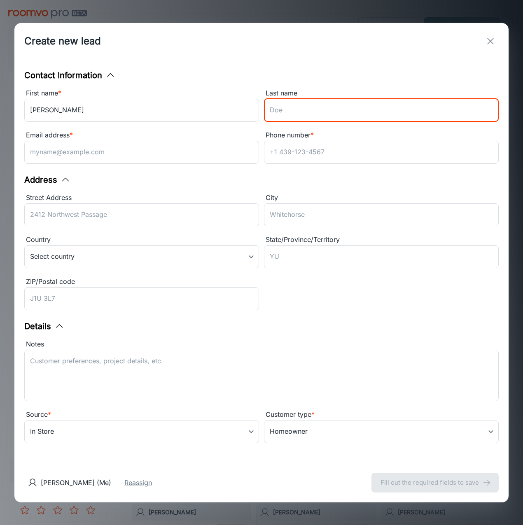
click at [270, 116] on input "Last name" at bounding box center [381, 110] width 235 height 23
type input "Hudson"
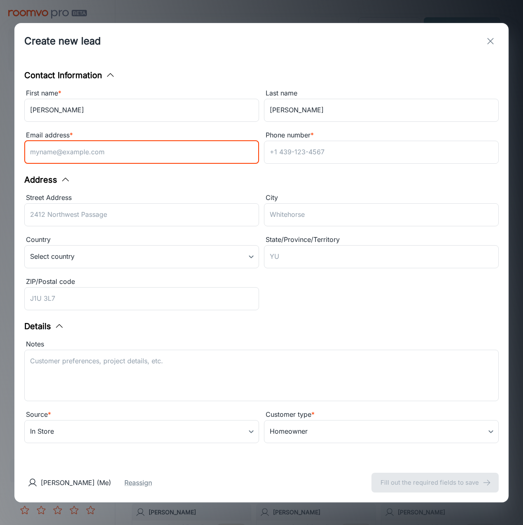
click at [145, 148] on input "Email address *" at bounding box center [141, 152] width 235 height 23
paste input "maxielove3@gmail.com"
type input "maxielove3@gmail.com"
click at [310, 151] on input "Phone number *" at bounding box center [381, 152] width 235 height 23
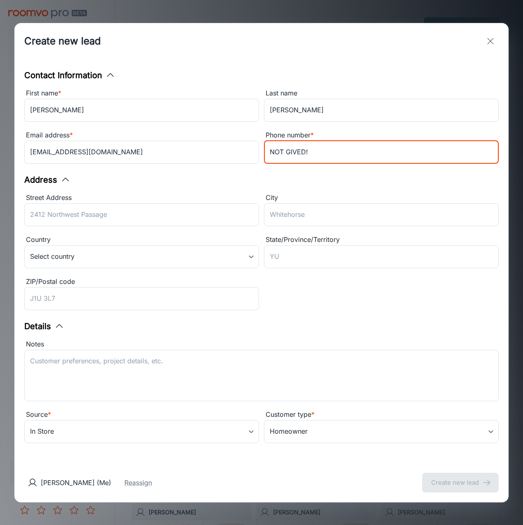
type input "NOT GIVED!"
click at [262, 171] on div "Contact Information First name * Michele ​ Last name Hudson ​ Email address * m…" at bounding box center [261, 261] width 494 height 404
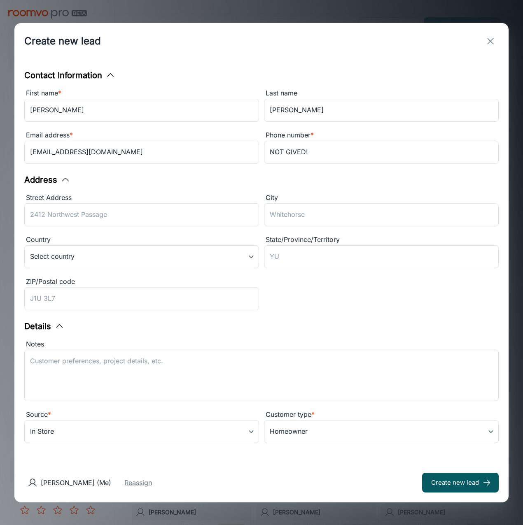
click at [65, 454] on div "Contact Information First name * Michele ​ Last name Hudson ​ Email address * m…" at bounding box center [261, 261] width 494 height 404
click at [54, 438] on body "USA Flooring Carson Worthington Engagement Leads To-do My Reps Products My Prod…" at bounding box center [261, 262] width 523 height 525
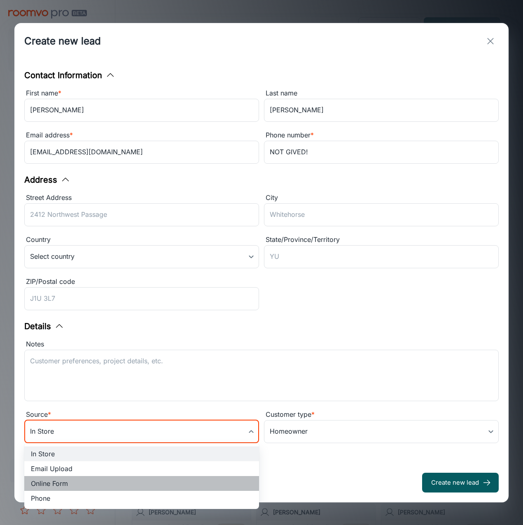
drag, startPoint x: 55, startPoint y: 489, endPoint x: 85, endPoint y: 402, distance: 92.0
click at [54, 489] on li "Online Form" at bounding box center [141, 483] width 235 height 15
type input "online_form"
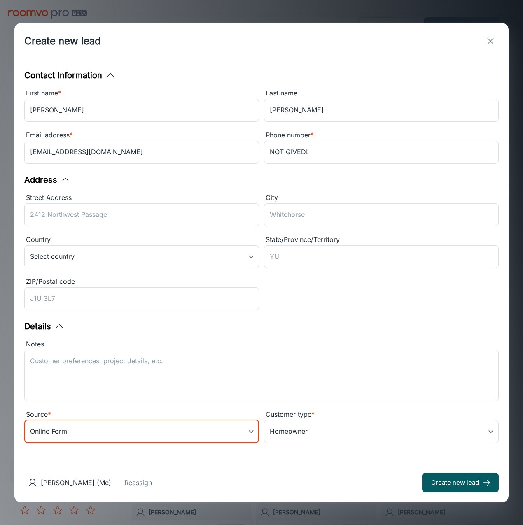
click at [85, 376] on textarea "Notes" at bounding box center [261, 375] width 463 height 38
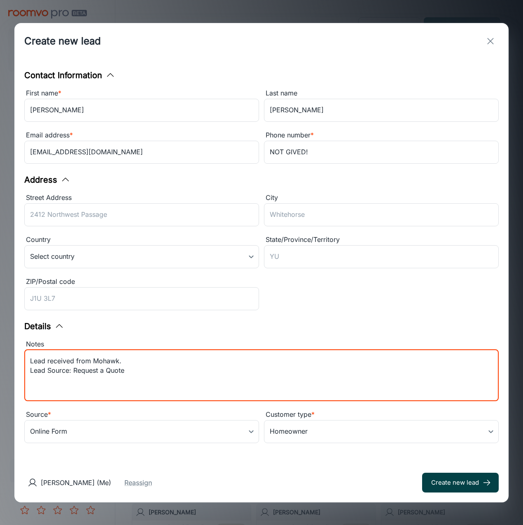
type textarea "Lead received from Mohawk. Lead Source: Request a Quote"
click at [474, 480] on button "Create new lead" at bounding box center [460, 483] width 77 height 20
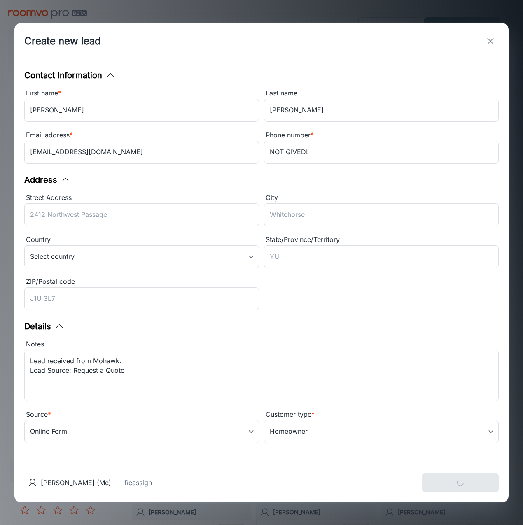
type input "in_store"
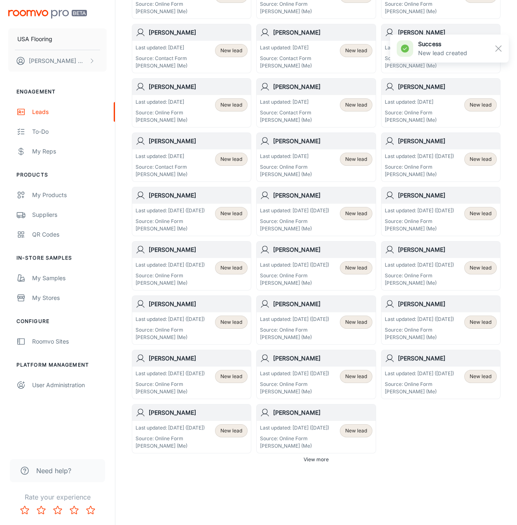
scroll to position [307, 0]
click at [315, 457] on span "View more" at bounding box center [315, 459] width 25 height 7
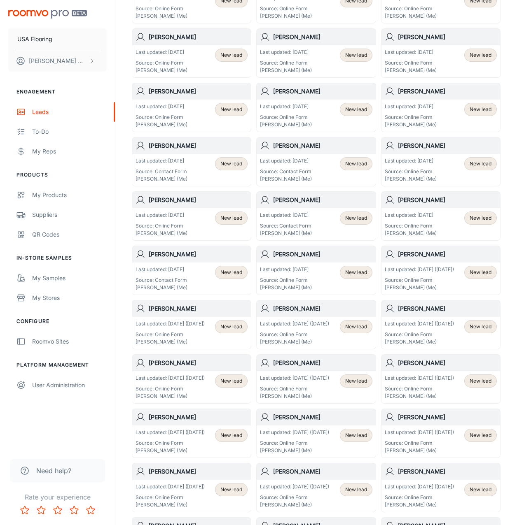
scroll to position [0, 0]
